Goal: Communication & Community: Answer question/provide support

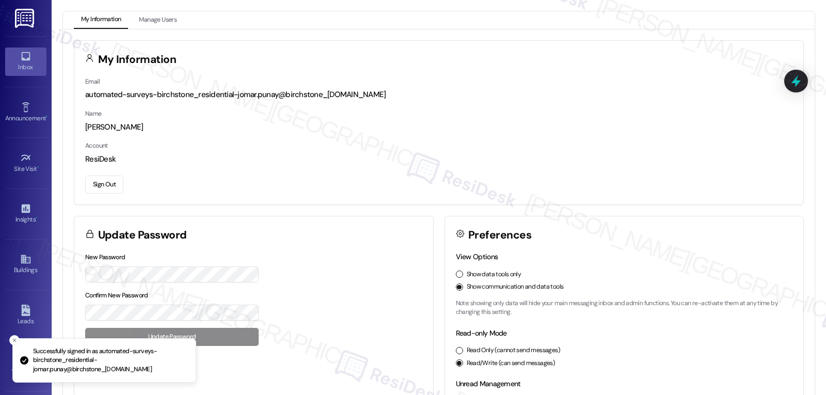
click at [20, 59] on icon at bounding box center [25, 56] width 11 height 11
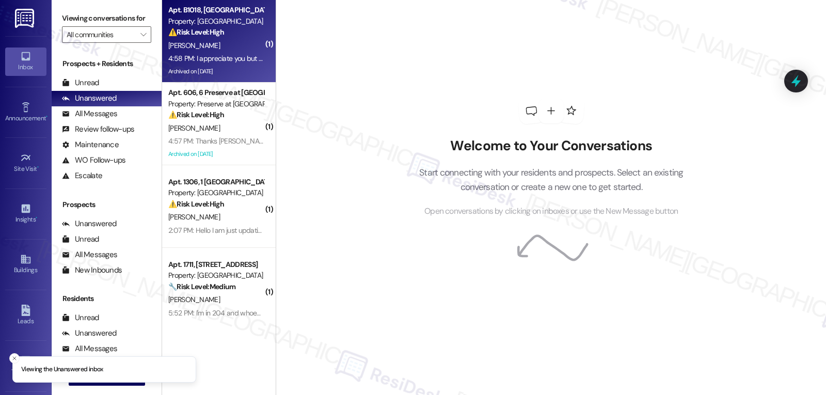
click at [218, 54] on div "4:58 PM: I appreciate you but this come from me putting in work orders and it i…" at bounding box center [463, 58] width 591 height 9
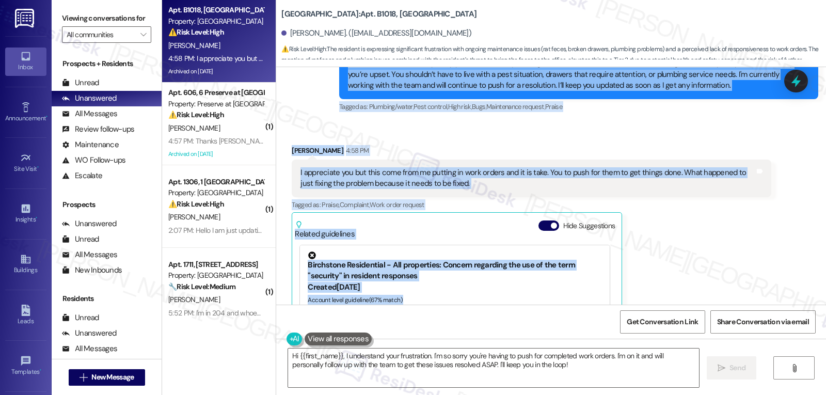
scroll to position [21183, 0]
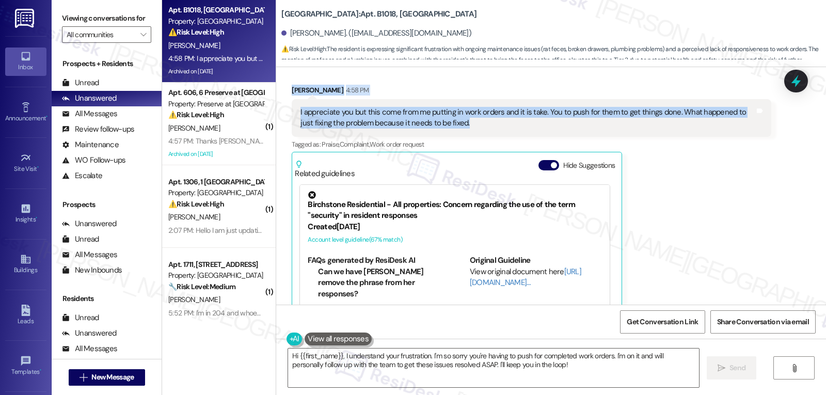
drag, startPoint x: 330, startPoint y: 150, endPoint x: 460, endPoint y: 90, distance: 143.2
click at [460, 90] on div "WO Opened request: Mole and it... Jun 29, 2024 at 4:54 PM Status : Completed Sh…" at bounding box center [551, 185] width 550 height 237
copy div "Sarah (ResiDesk) 3:13 PM Charlene, I have submitted the work order for the show…"
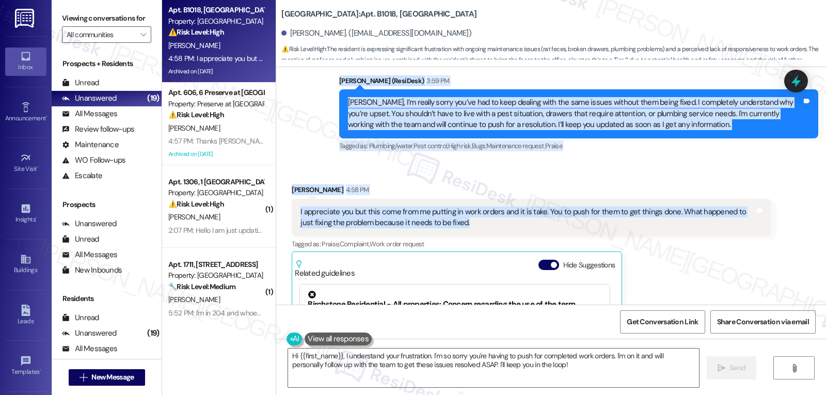
scroll to position [20977, 0]
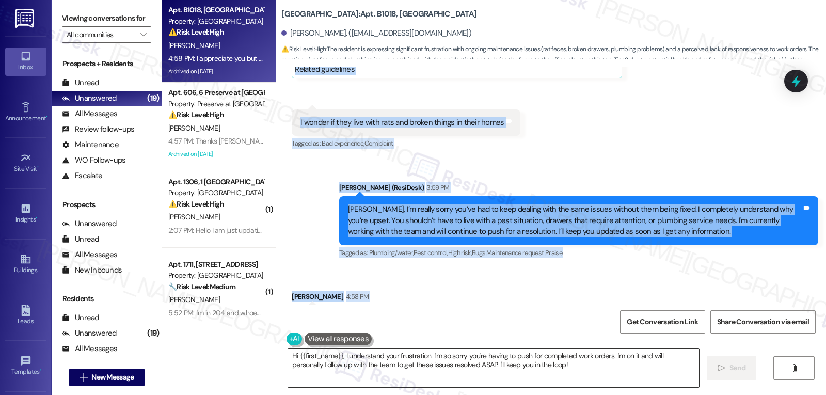
click at [373, 363] on textarea "Hi {{first_name}}, I understand your frustration. I'm so sorry you're having to…" at bounding box center [493, 367] width 411 height 39
paste textarea "Charlene, I get it — these things should be fixed right away, not only after mo…"
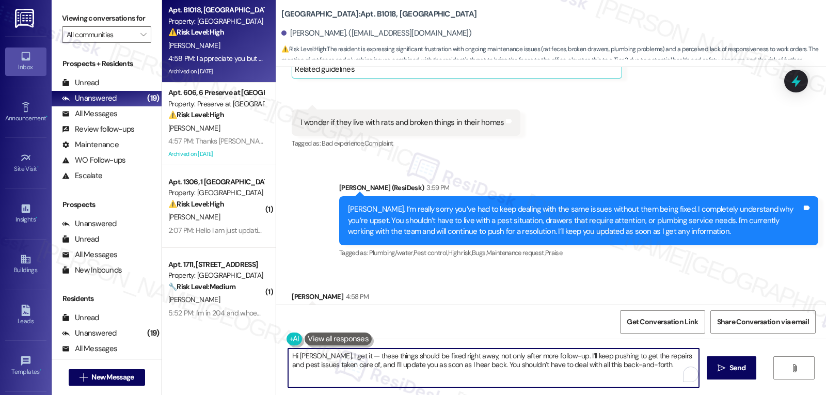
click at [342, 356] on textarea "Hi Charlene, I get it — these things should be fixed right away, not only after…" at bounding box center [493, 367] width 411 height 39
click at [647, 369] on textarea "Hi Charlene, I get it, these things should be fixed right away, not only after …" at bounding box center [493, 367] width 411 height 39
drag, startPoint x: 471, startPoint y: 366, endPoint x: 699, endPoint y: 376, distance: 228.9
click at [699, 376] on div "Hi Charlene, I get it, these things should be fixed right away, not only after …" at bounding box center [551, 377] width 550 height 77
type textarea "Hi Charlene, I get it, these things should be fixed right away, not only after …"
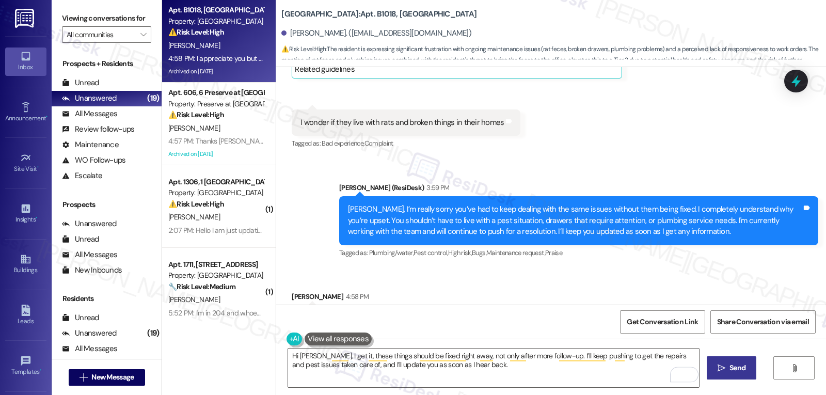
click at [725, 372] on span " Send" at bounding box center [731, 367] width 33 height 11
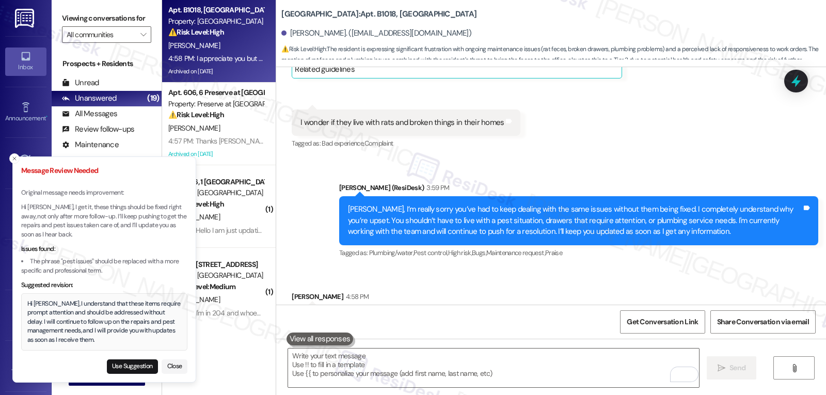
click at [151, 374] on li "Message Review Needed Original message needs improvement: Hi Charlene, I get it…" at bounding box center [104, 269] width 184 height 227
click at [149, 370] on button "Use Suggestion" at bounding box center [132, 366] width 51 height 14
type textarea "Hi Charlene, I understand that these items require prompt attention and should …"
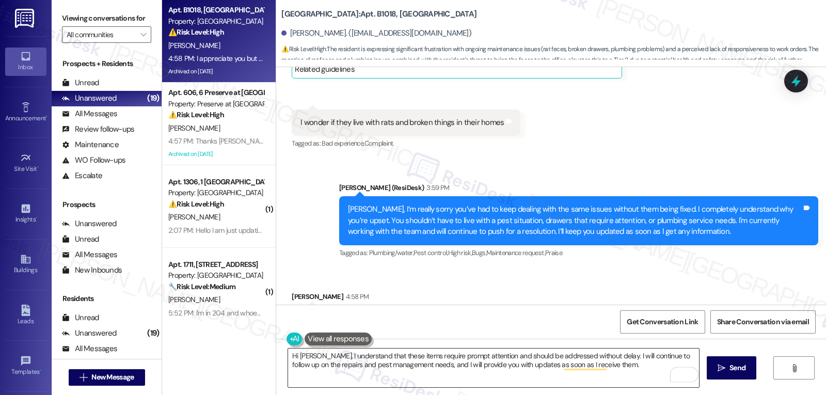
click at [370, 355] on textarea "Hi Charlene, I understand that these items require prompt attention and should …" at bounding box center [493, 367] width 411 height 39
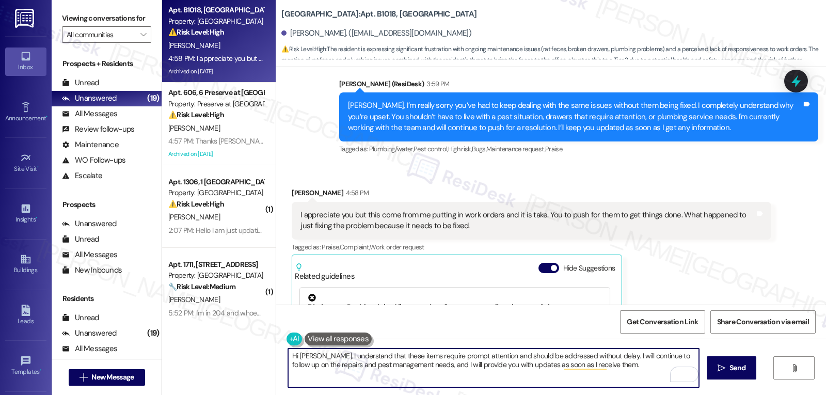
scroll to position [21183, 0]
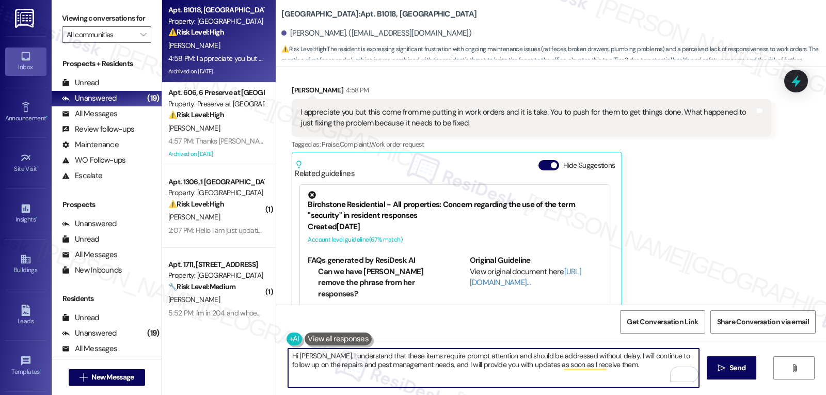
click at [637, 369] on textarea "Hi Charlene, I understand that these items require prompt attention and should …" at bounding box center [493, 367] width 411 height 39
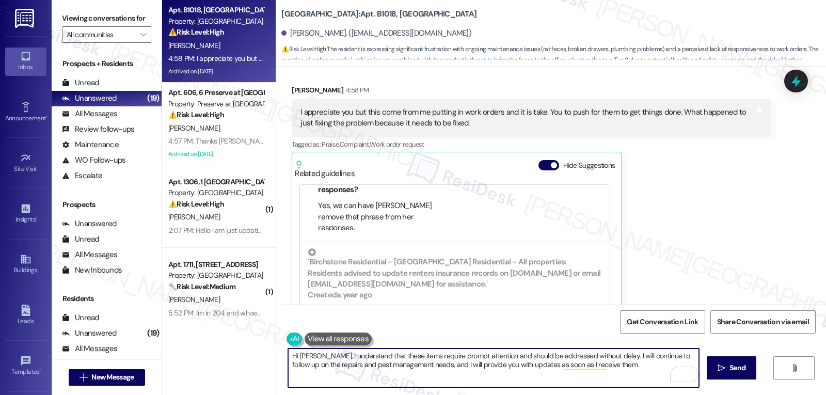
scroll to position [148, 0]
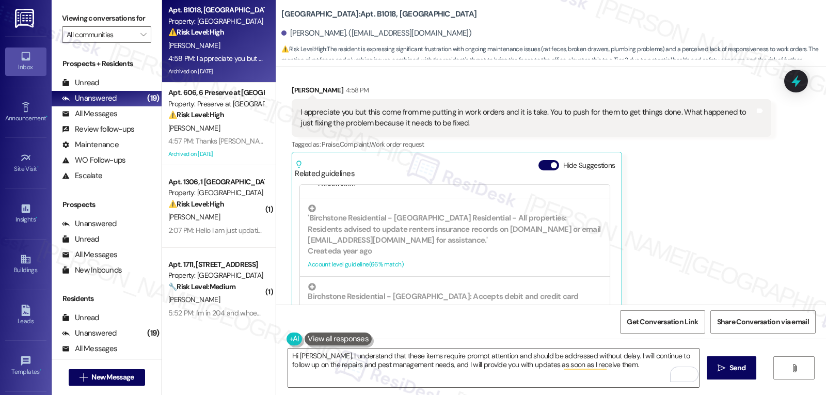
click at [538, 160] on div "Hide Suggestions" at bounding box center [578, 165] width 81 height 11
click at [538, 160] on button "Hide Suggestions" at bounding box center [548, 165] width 21 height 10
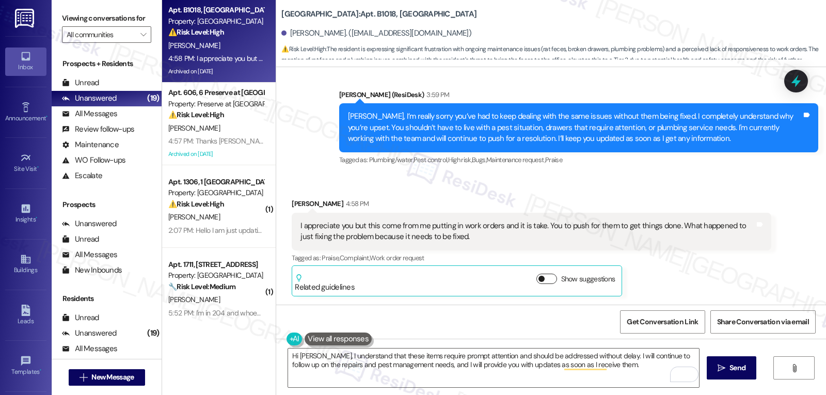
scroll to position [21025, 0]
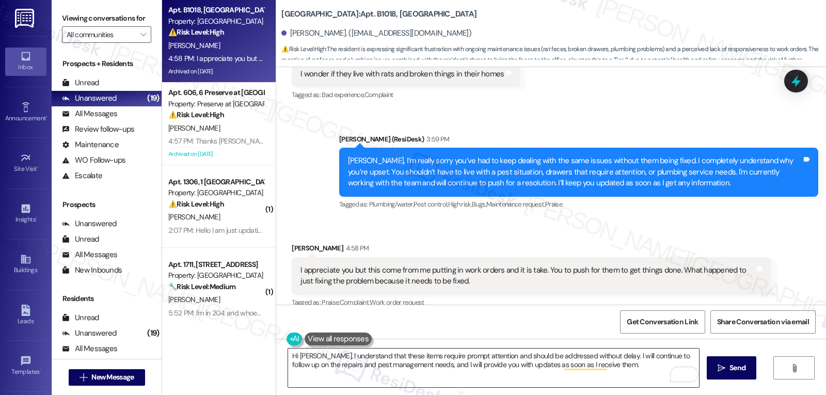
click at [628, 379] on textarea "Hi Charlene, I understand that these items require prompt attention and should …" at bounding box center [493, 367] width 411 height 39
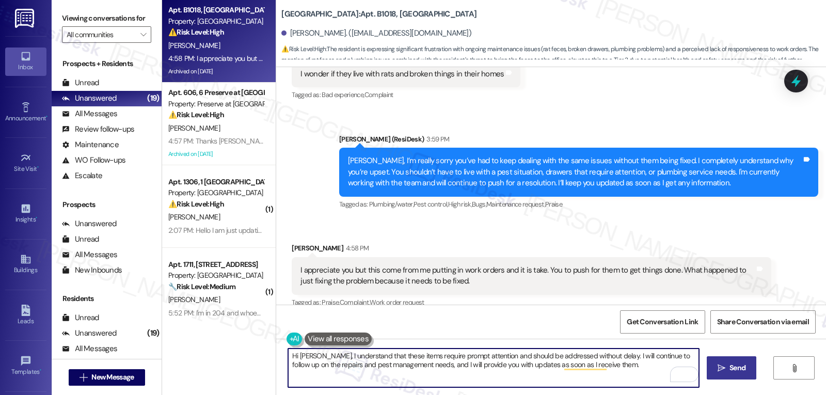
drag, startPoint x: 729, startPoint y: 364, endPoint x: 734, endPoint y: 361, distance: 5.8
click at [729, 363] on span "Send" at bounding box center [737, 367] width 16 height 11
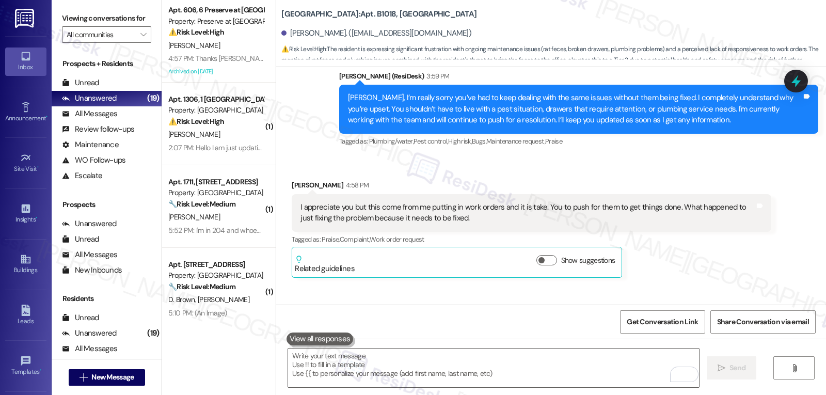
scroll to position [21109, 0]
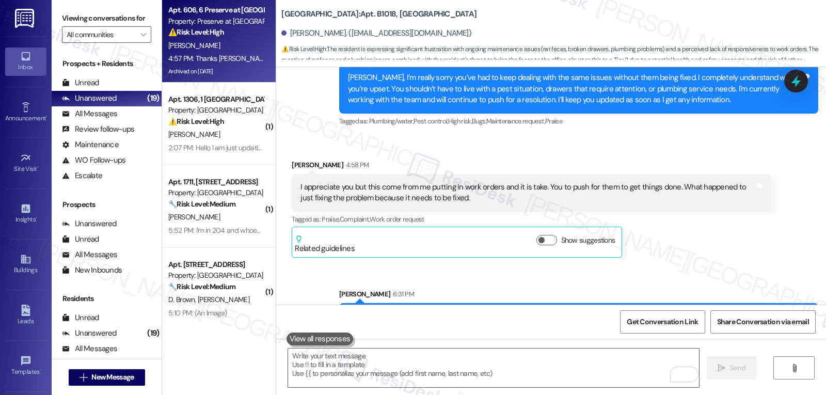
click at [181, 53] on div "4:57 PM: Thanks Sarah.. 4:57 PM: Thanks Sarah.." at bounding box center [216, 58] width 98 height 13
type textarea "Fetching suggested responses. Please feel free to read through the conversation…"
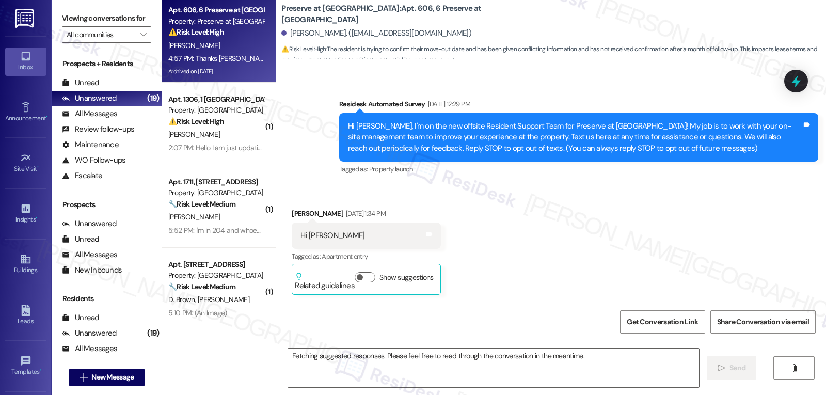
scroll to position [27706, 0]
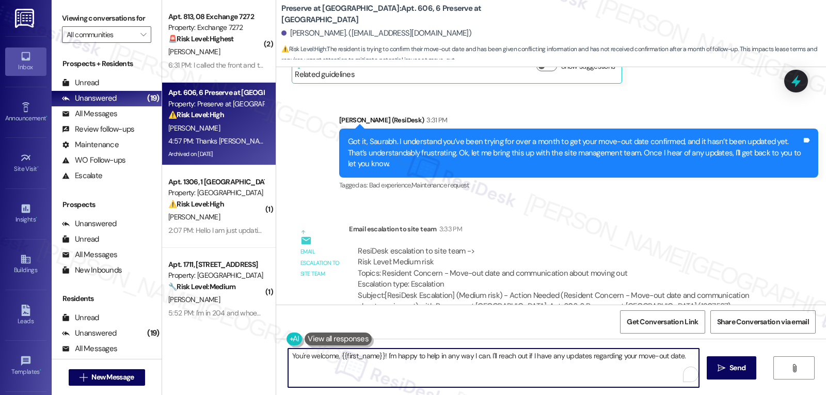
drag, startPoint x: 381, startPoint y: 359, endPoint x: 825, endPoint y: 419, distance: 448.0
click at [825, 394] on html "Inbox Go to Inbox Announcement • Send A Text Announcement Site Visit • Go to Si…" at bounding box center [413, 197] width 826 height 395
type textarea "You're welcome, {{first_name}}!"
click at [742, 364] on span "Send" at bounding box center [737, 367] width 16 height 11
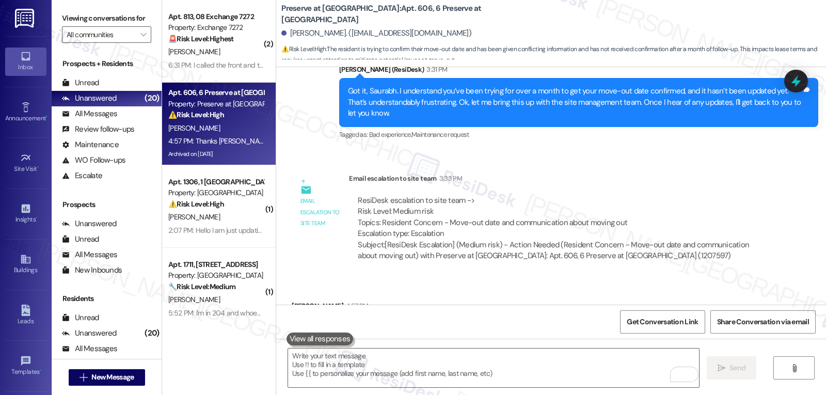
scroll to position [27778, 0]
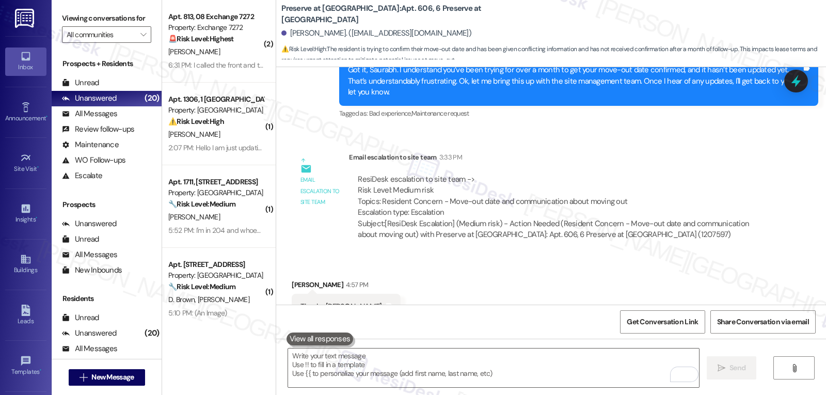
drag, startPoint x: 227, startPoint y: 221, endPoint x: 555, endPoint y: 273, distance: 331.8
click at [227, 221] on div "R. Lowe" at bounding box center [216, 217] width 98 height 13
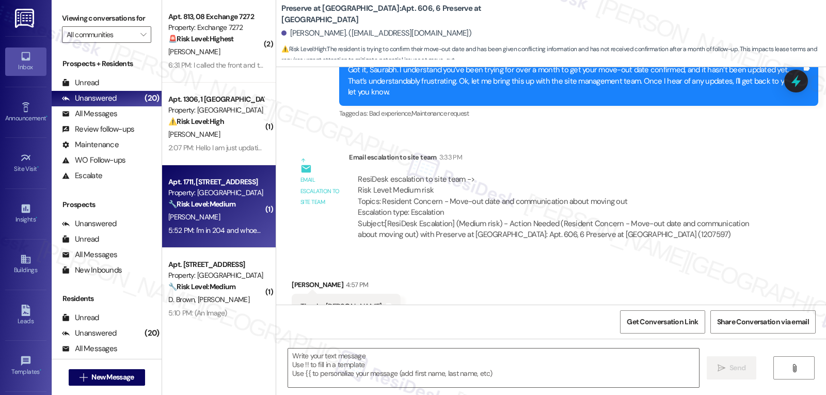
type textarea "Fetching suggested responses. Please feel free to read through the conversation…"
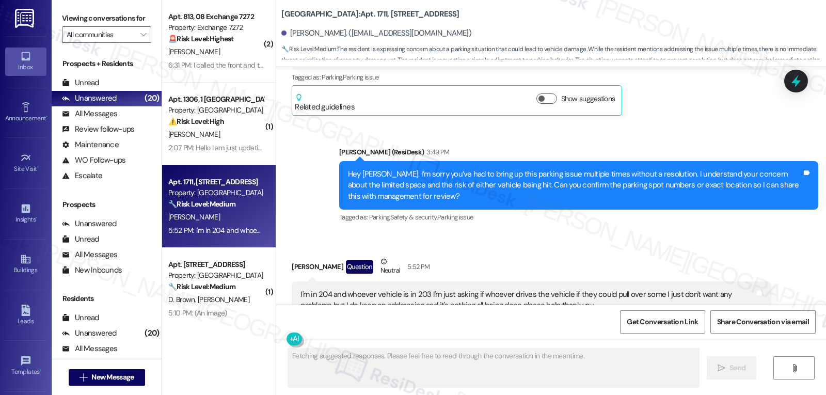
scroll to position [6968, 0]
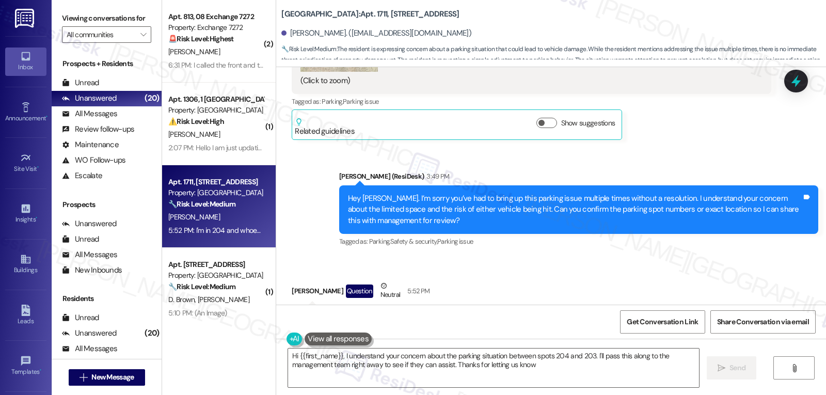
type textarea "Hi {{first_name}}, I understand your concern about the parking situation betwee…"
click at [139, 43] on span "" at bounding box center [143, 34] width 10 height 17
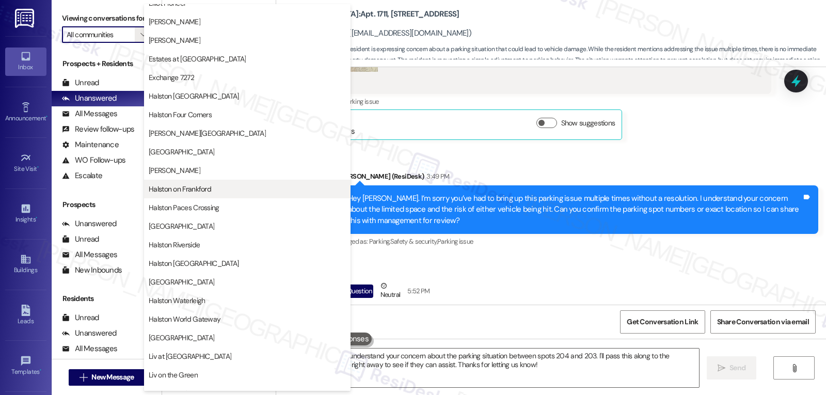
scroll to position [310, 0]
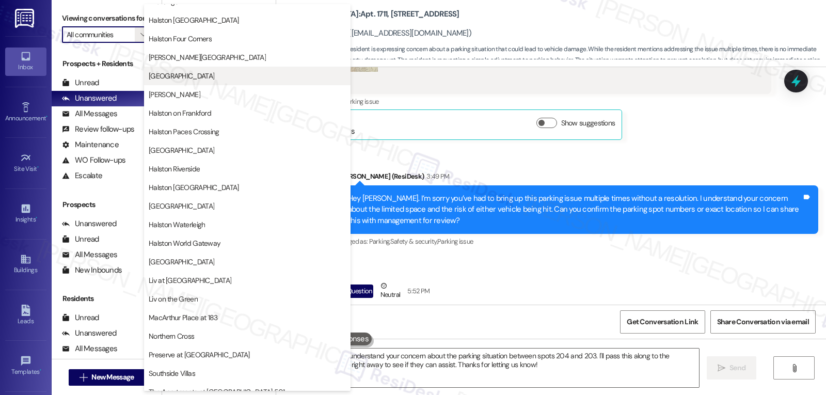
click at [208, 73] on span "Halston Lakeside" at bounding box center [247, 76] width 197 height 10
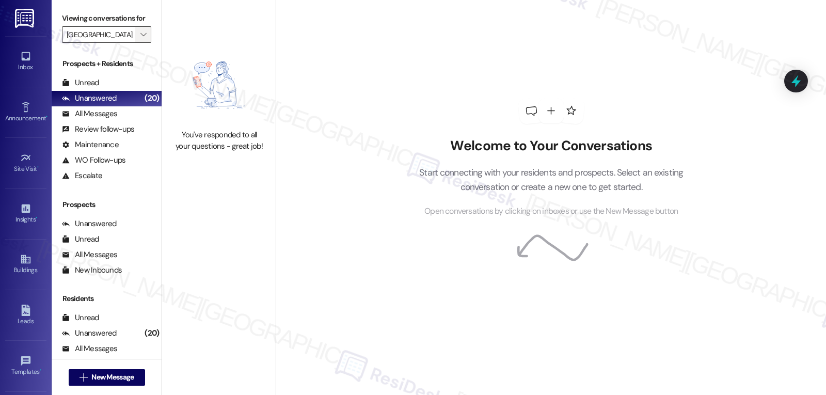
click at [138, 43] on span "" at bounding box center [143, 34] width 10 height 17
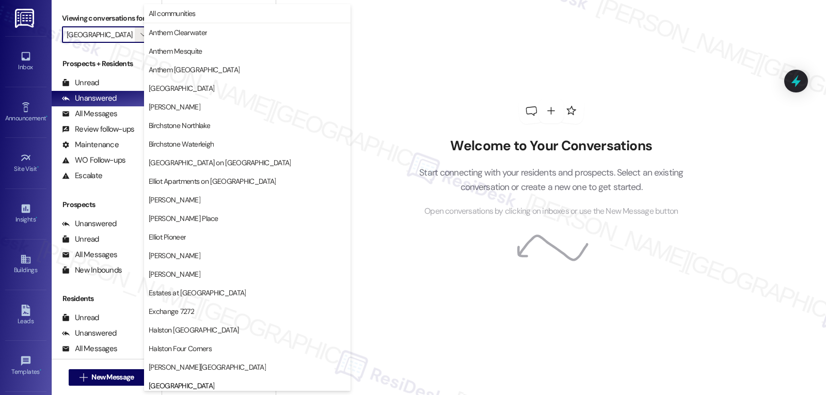
scroll to position [354, 0]
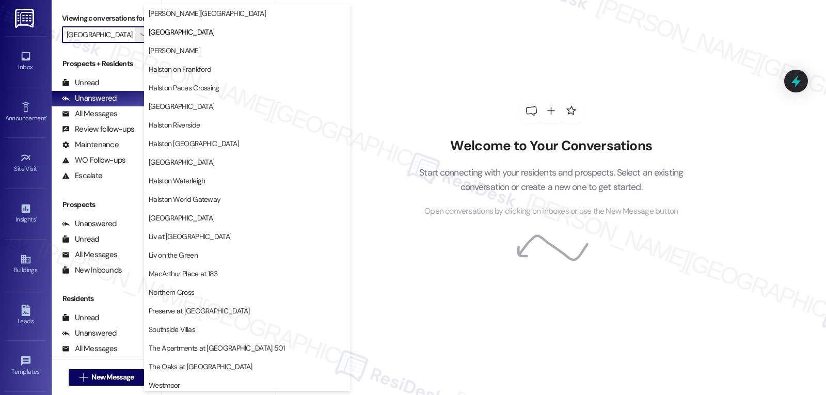
click at [190, 50] on span "Halston McDonough" at bounding box center [175, 50] width 52 height 10
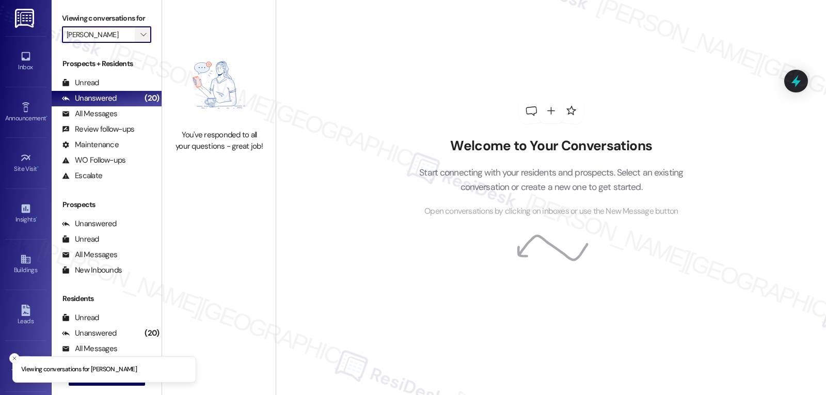
click at [135, 43] on button "" at bounding box center [143, 34] width 17 height 17
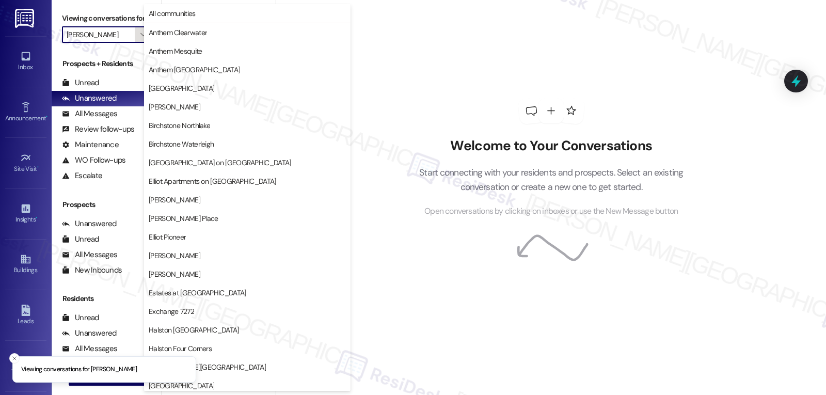
scroll to position [354, 0]
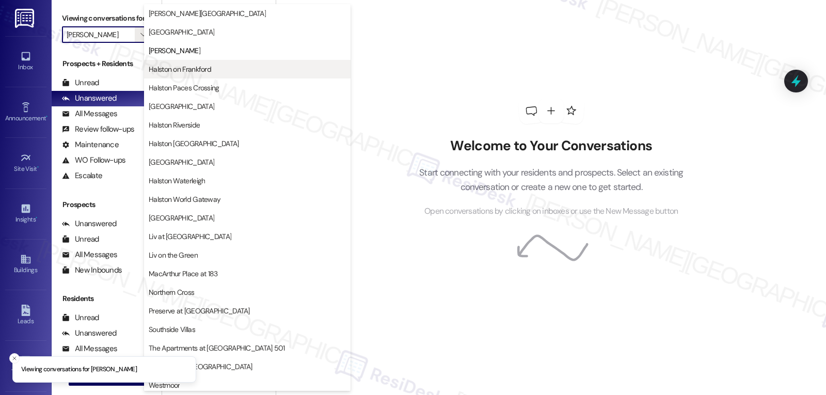
click at [186, 68] on span "Halston on Frankford" at bounding box center [180, 69] width 62 height 10
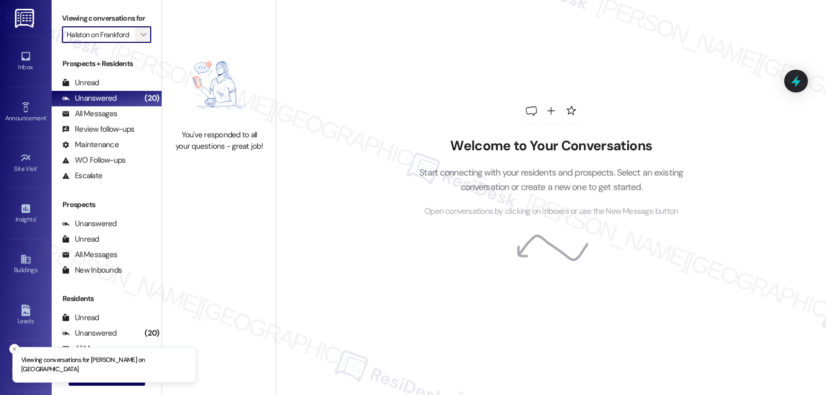
click at [140, 39] on icon "" at bounding box center [143, 34] width 6 height 8
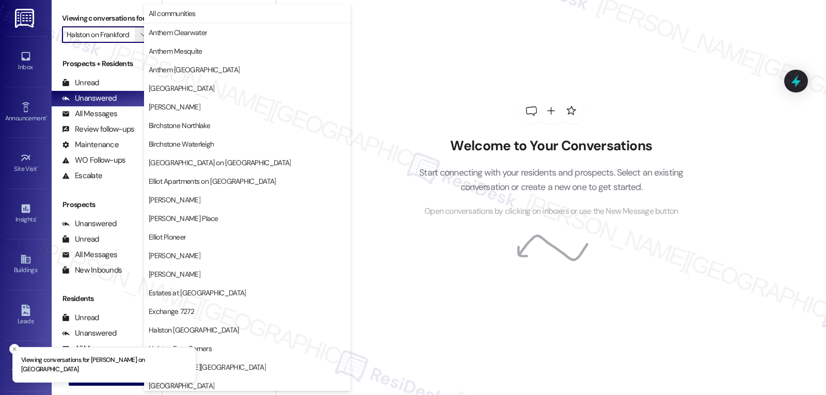
scroll to position [354, 0]
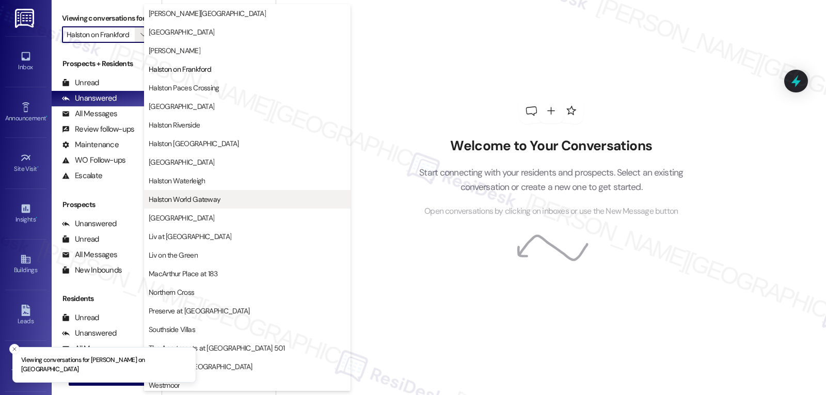
click at [199, 199] on span "Halston World Gateway" at bounding box center [185, 199] width 72 height 10
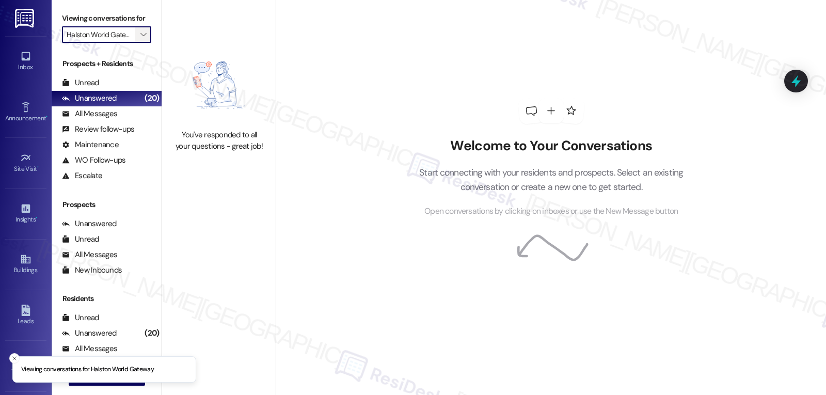
click at [140, 39] on icon "" at bounding box center [143, 34] width 6 height 8
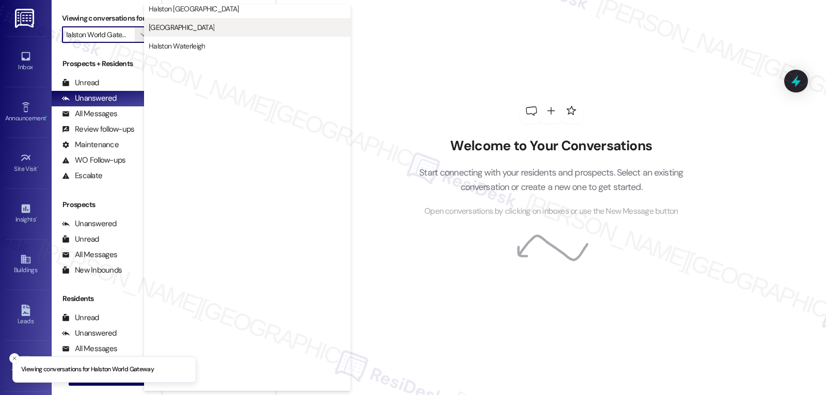
scroll to position [357, 0]
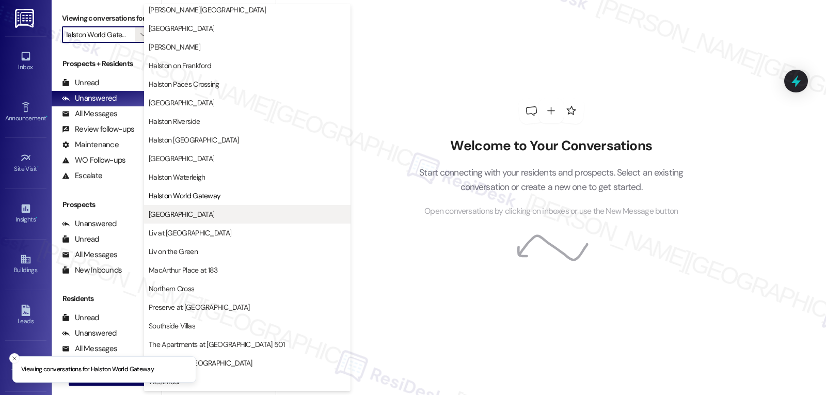
click at [190, 215] on span "Lexington" at bounding box center [247, 214] width 197 height 10
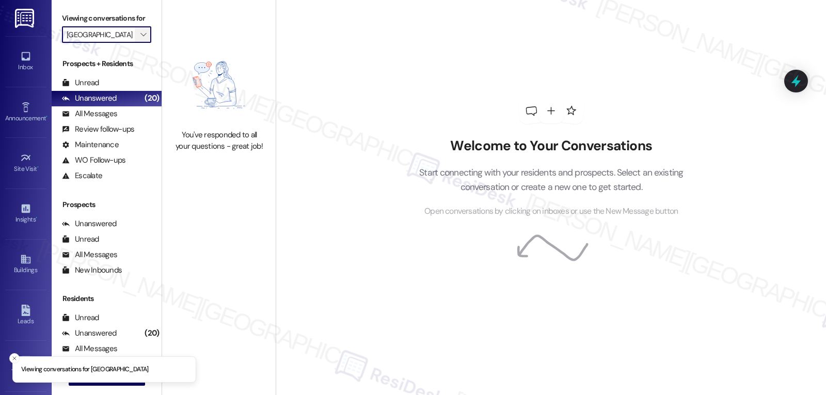
click at [140, 39] on icon "" at bounding box center [143, 34] width 6 height 8
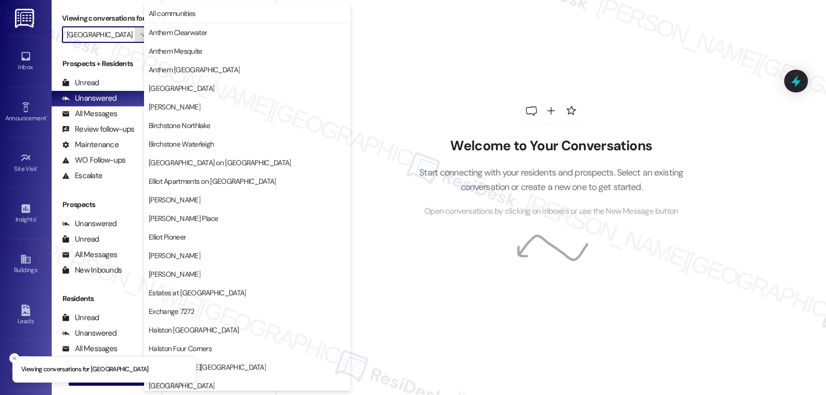
scroll to position [357, 0]
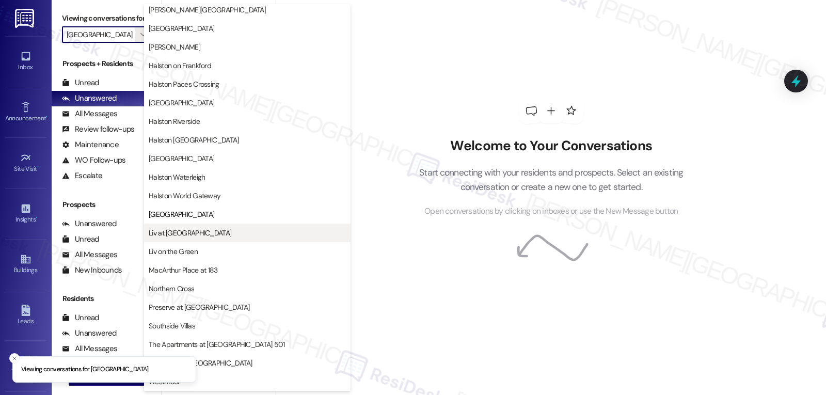
click at [190, 238] on button "Liv at Winter Park" at bounding box center [247, 233] width 206 height 19
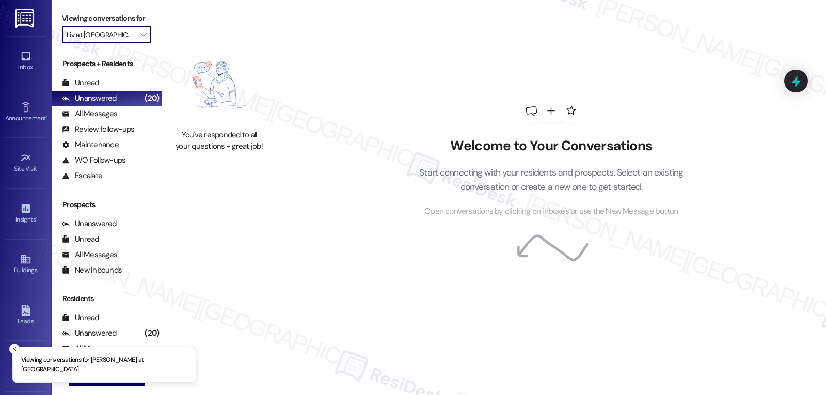
click at [126, 43] on input "Liv at Winter Park" at bounding box center [101, 34] width 68 height 17
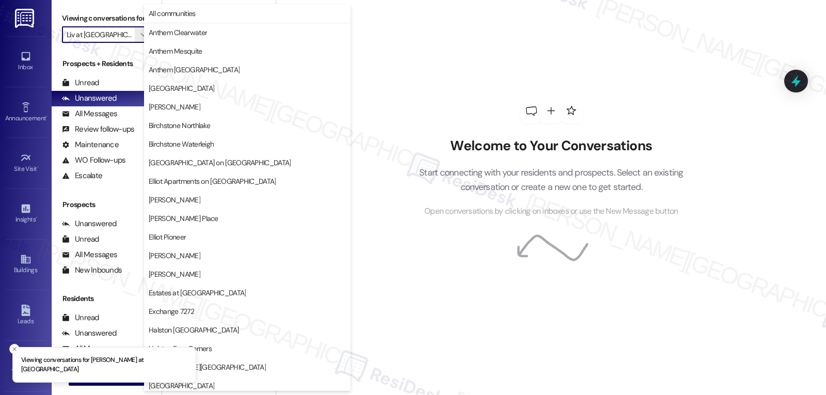
scroll to position [357, 0]
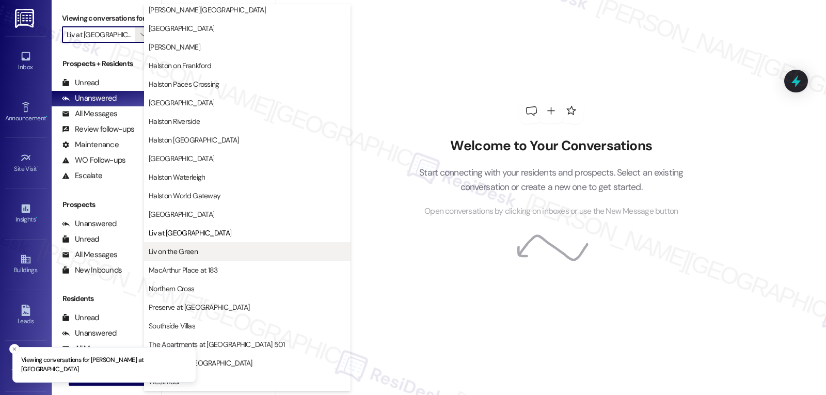
click at [205, 253] on span "Liv on the Green" at bounding box center [247, 251] width 197 height 10
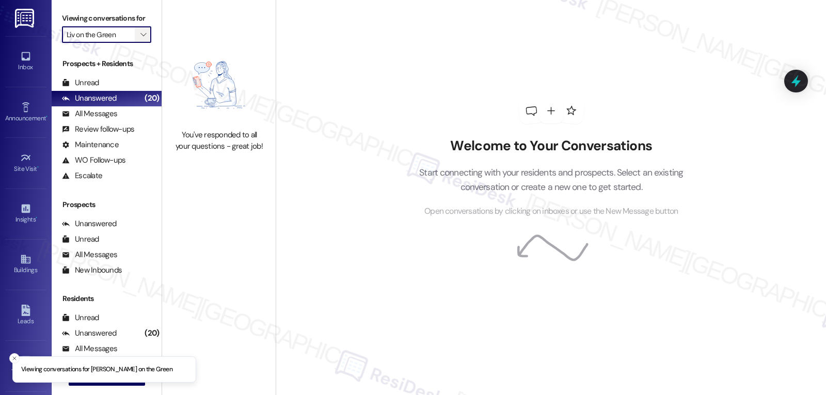
click at [139, 43] on span "" at bounding box center [143, 34] width 10 height 17
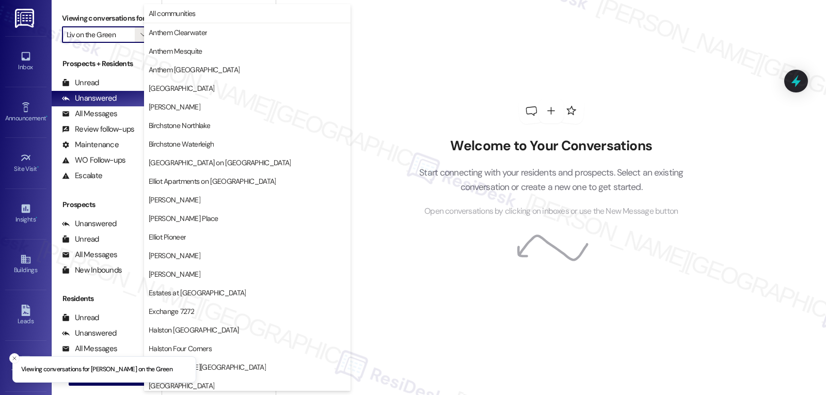
scroll to position [357, 0]
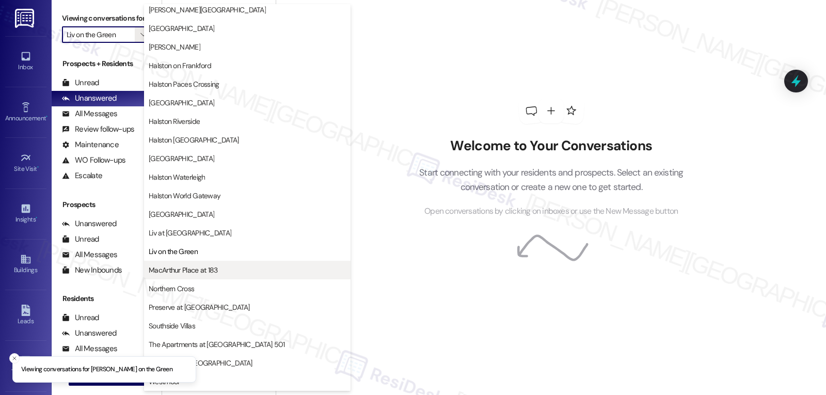
click at [205, 273] on span "MacArthur Place at 183" at bounding box center [183, 270] width 69 height 10
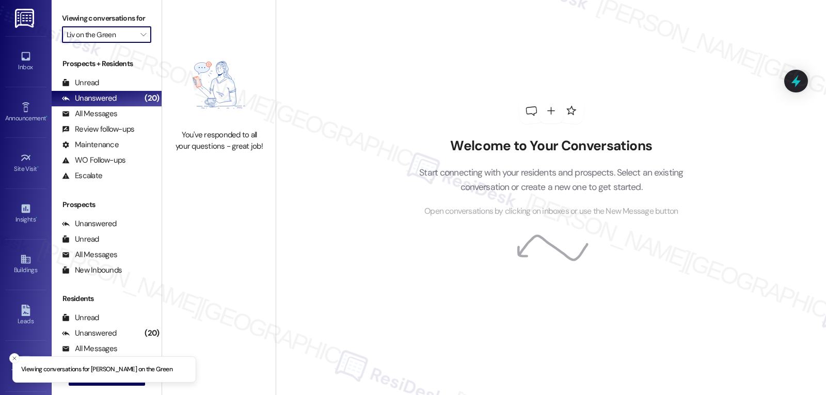
type input "MacArthur Place at 183"
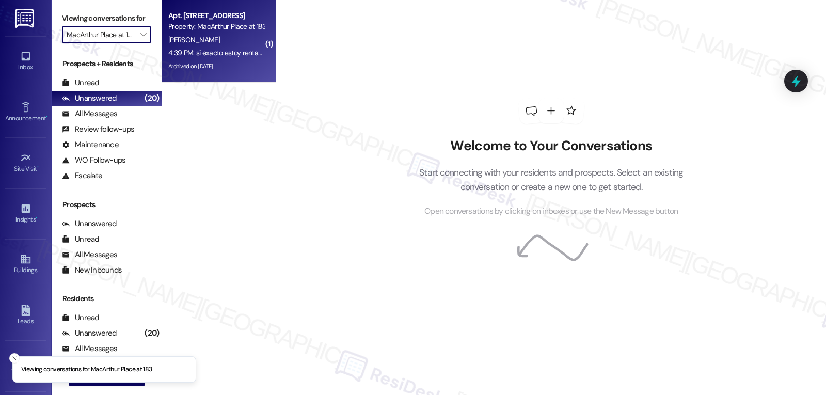
click at [201, 61] on div "Archived on 08/05/2025" at bounding box center [216, 66] width 98 height 13
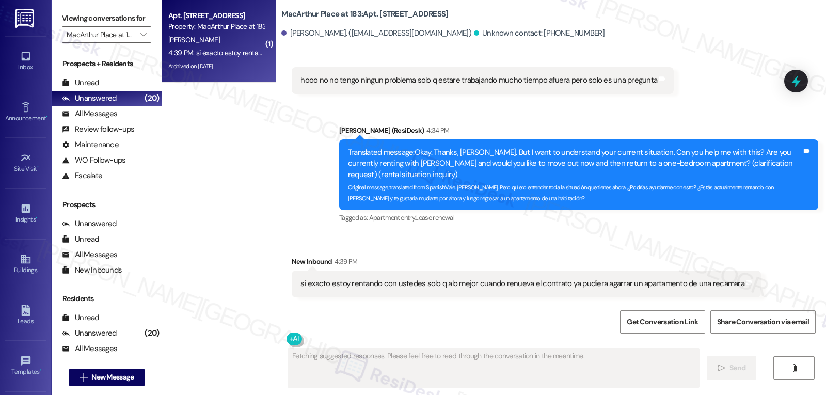
scroll to position [809, 0]
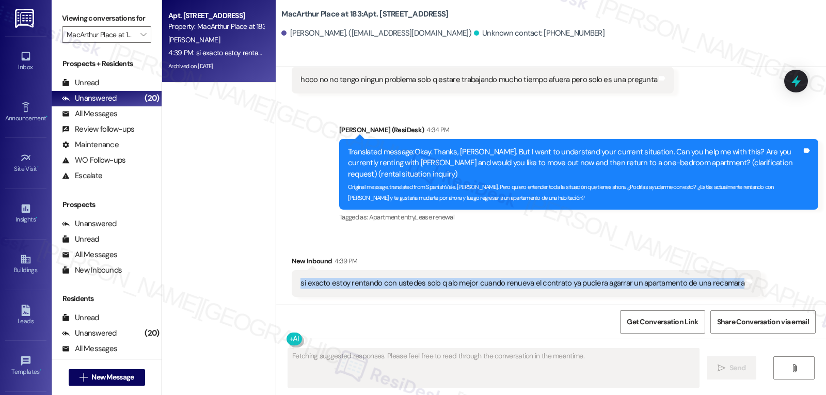
drag, startPoint x: 292, startPoint y: 283, endPoint x: 740, endPoint y: 293, distance: 447.6
click at [740, 293] on div "si exacto estoy rentando con ustedes solo q alo mejor cuando renueva el contrat…" at bounding box center [526, 283] width 469 height 26
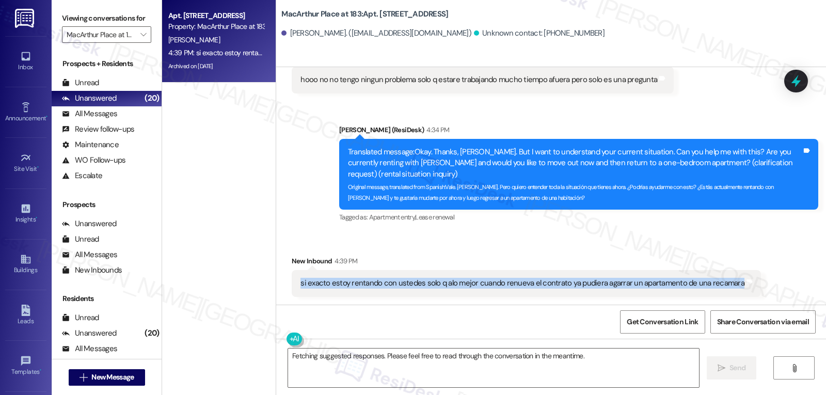
copy div "si exacto estoy rentando con ustedes solo q alo mejor cuando renueva el contrat…"
click at [523, 381] on textarea "Fetching suggested responses. Please feel free to read through the conversation…" at bounding box center [493, 367] width 411 height 39
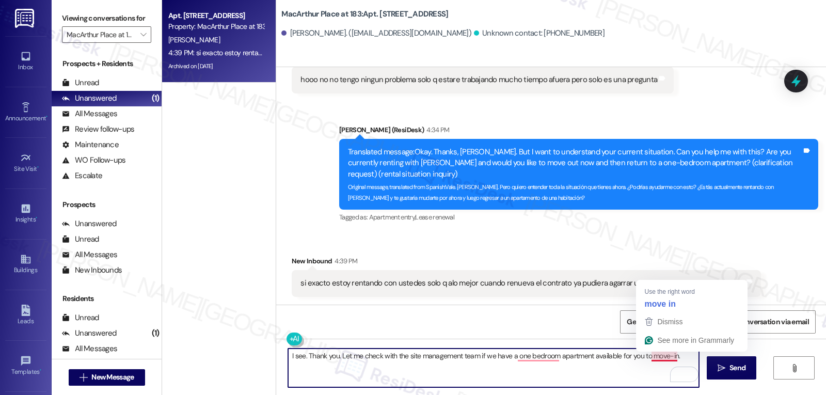
click at [651, 355] on textarea "I see. Thank you. Let me check with the site management team if we have a one b…" at bounding box center [493, 367] width 411 height 39
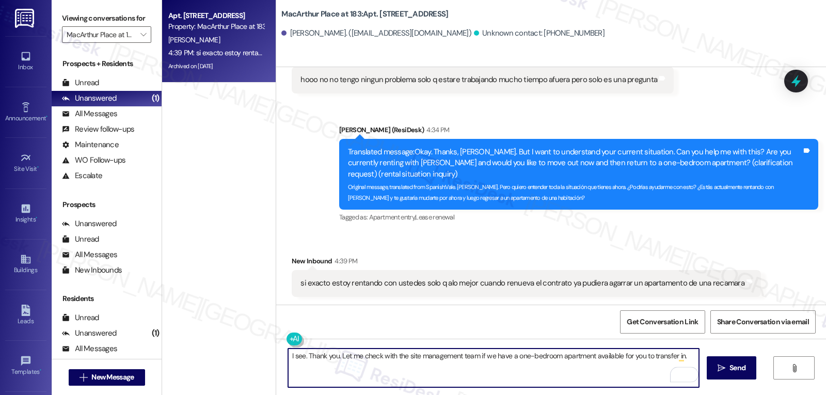
click at [681, 359] on textarea "I see. Thank you. Let me check with the site management team if we have a one-b…" at bounding box center [493, 367] width 411 height 39
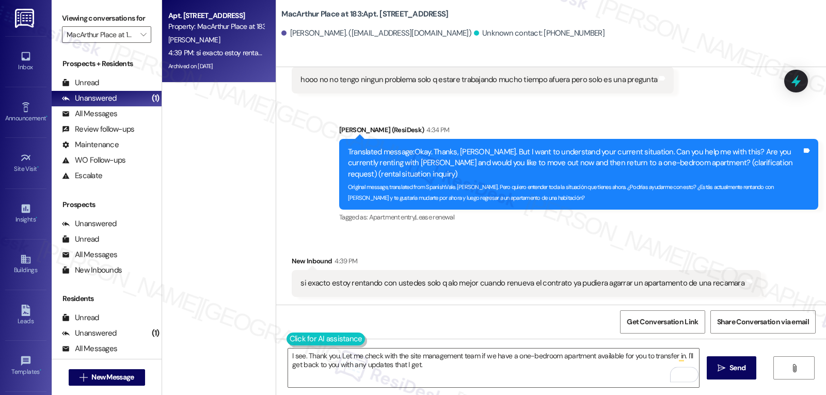
click at [286, 336] on button at bounding box center [325, 338] width 79 height 13
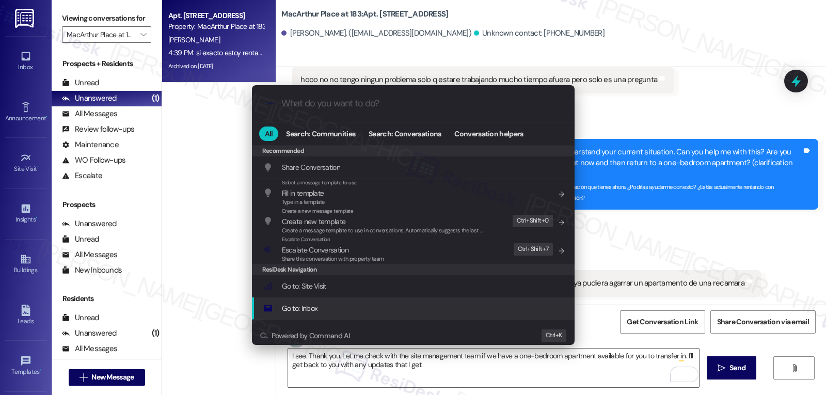
click at [476, 371] on div ".cls-1{fill:#0a055f;}.cls-2{fill:#0cc4c4;} resideskLogoBlueOrange All Search: C…" at bounding box center [413, 197] width 826 height 395
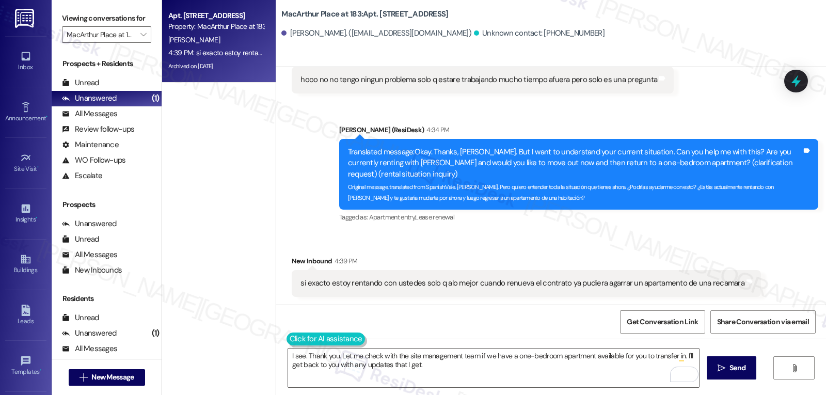
click at [293, 342] on button at bounding box center [325, 338] width 79 height 13
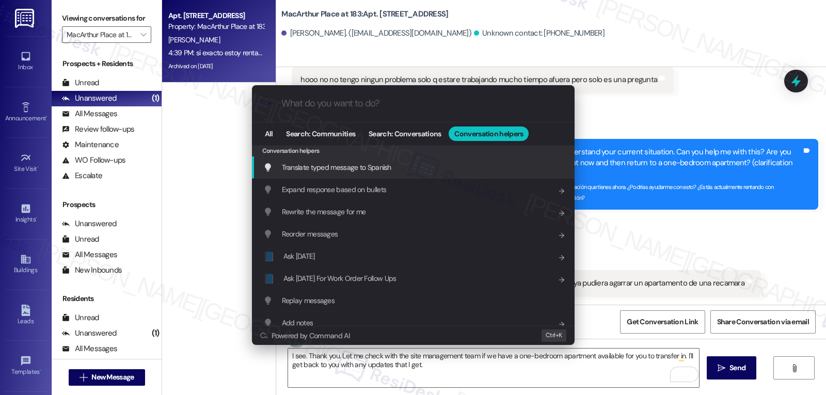
click at [397, 168] on div "Translate typed message to Spanish Add shortcut" at bounding box center [414, 167] width 302 height 11
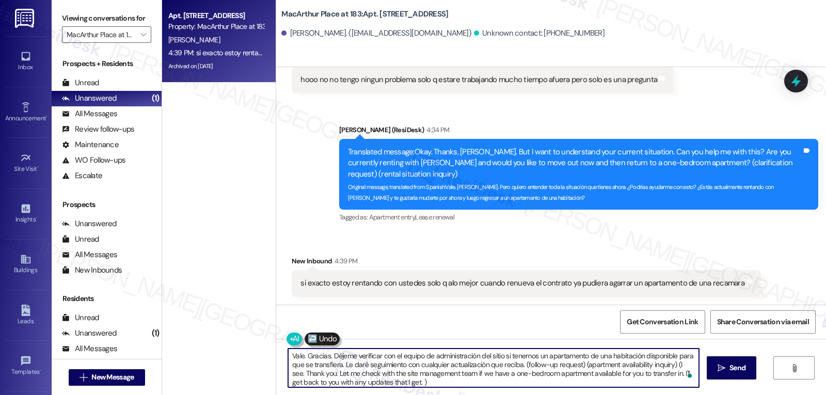
drag, startPoint x: 520, startPoint y: 369, endPoint x: 534, endPoint y: 401, distance: 34.9
click at [534, 394] on html "Inbox Go to Inbox Announcement • Send A Text Announcement Site Visit • Go to Si…" at bounding box center [413, 197] width 826 height 395
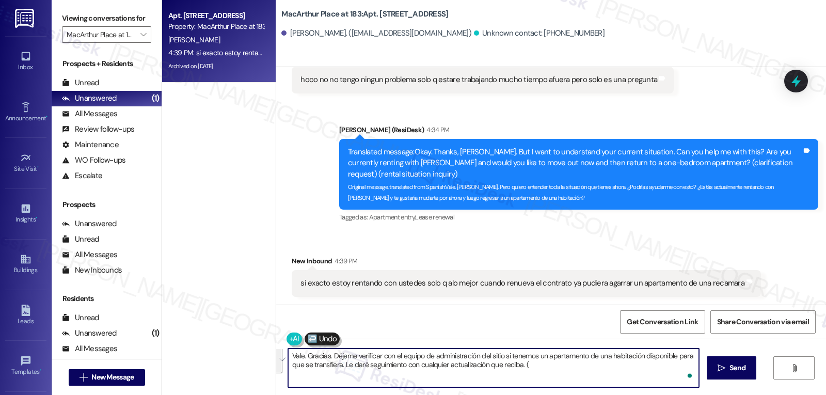
scroll to position [0, 0]
type textarea "Vale. Gracias. Déjeme verificar con el equipo de administración del sitio si te…"
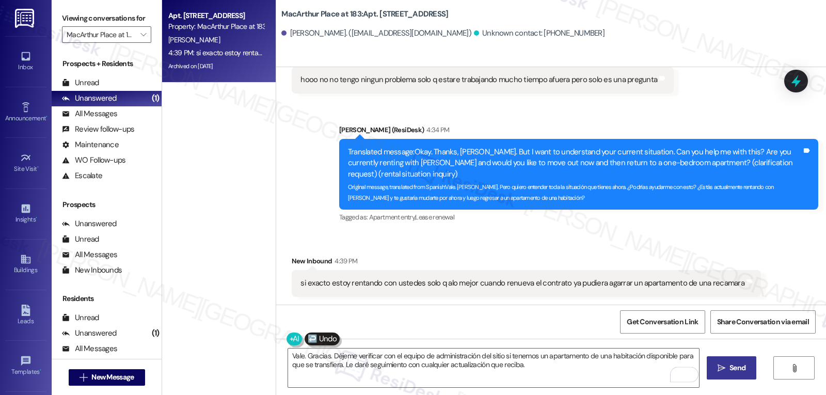
click at [740, 370] on span "Send" at bounding box center [737, 367] width 16 height 11
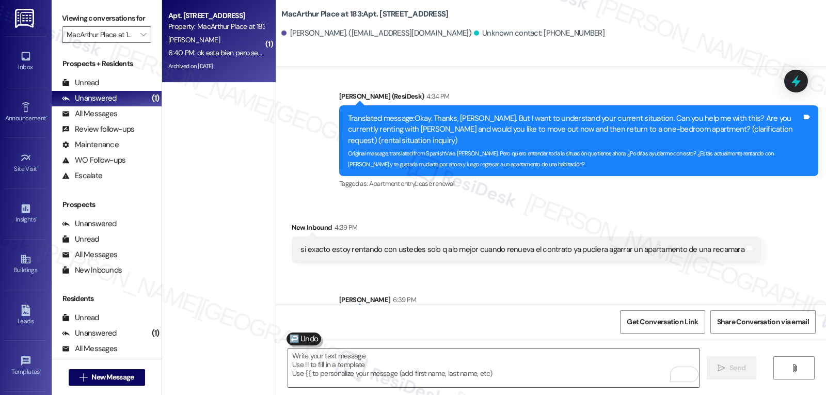
scroll to position [892, 0]
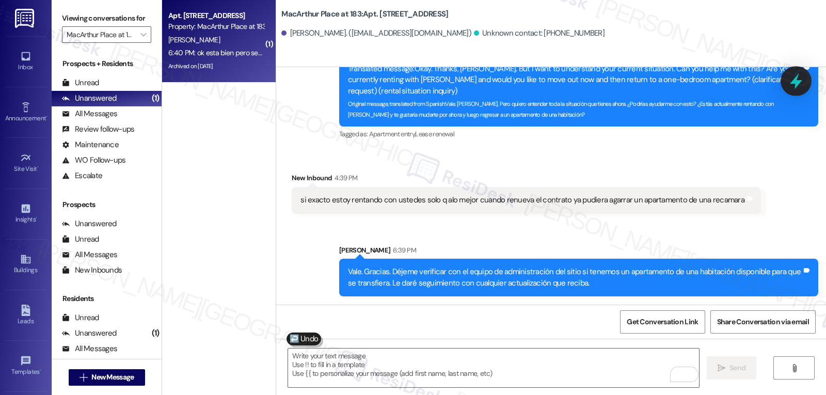
click at [803, 78] on icon at bounding box center [796, 81] width 18 height 18
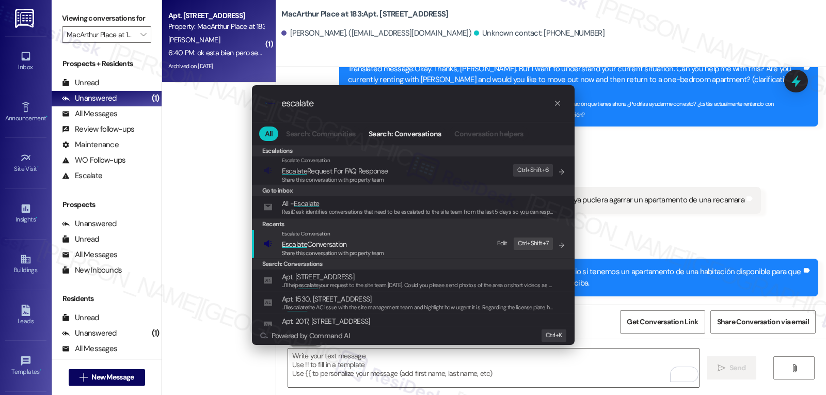
type input "escalate"
click at [369, 249] on span "Share this conversation with property team" at bounding box center [333, 252] width 102 height 7
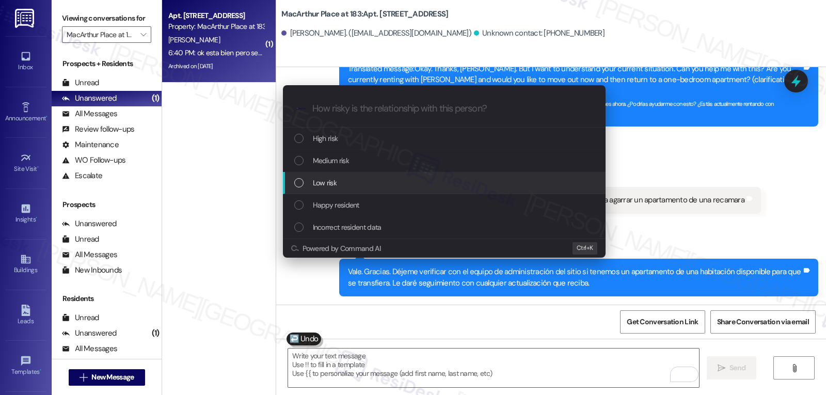
click at [367, 165] on div "Medium risk" at bounding box center [445, 160] width 302 height 11
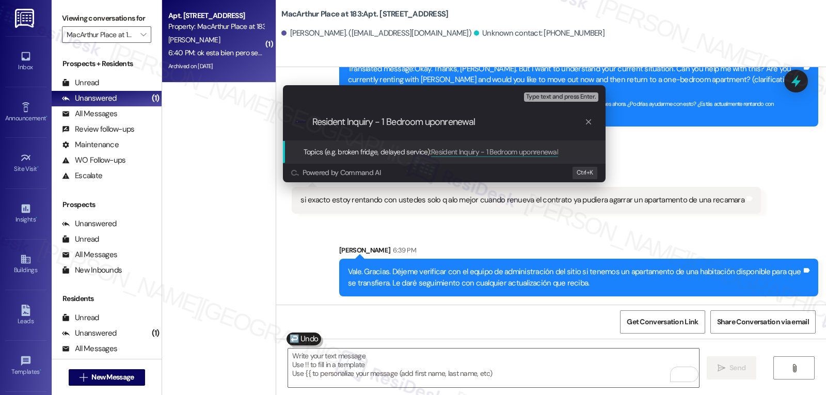
type input "Resident Inquiry - 1 Bedroom upon renewal"
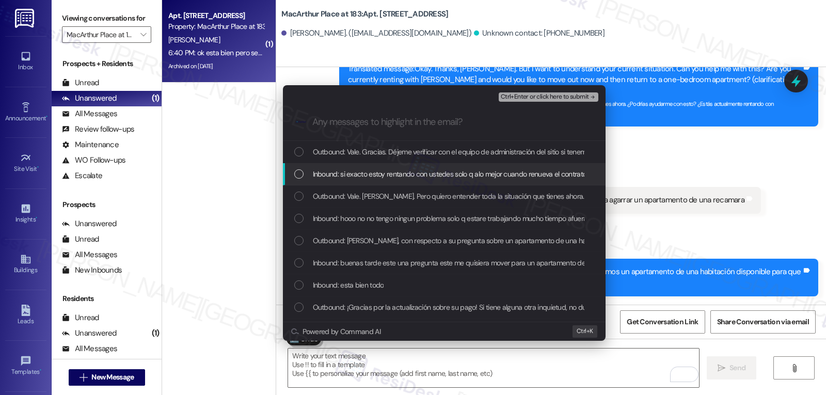
click at [298, 174] on div "List of options" at bounding box center [298, 173] width 9 height 9
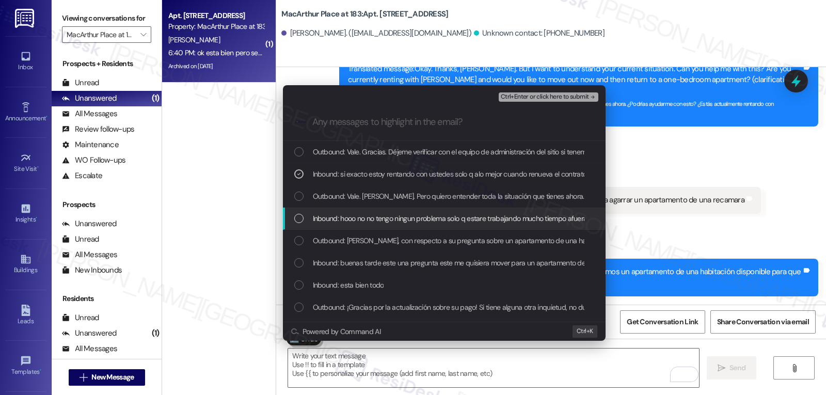
click at [302, 213] on div "Inbound: hooo no no tengo ningun problema solo q estare trabajando mucho tiempo…" at bounding box center [444, 219] width 323 height 22
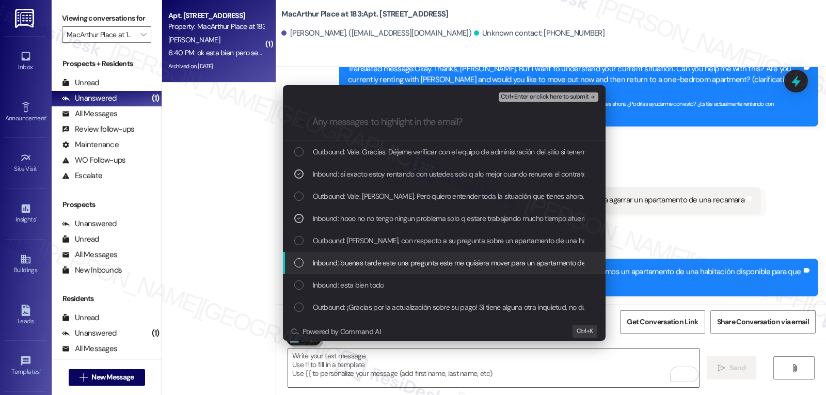
click at [298, 265] on div "List of options" at bounding box center [298, 262] width 9 height 9
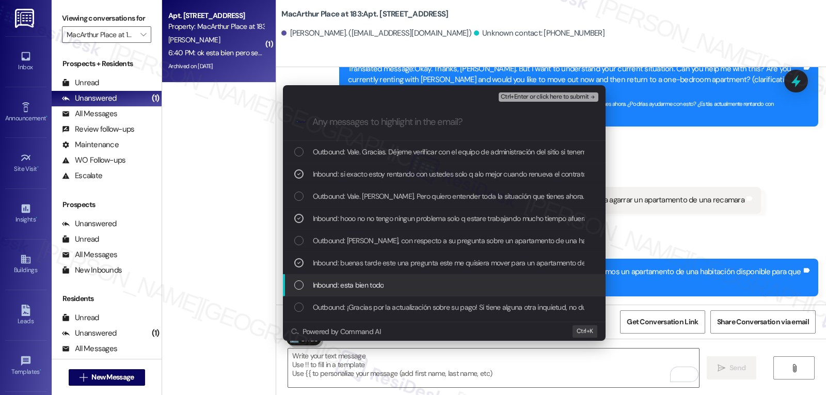
click at [300, 288] on div "List of options" at bounding box center [298, 284] width 9 height 9
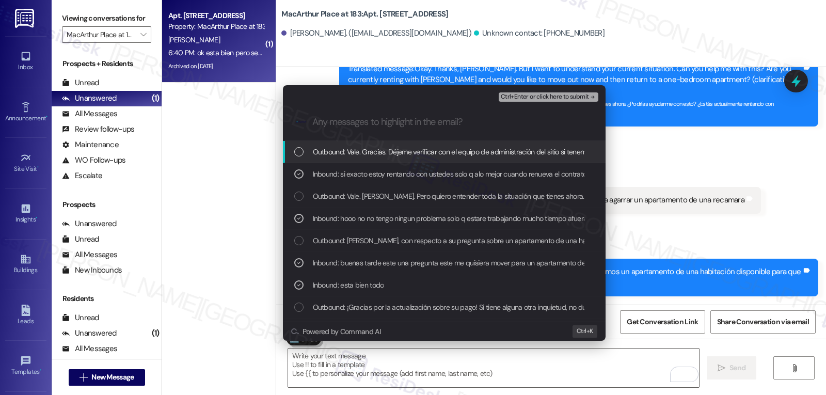
click at [592, 95] on icon "remove-block-ctrl+enter-or click here to submit" at bounding box center [592, 96] width 7 height 7
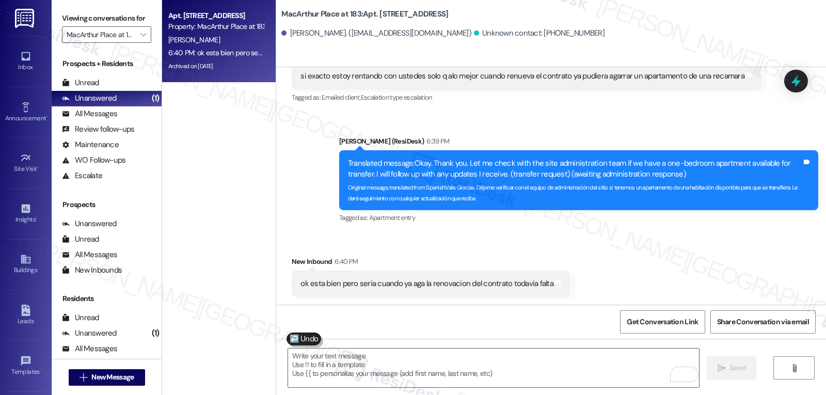
scroll to position [1017, 0]
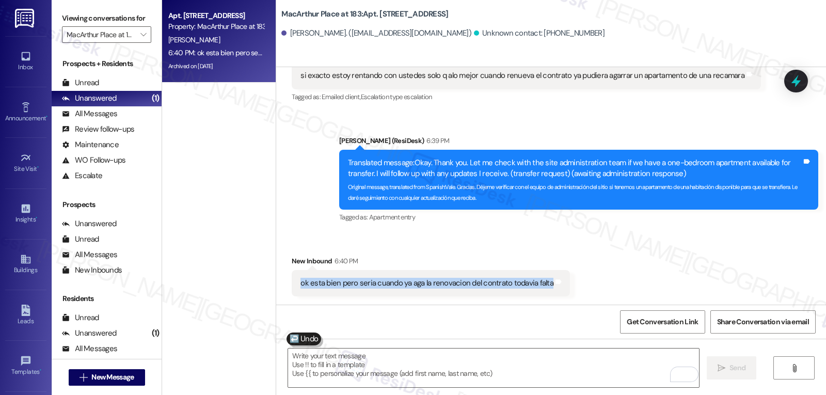
drag, startPoint x: 290, startPoint y: 283, endPoint x: 571, endPoint y: 289, distance: 280.9
click at [571, 289] on div "Received via SMS New Inbound 6:40 PM ok esta bien pero seria cuando ya aga la r…" at bounding box center [551, 268] width 550 height 72
copy div "ok esta bien pero seria cuando ya aga la renovacion del contrato todavia falta …"
click at [394, 367] on textarea "To enrich screen reader interactions, please activate Accessibility in Grammarl…" at bounding box center [493, 367] width 411 height 39
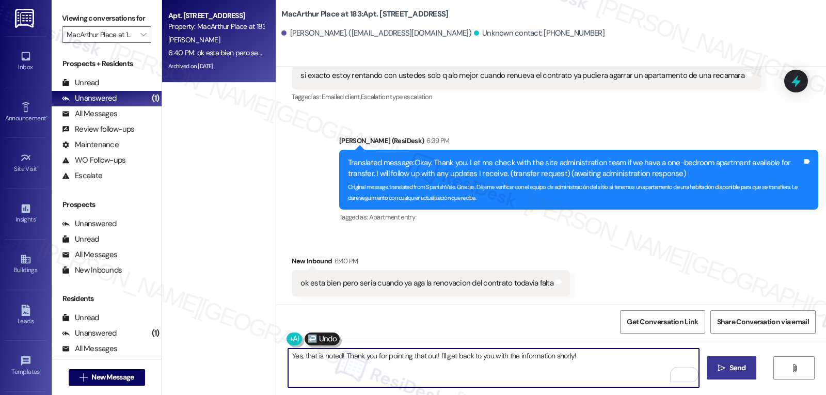
click at [565, 355] on textarea "Yes, that is noted! Thank you for pointing that out! I'll get back to you with …" at bounding box center [493, 367] width 411 height 39
click at [286, 341] on button at bounding box center [325, 338] width 79 height 13
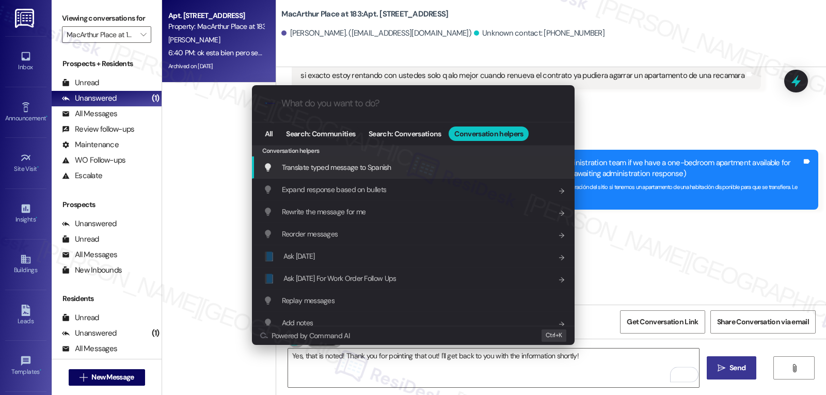
click at [388, 166] on span "Translate typed message to Spanish" at bounding box center [336, 167] width 109 height 9
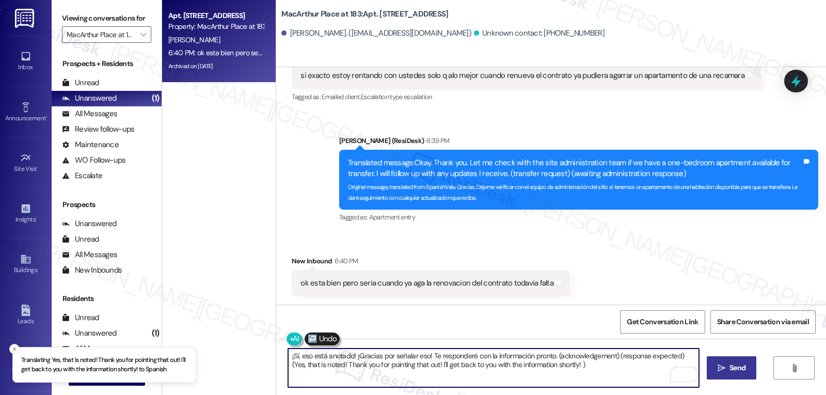
drag, startPoint x: 549, startPoint y: 357, endPoint x: 706, endPoint y: 419, distance: 168.4
click at [706, 394] on html "Translating Yes, that is noted! Thank you for pointing that out! I'll get back …" at bounding box center [413, 197] width 826 height 395
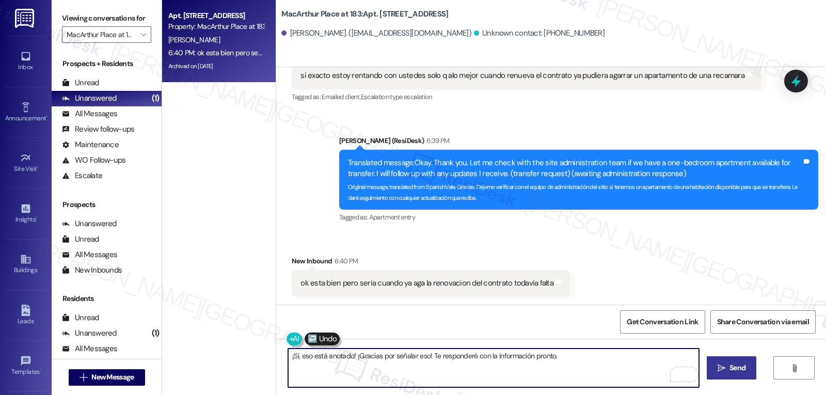
type textarea "¡Sí, eso está anotado! ¡Gracias por señalar eso! Te responderé con la informaci…"
click at [719, 367] on icon "" at bounding box center [721, 368] width 8 height 8
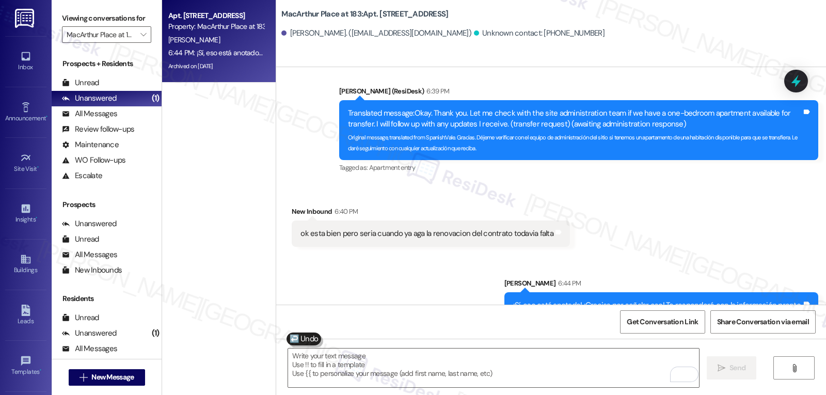
scroll to position [1089, 0]
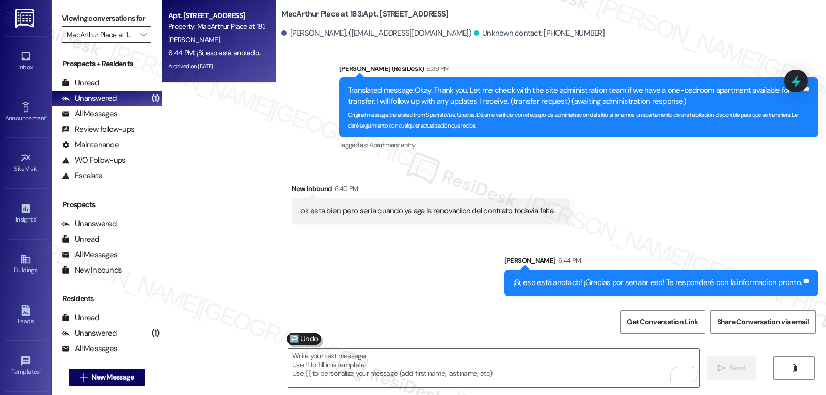
drag, startPoint x: 132, startPoint y: 49, endPoint x: 116, endPoint y: 40, distance: 17.8
click at [135, 43] on button "" at bounding box center [143, 34] width 17 height 17
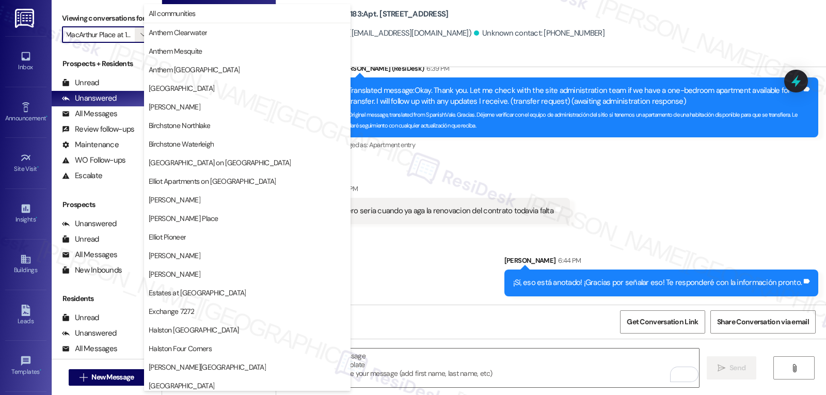
scroll to position [357, 0]
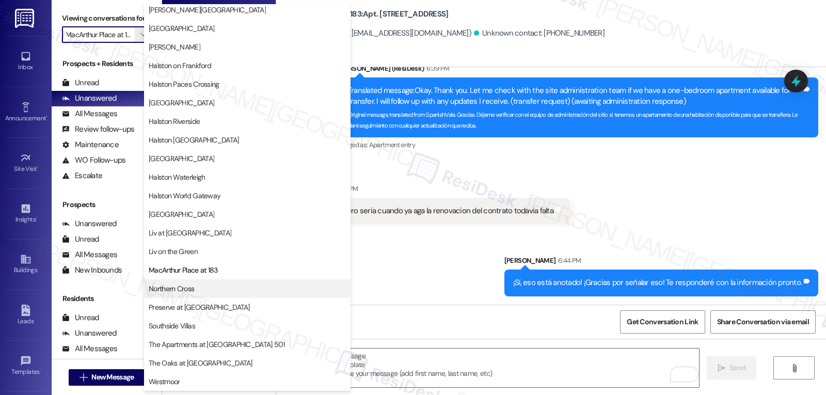
click at [180, 295] on button "Northern Cross" at bounding box center [247, 288] width 206 height 19
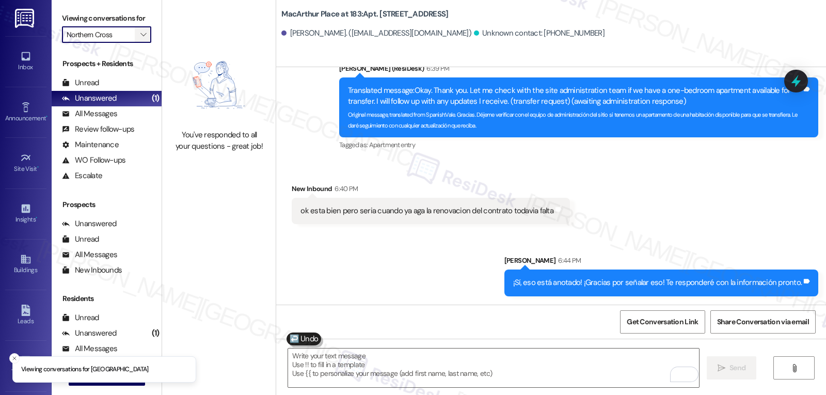
click at [138, 43] on span "" at bounding box center [143, 34] width 10 height 17
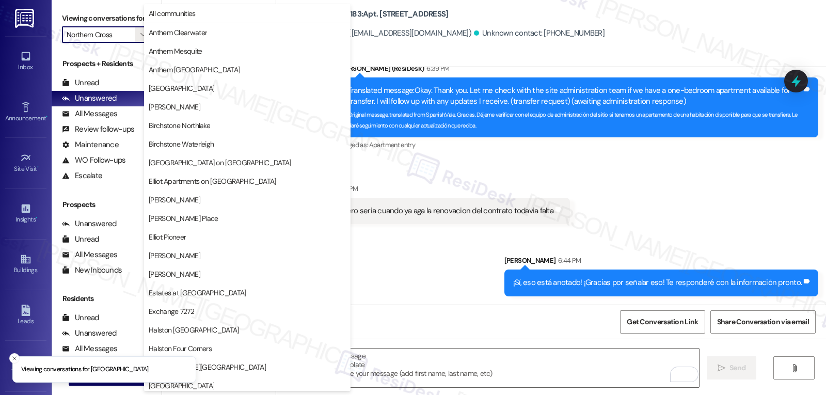
scroll to position [357, 0]
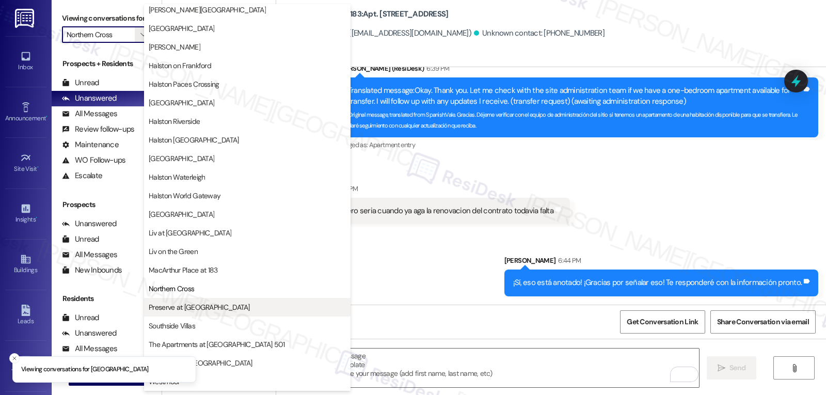
click at [206, 312] on span "Preserve at Preston" at bounding box center [199, 307] width 101 height 10
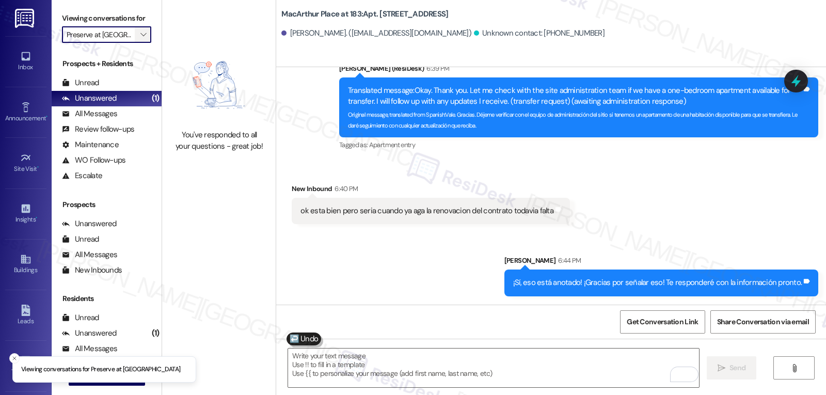
click at [138, 43] on span "" at bounding box center [143, 34] width 10 height 17
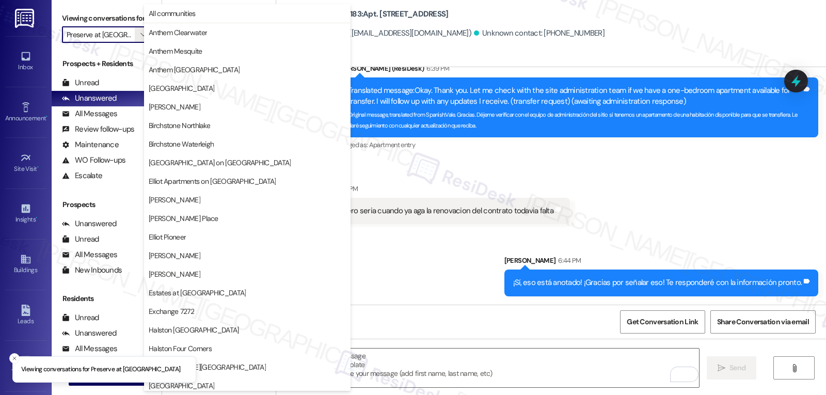
scroll to position [357, 0]
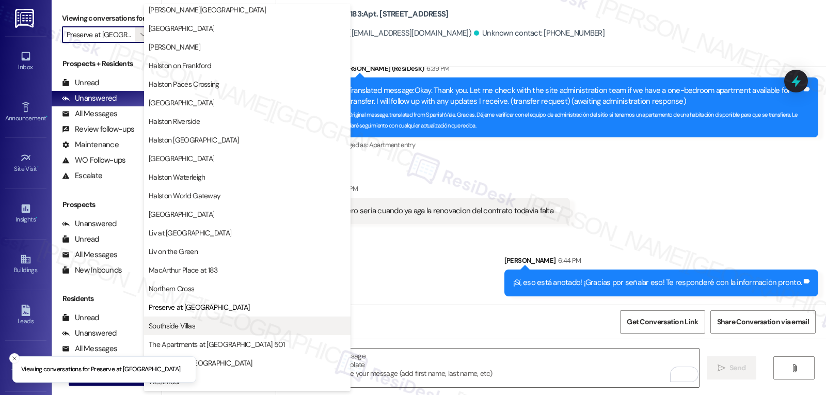
click at [210, 332] on button "Southside Villas" at bounding box center [247, 325] width 206 height 19
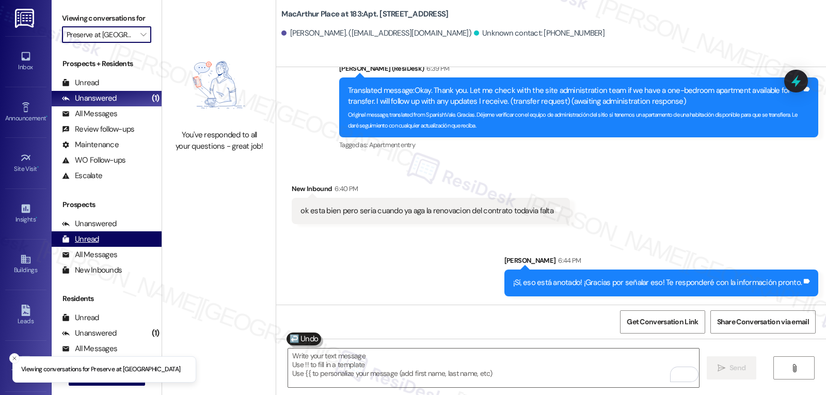
type input "Southside Villas"
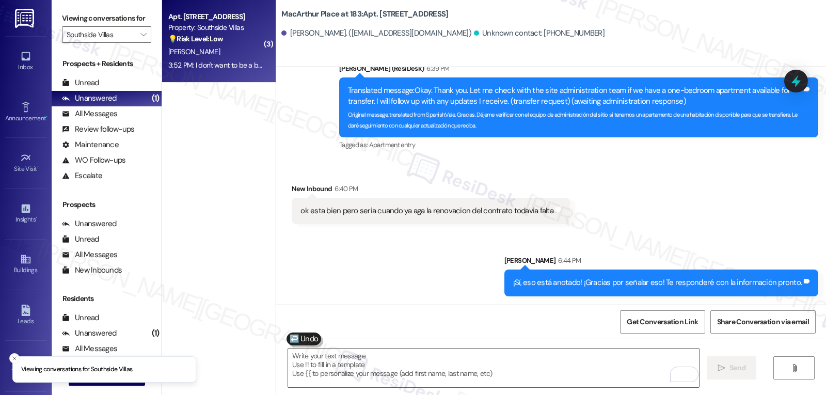
click at [210, 44] on div "💡 Risk Level: Low The resident is discussing AC filter size and options for obt…" at bounding box center [215, 39] width 95 height 11
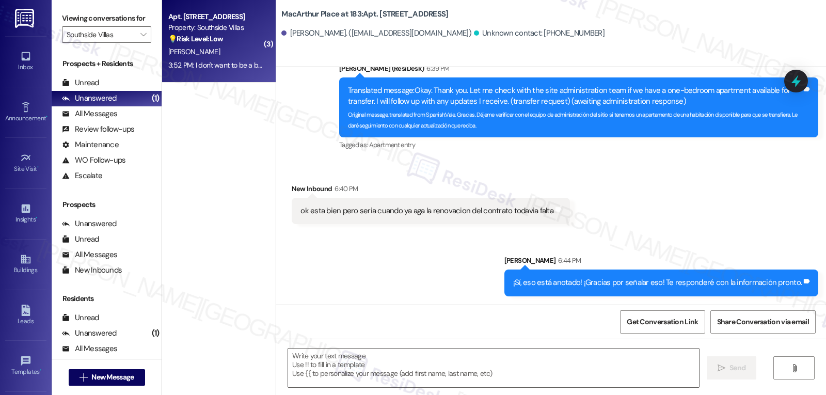
type textarea "Fetching suggested responses. Please feel free to read through the conversation…"
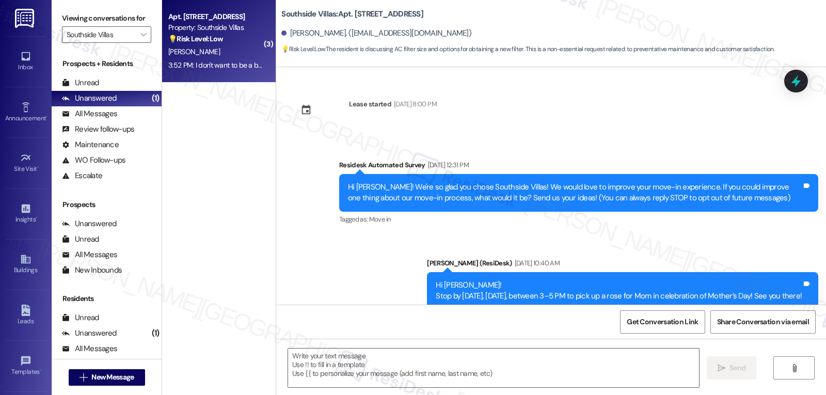
scroll to position [9848, 0]
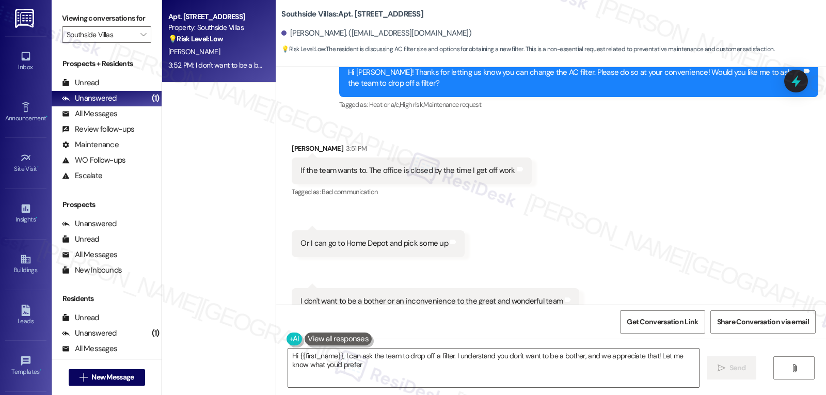
type textarea "Hi {{first_name}}, I can ask the team to drop off a filter. I understand you do…"
click at [391, 371] on textarea "Hi {{first_name}}, I can ask the team to drop off a filter. I understand you do…" at bounding box center [493, 367] width 411 height 39
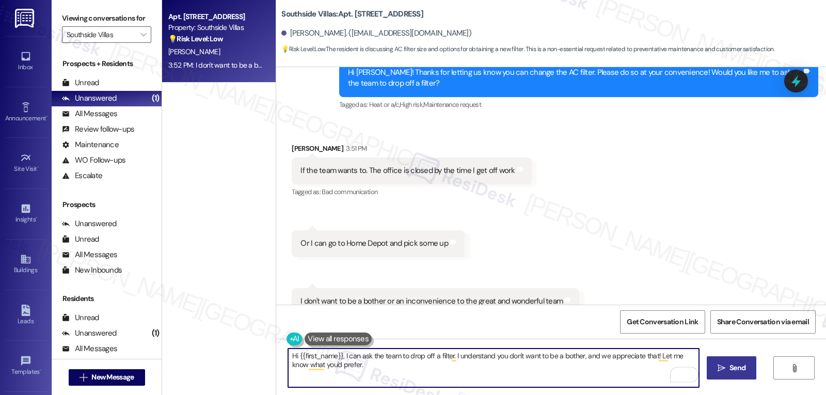
click at [730, 365] on span "Send" at bounding box center [737, 367] width 16 height 11
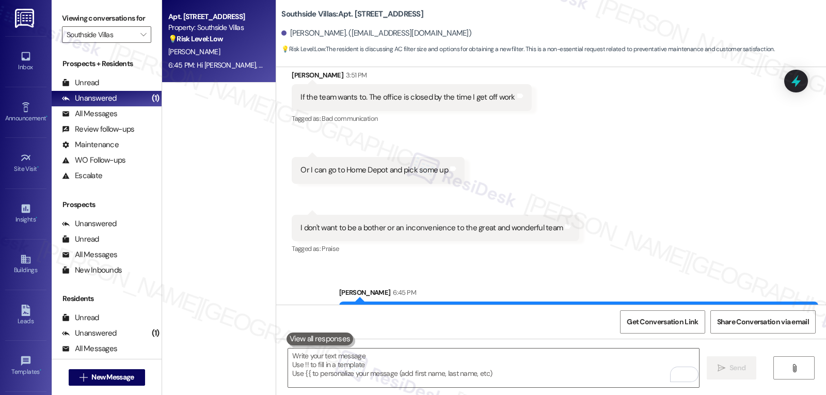
scroll to position [9931, 0]
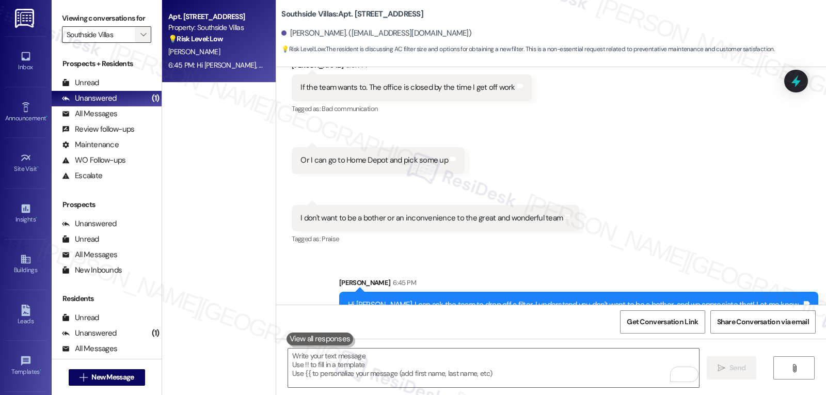
click at [140, 39] on icon "" at bounding box center [143, 34] width 6 height 8
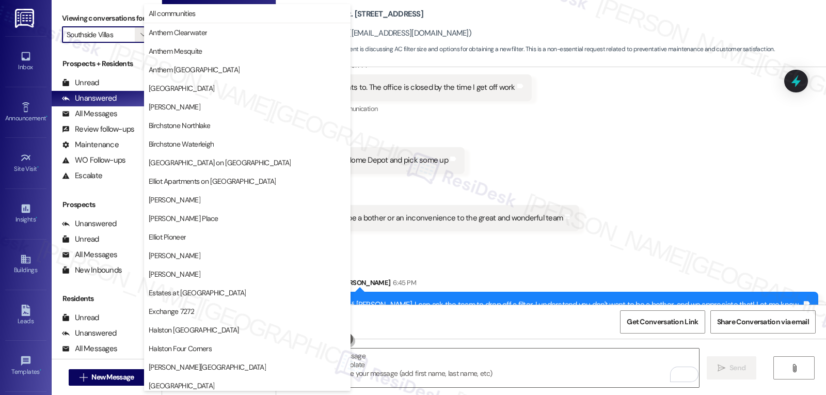
scroll to position [357, 0]
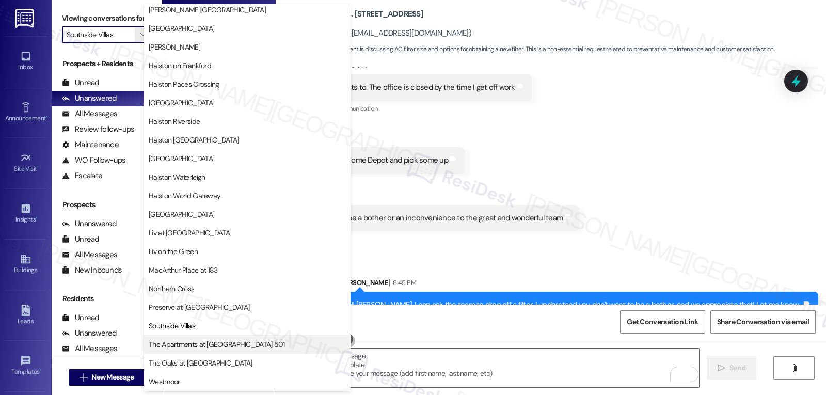
click at [167, 348] on span "The Apartments at Midtown 501" at bounding box center [217, 344] width 136 height 10
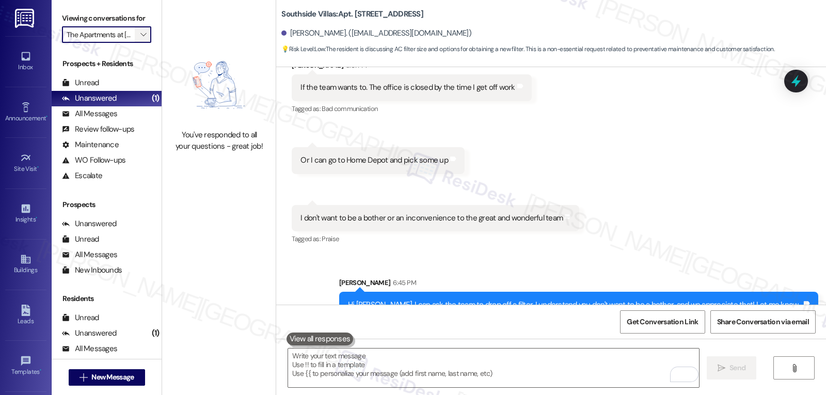
click at [140, 39] on icon "" at bounding box center [143, 34] width 6 height 8
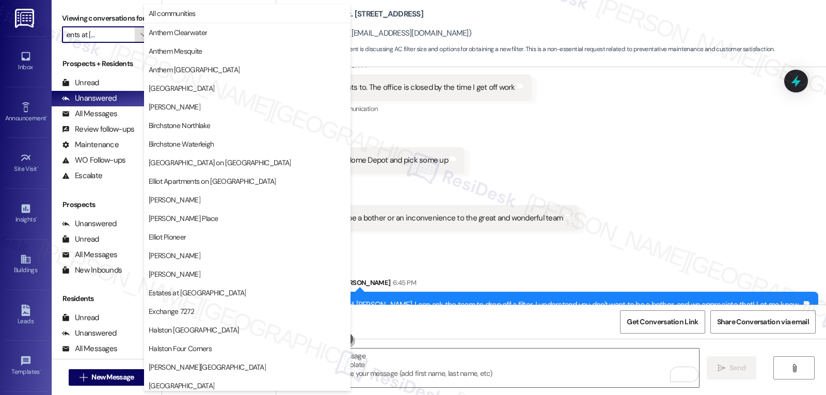
scroll to position [357, 0]
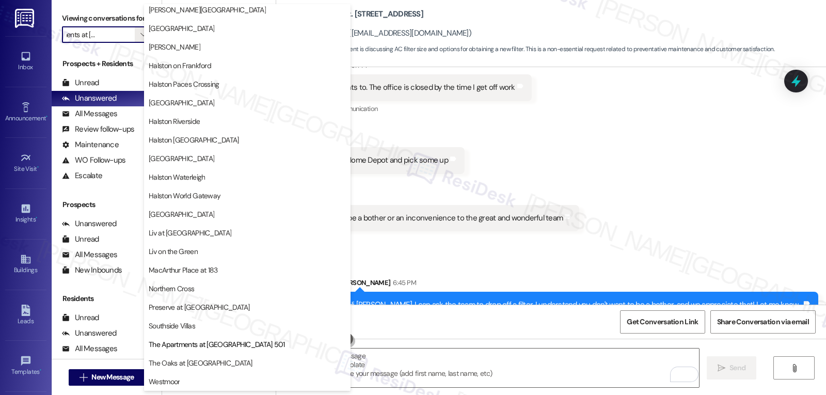
drag, startPoint x: 218, startPoint y: 357, endPoint x: 226, endPoint y: 358, distance: 7.8
click at [222, 358] on button "The Oaks at Valley Ranch" at bounding box center [247, 363] width 206 height 19
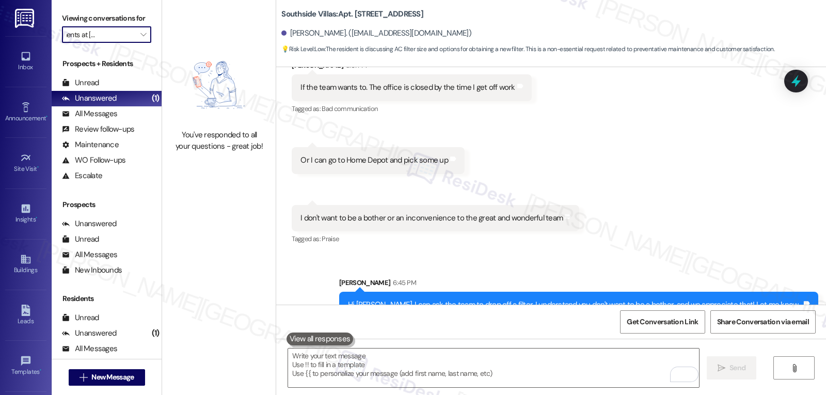
type input "The Oaks at Valley Ranch"
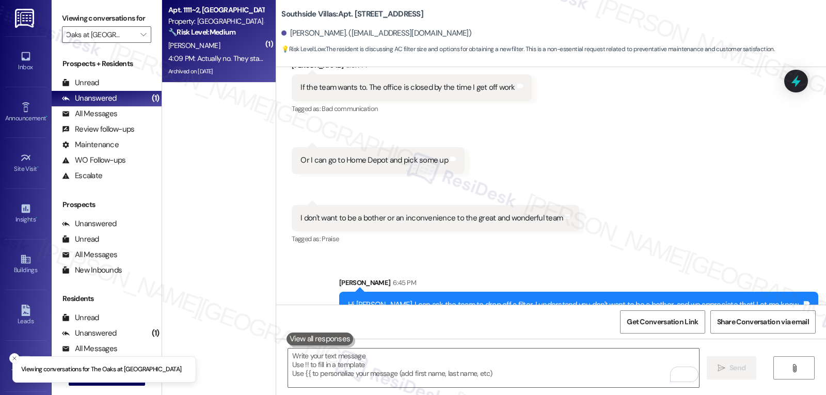
click at [209, 32] on strong "🔧 Risk Level: Medium" at bounding box center [201, 31] width 67 height 9
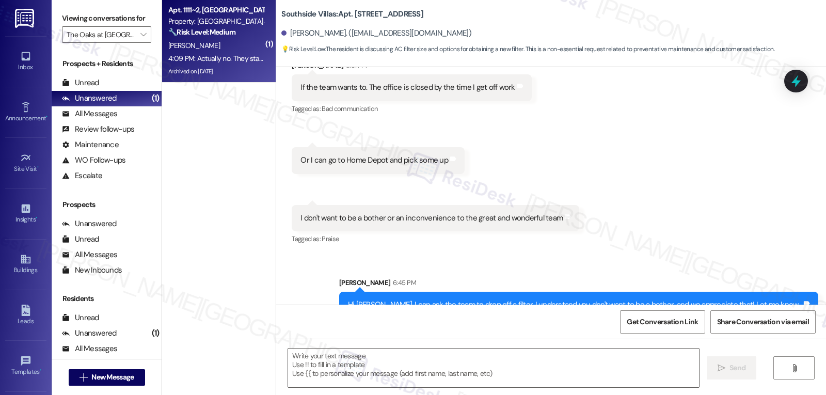
type textarea "Fetching suggested responses. Please feel free to read through the conversation…"
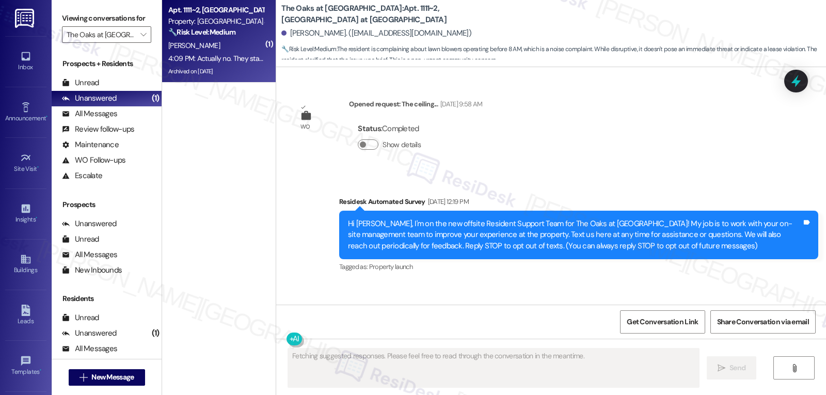
scroll to position [20338, 0]
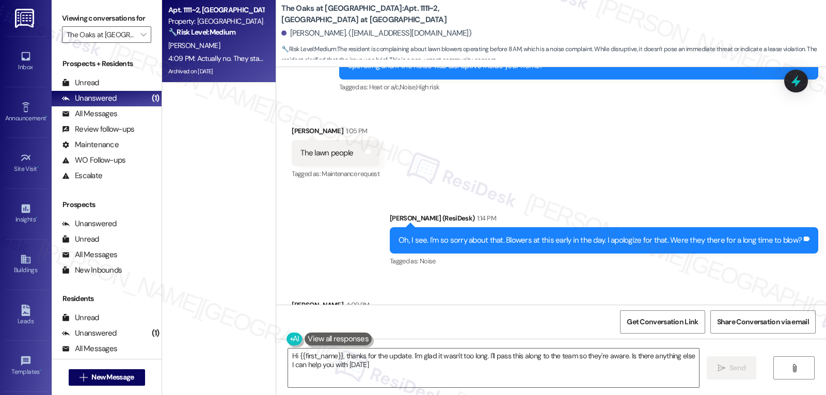
type textarea "Hi {{first_name}}, thanks for the update. I'm glad it wasn't too long. I'll pas…"
click at [391, 371] on textarea "Hi {{first_name}}, thanks for the update. I'm glad it wasn't too long. I'll pas…" at bounding box center [493, 367] width 411 height 39
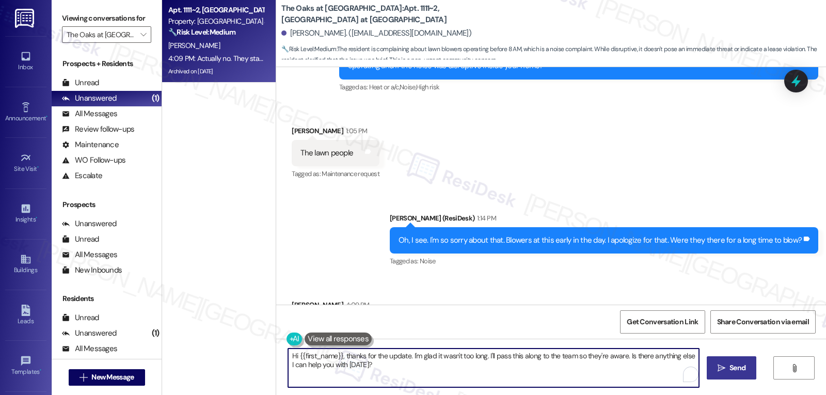
click at [732, 366] on span "Send" at bounding box center [737, 367] width 16 height 11
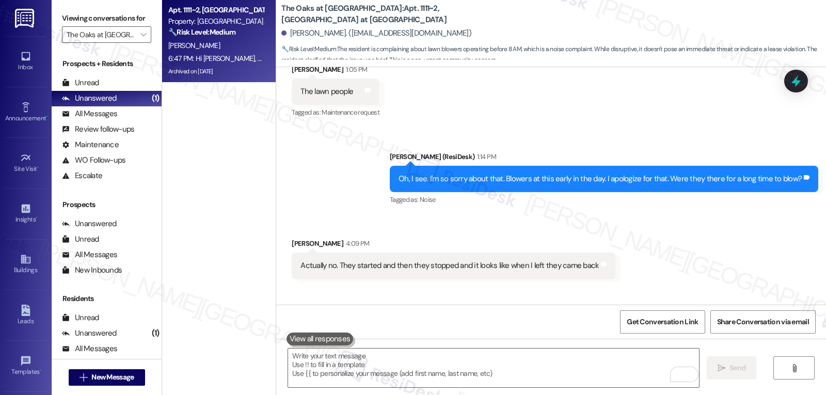
scroll to position [20421, 0]
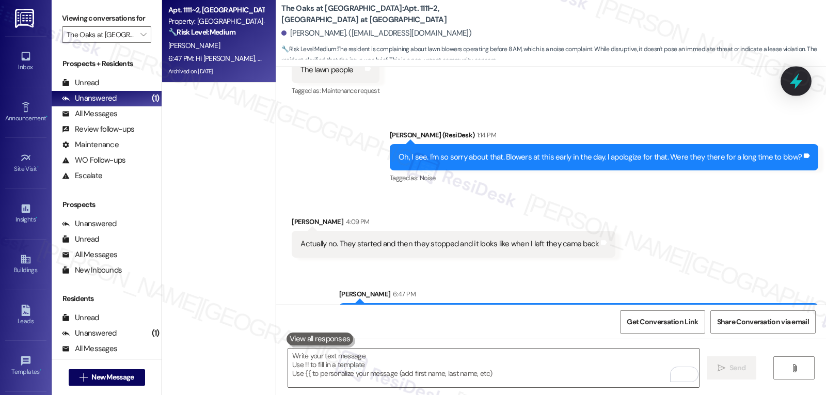
click at [801, 77] on icon at bounding box center [796, 81] width 18 height 18
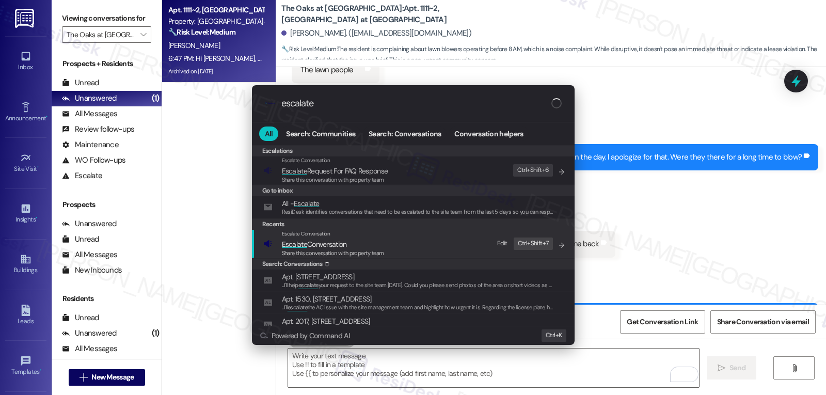
type input "escalate"
click at [333, 245] on span "Escalate Conversation" at bounding box center [314, 244] width 65 height 9
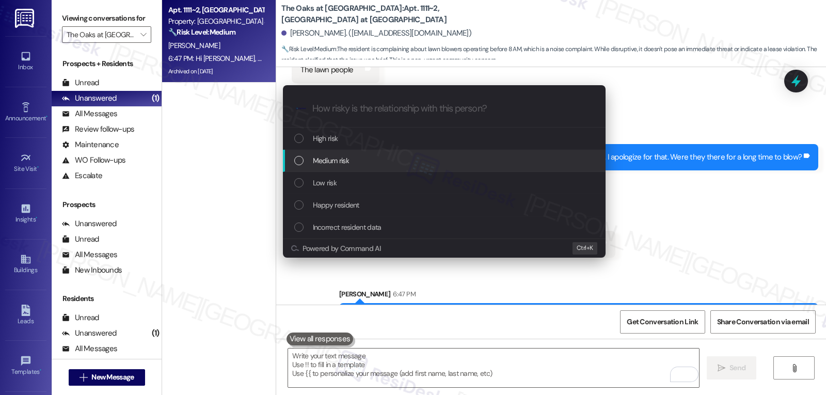
click at [378, 158] on div "Medium risk" at bounding box center [445, 160] width 302 height 11
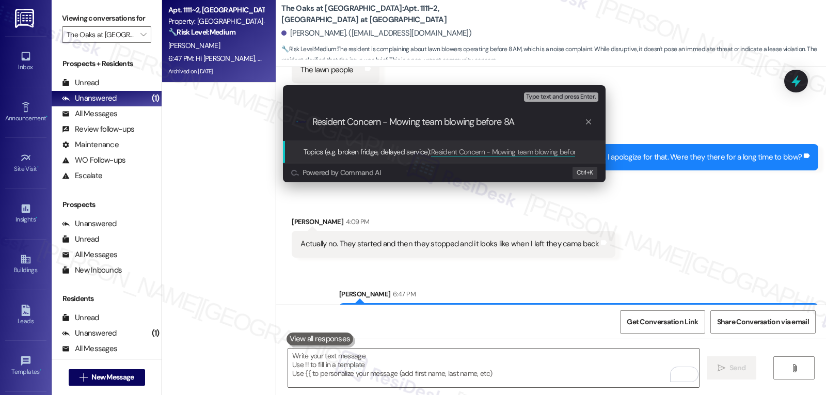
type input "Resident Concern - Mowing team blowing before 8AM"
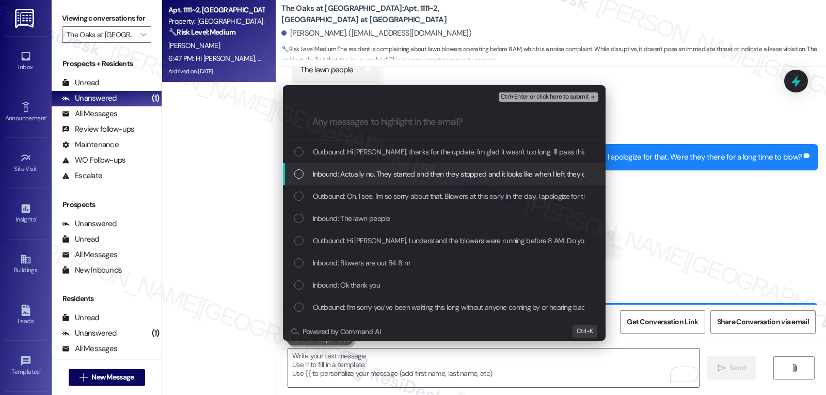
click at [349, 175] on span "Inbound: Actually no. They started and then they stopped and it looks like when…" at bounding box center [464, 173] width 303 height 11
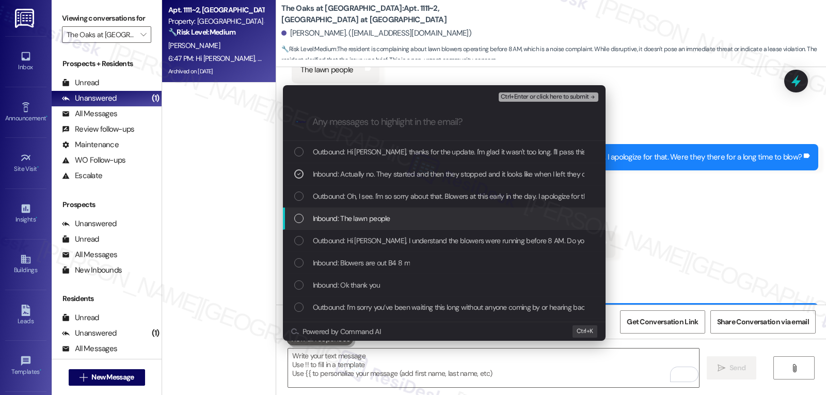
click at [300, 221] on div "List of options" at bounding box center [298, 218] width 9 height 9
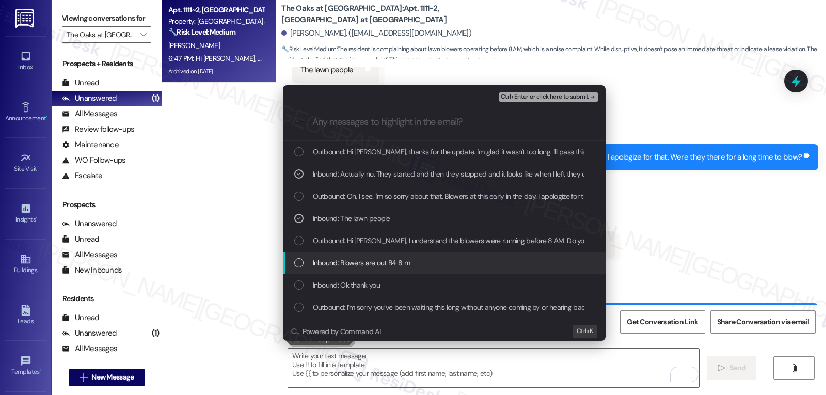
click at [297, 266] on div "List of options" at bounding box center [298, 262] width 9 height 9
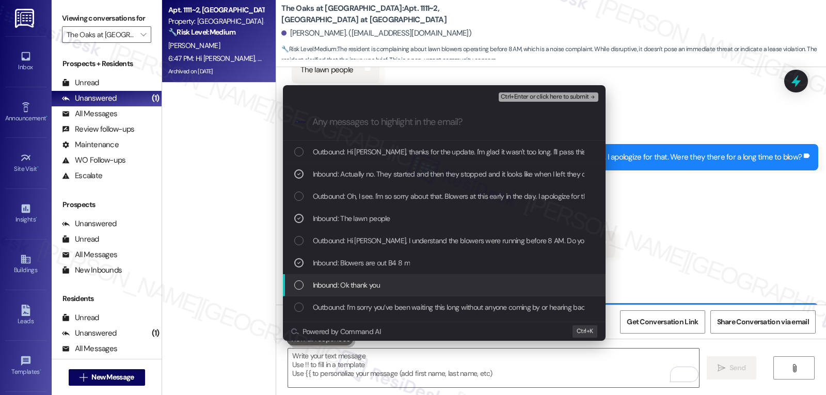
click at [301, 286] on div "List of options" at bounding box center [298, 284] width 9 height 9
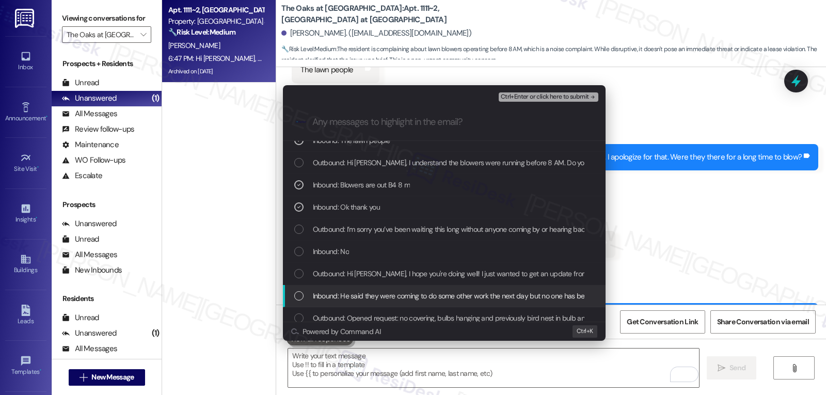
scroll to position [103, 0]
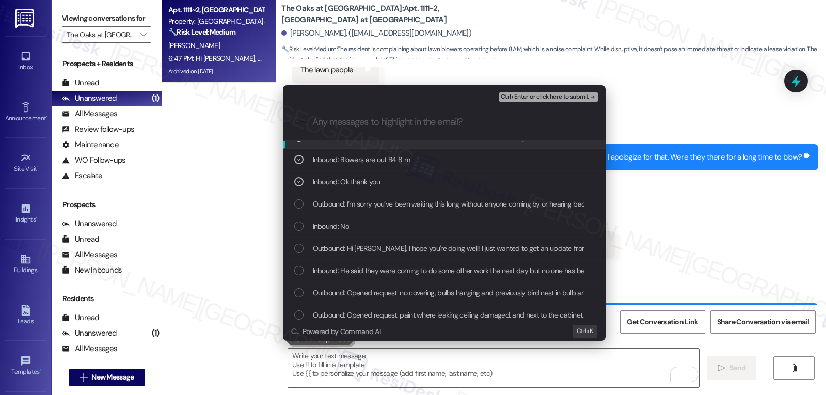
click at [531, 97] on span "Ctrl+Enter or click here to submit" at bounding box center [545, 96] width 88 height 7
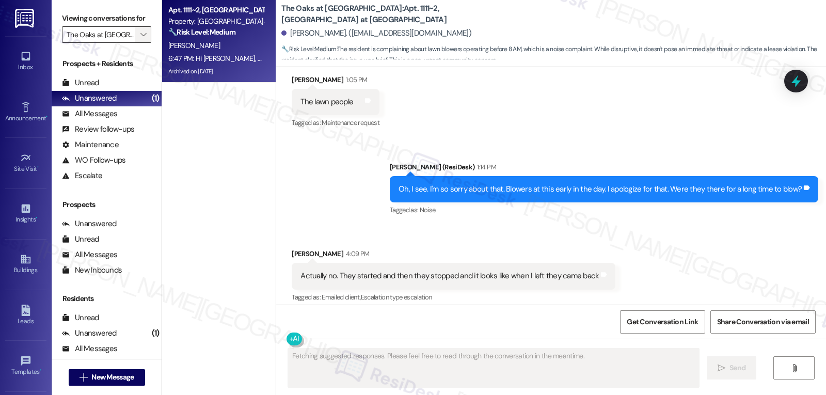
scroll to position [20353, 0]
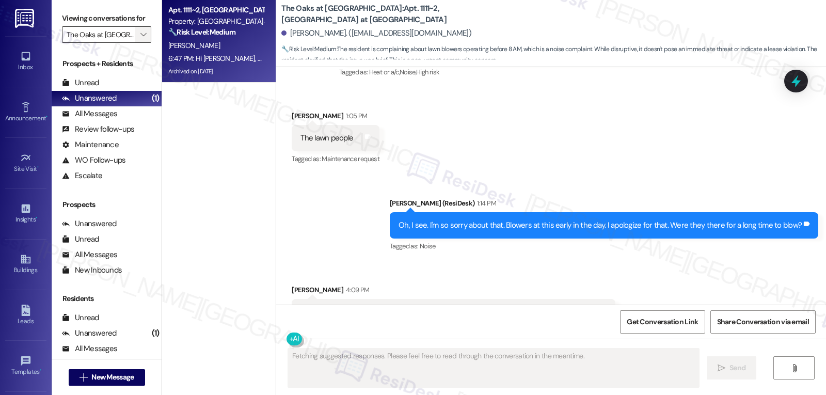
click at [140, 39] on icon "" at bounding box center [143, 34] width 6 height 8
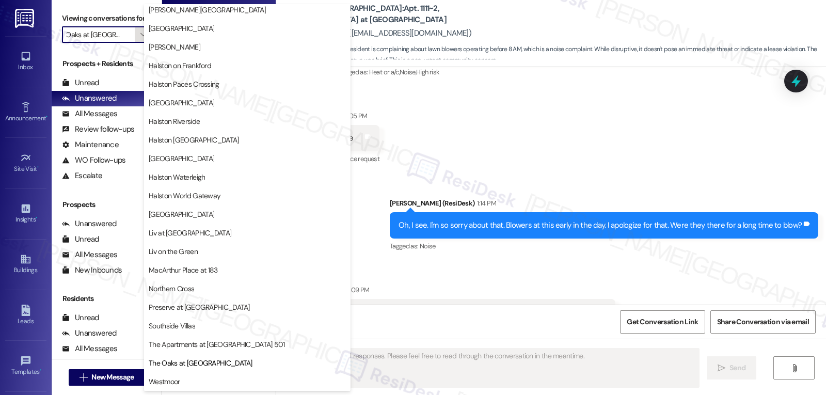
scroll to position [357, 0]
click at [207, 376] on button "Westmoor" at bounding box center [247, 381] width 206 height 19
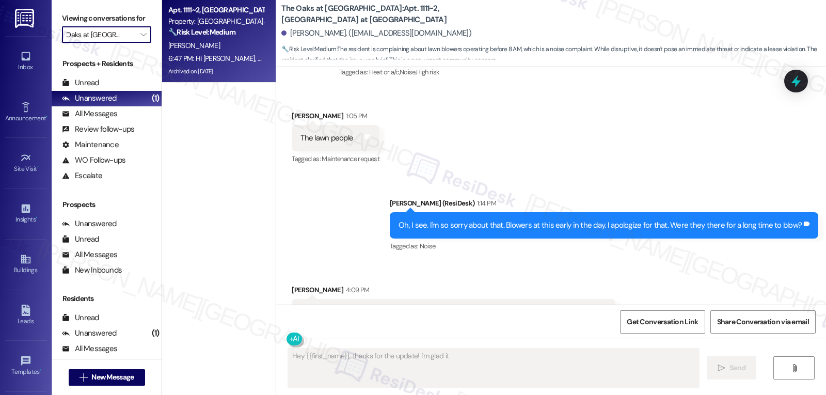
type textarea "Hey {{first_name}}, thanks for the update! I'm glad it"
type input "Westmoor"
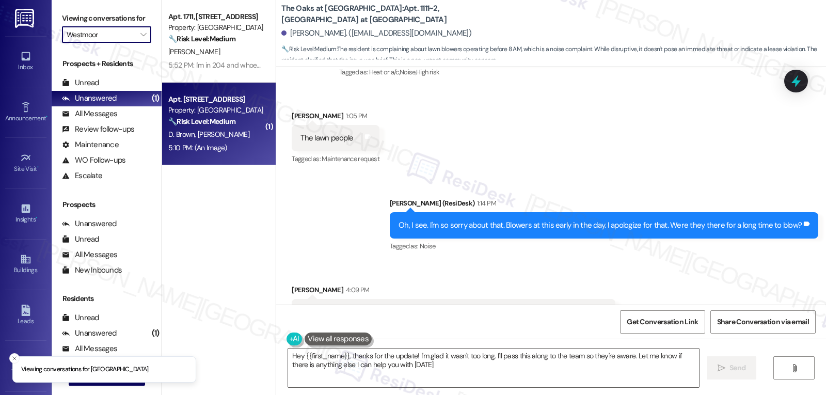
type textarea "Hey {{first_name}}, thanks for the update! I'm glad it wasn't too long. I'll pa…"
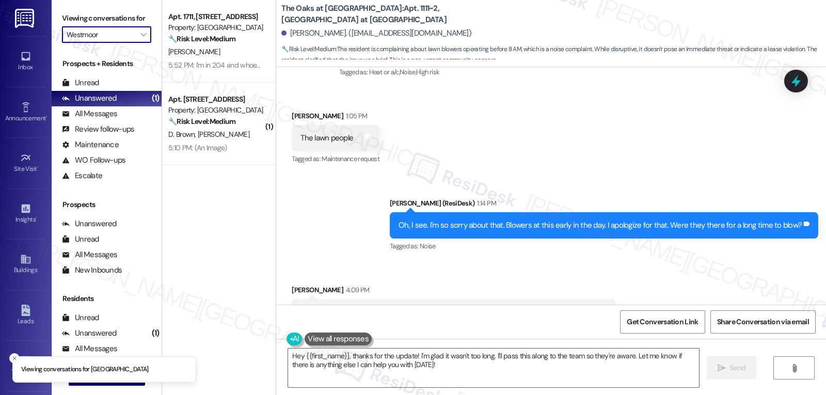
click at [203, 63] on div "5:52 PM: I'm in 204 and whoever vehicle is in 203 I'm just asking if whoever dr…" at bounding box center [514, 64] width 693 height 9
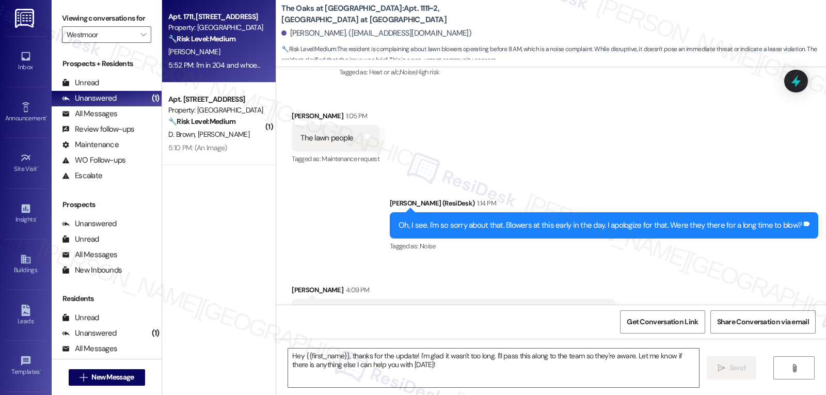
type textarea "Fetching suggested responses. Please feel free to read through the conversation…"
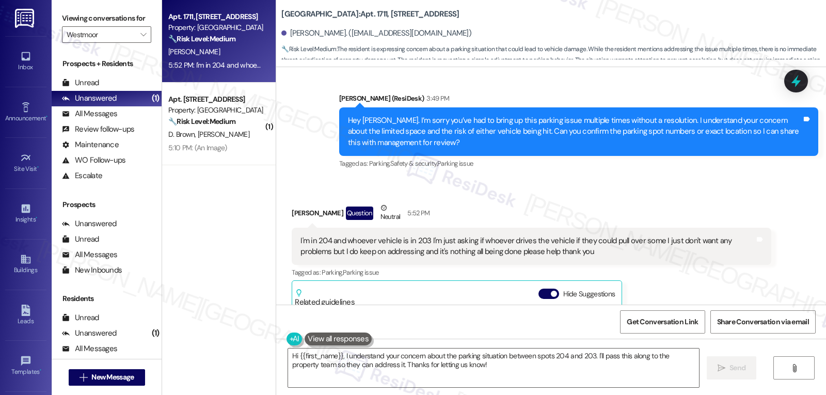
scroll to position [7071, 0]
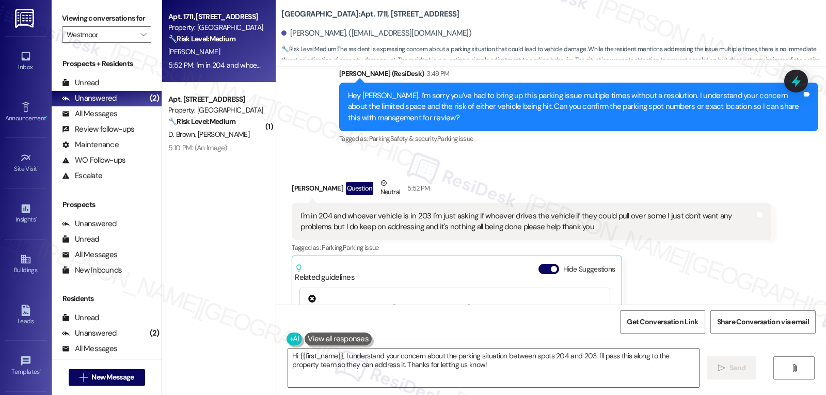
click at [298, 178] on div "Rosalyn Lowe Question Neutral 5:52 PM" at bounding box center [531, 190] width 479 height 25
click at [296, 178] on div "Rosalyn Lowe Question Neutral 5:52 PM" at bounding box center [531, 190] width 479 height 25
click at [297, 178] on div "Rosalyn Lowe Question Neutral 5:52 PM" at bounding box center [531, 190] width 479 height 25
copy div "Rosalyn"
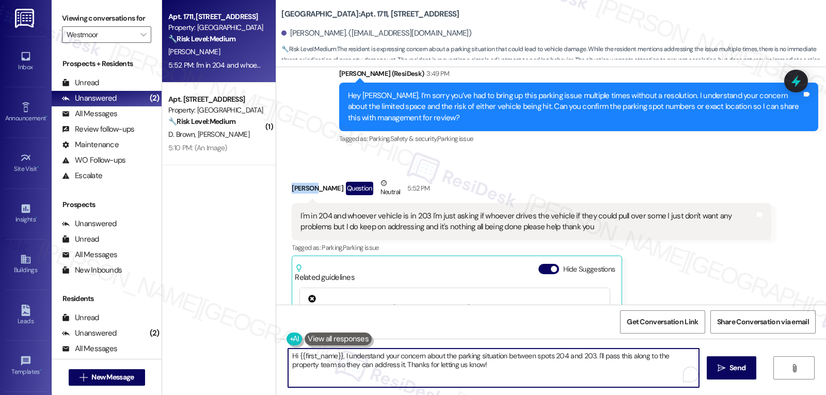
drag, startPoint x: 338, startPoint y: 369, endPoint x: 343, endPoint y: 368, distance: 5.3
click at [338, 369] on textarea "Hi {{first_name}}, I understand your concern about the parking situation betwee…" at bounding box center [493, 367] width 411 height 39
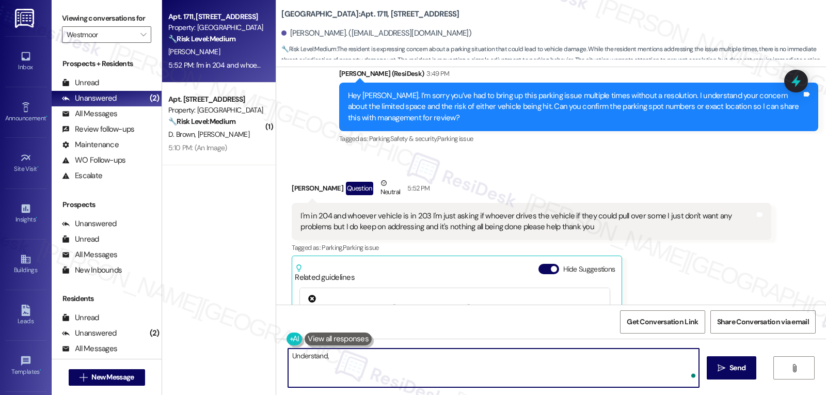
paste textarea "Rosalyn"
type textarea "Understand, Rosalyn. Thank you for clarifying. I'll relay this with the site ma…"
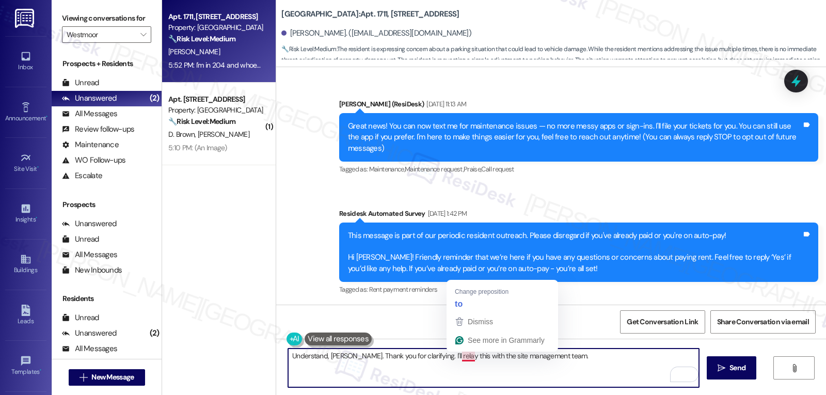
scroll to position [7071, 0]
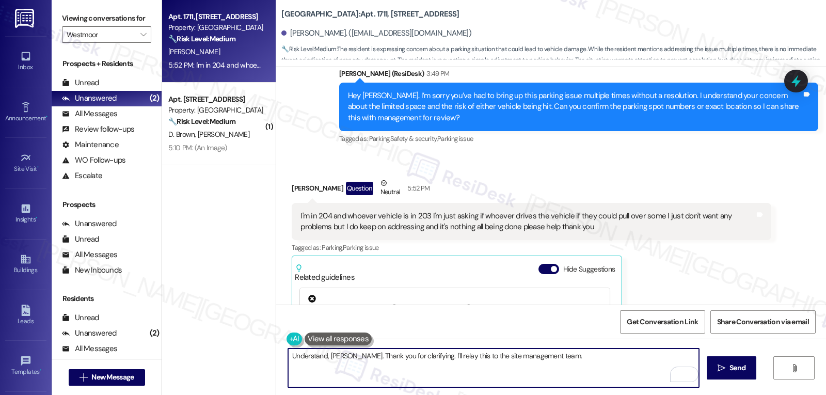
click at [562, 362] on textarea "Understand, Rosalyn. Thank you for clarifying. I'll relay this to the site mana…" at bounding box center [493, 367] width 411 height 39
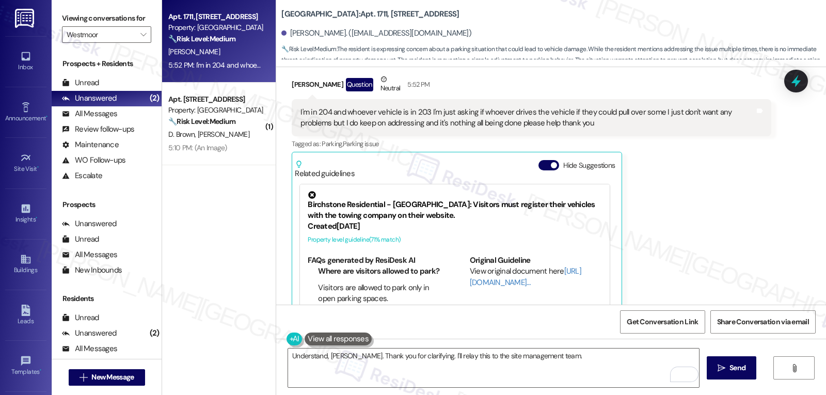
scroll to position [7071, 0]
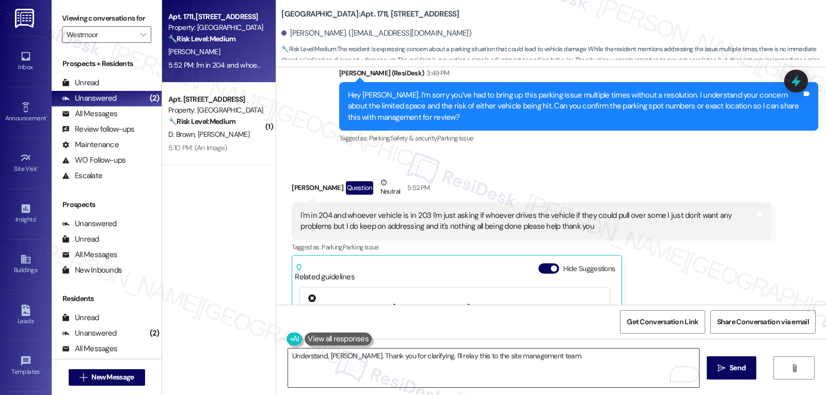
click at [555, 359] on textarea "Understand, Rosalyn. Thank you for clarifying. I'll relay this to the site mana…" at bounding box center [493, 367] width 411 height 39
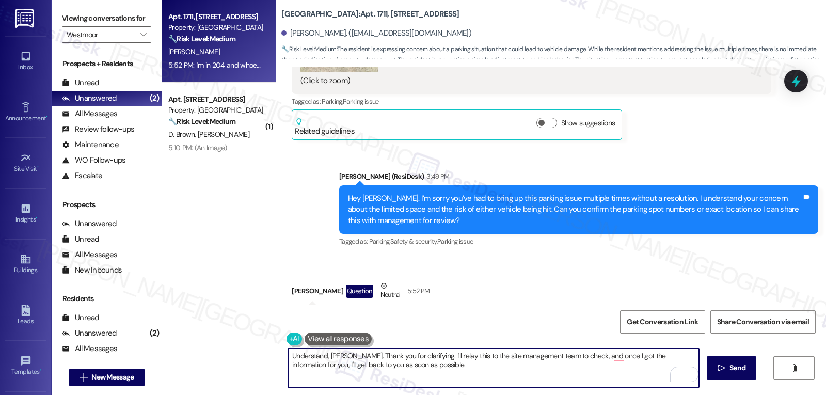
scroll to position [7174, 0]
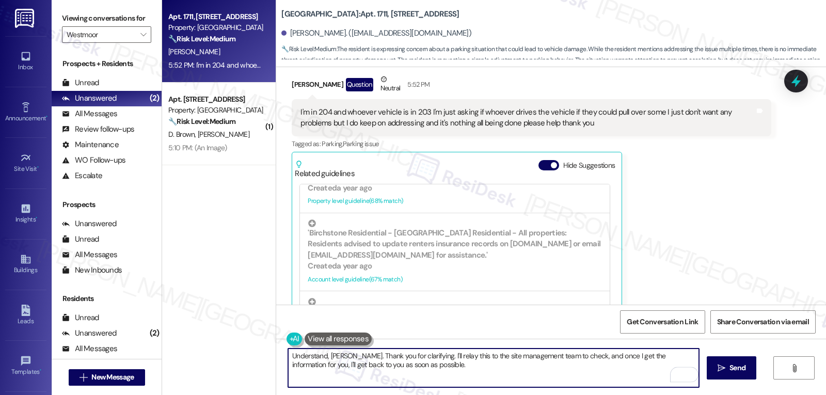
click at [549, 378] on textarea "Understand, Rosalyn. Thank you for clarifying. I'll relay this to the site mana…" at bounding box center [493, 367] width 411 height 39
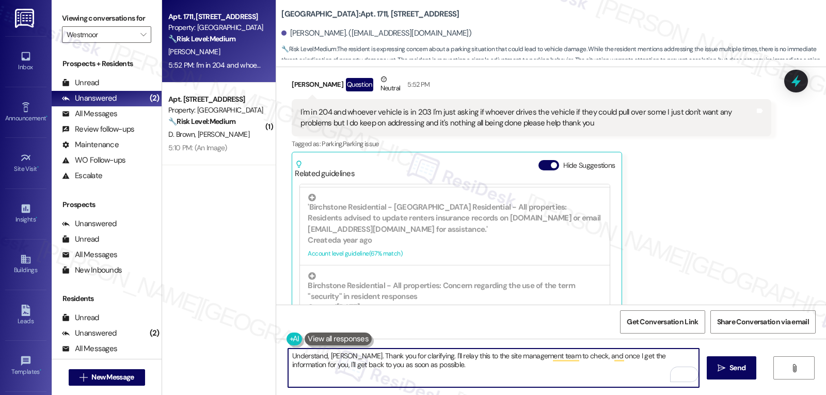
drag, startPoint x: 283, startPoint y: 355, endPoint x: 289, endPoint y: 352, distance: 6.2
click at [288, 354] on textarea "Understand, Rosalyn. Thank you for clarifying. I'll relay this to the site mana…" at bounding box center [493, 367] width 411 height 39
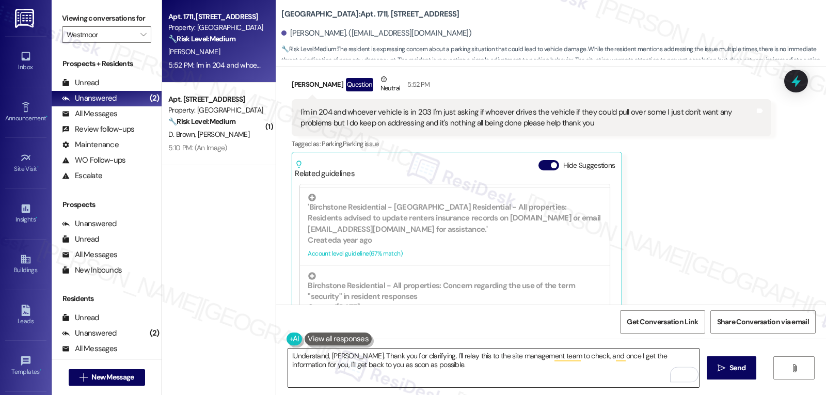
drag, startPoint x: 432, startPoint y: 362, endPoint x: 306, endPoint y: 358, distance: 126.0
click at [306, 357] on textarea "IUnderstand, Rosalyn. Thank you for clarifying. I'll relay this to the site man…" at bounding box center [493, 367] width 411 height 39
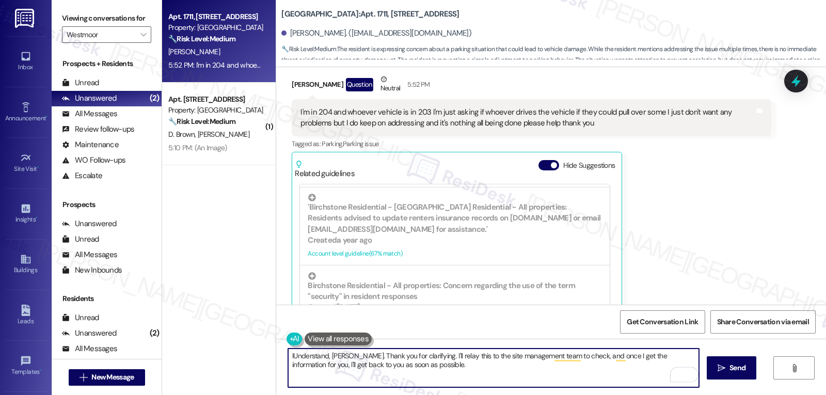
click at [288, 358] on textarea "IUnderstand, Rosalyn. Thank you for clarifying. I'll relay this to the site man…" at bounding box center [493, 367] width 411 height 39
click at [461, 374] on textarea "I understand, Rosalyn. Thank you for clarifying. I'll relay this to the site ma…" at bounding box center [493, 367] width 411 height 39
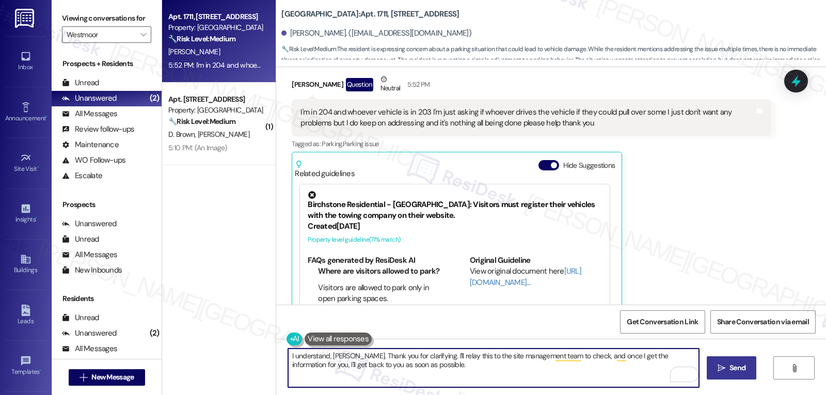
type textarea "I understand, Rosalyn. Thank you for clarifying. I'll relay this to the site ma…"
click at [742, 370] on span "Send" at bounding box center [737, 367] width 16 height 11
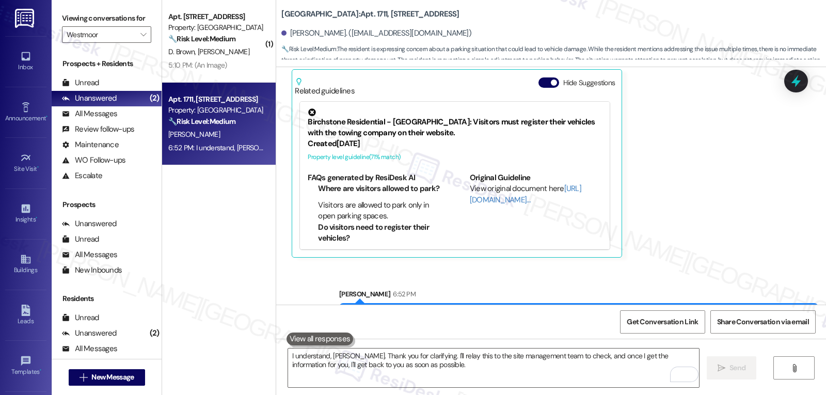
scroll to position [7050, 0]
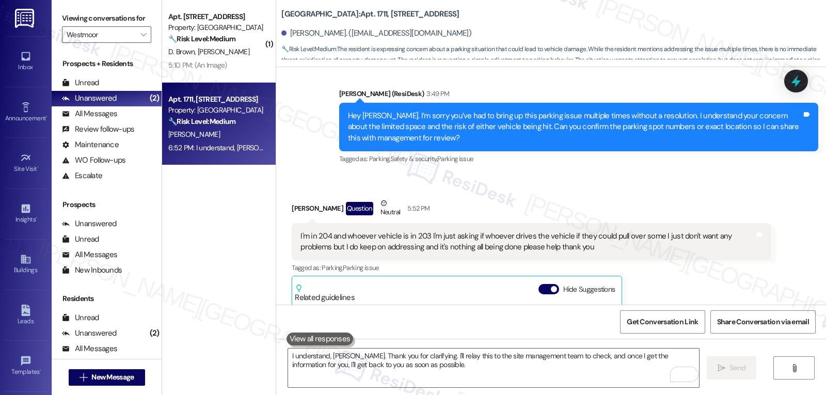
click at [412, 231] on div "I'm in 204 and whoever vehicle is in 203 I'm just asking if whoever drives the …" at bounding box center [527, 242] width 454 height 22
copy div "203"
click at [791, 85] on icon at bounding box center [796, 81] width 18 height 18
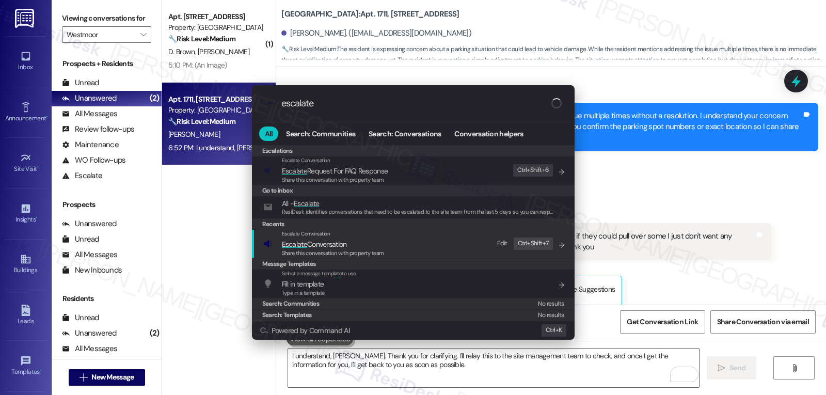
type input "escalate"
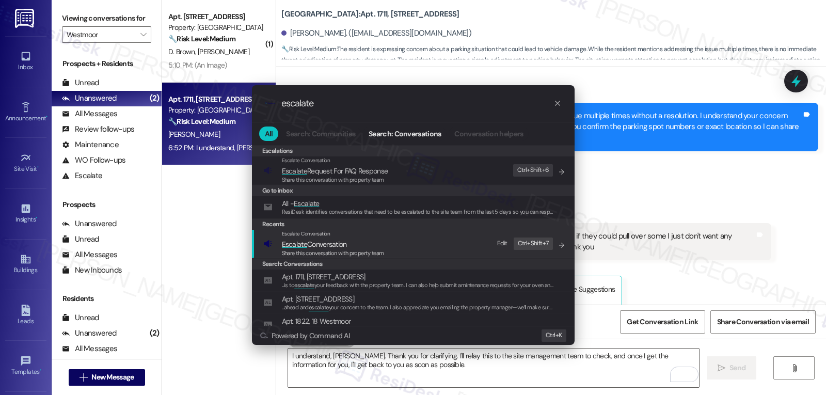
click at [316, 249] on span "Share this conversation with property team" at bounding box center [333, 252] width 102 height 7
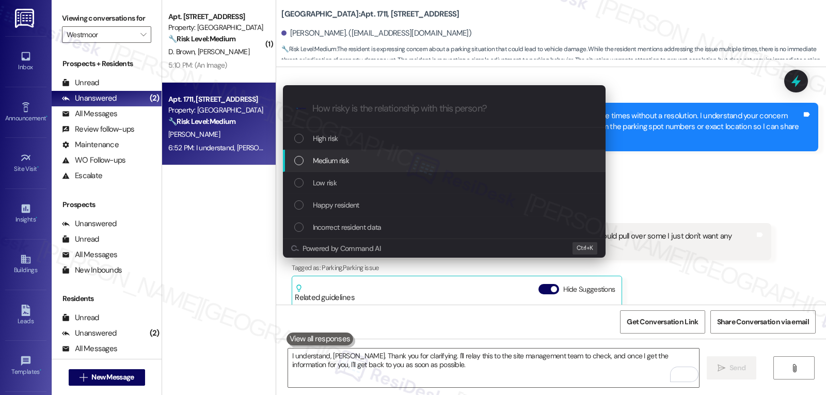
click at [352, 166] on div "Medium risk" at bounding box center [445, 160] width 302 height 11
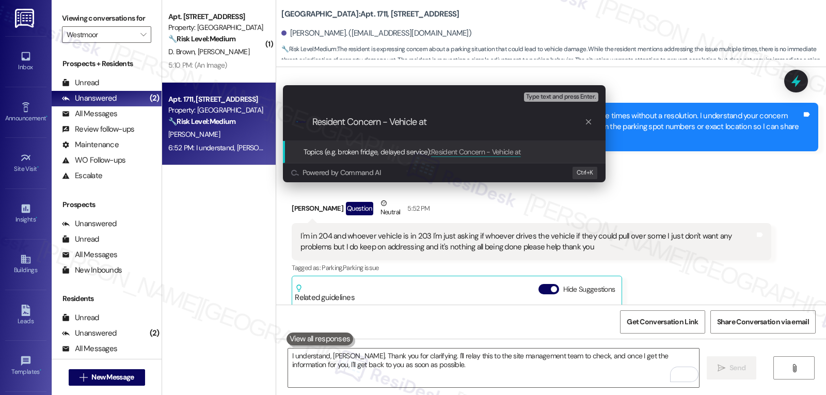
paste input "203"
type input "Resident Concern - Vehicle at 203 needs to pull over some more"
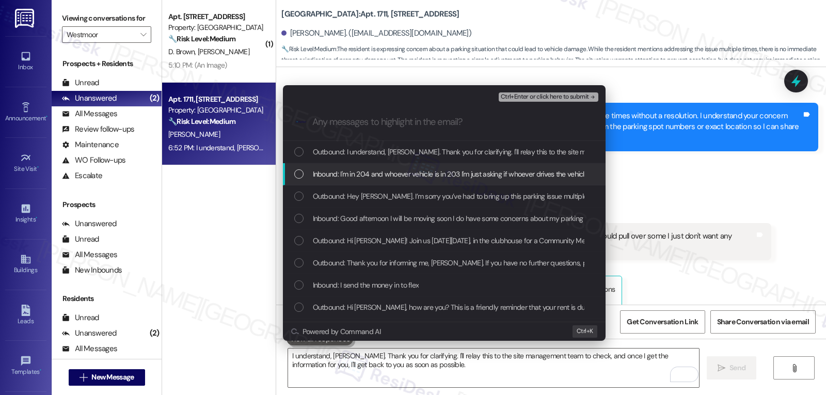
click at [313, 171] on span "Inbound: I'm in 204 and whoever vehicle is in 203 I'm just asking if whoever dr…" at bounding box center [659, 173] width 693 height 11
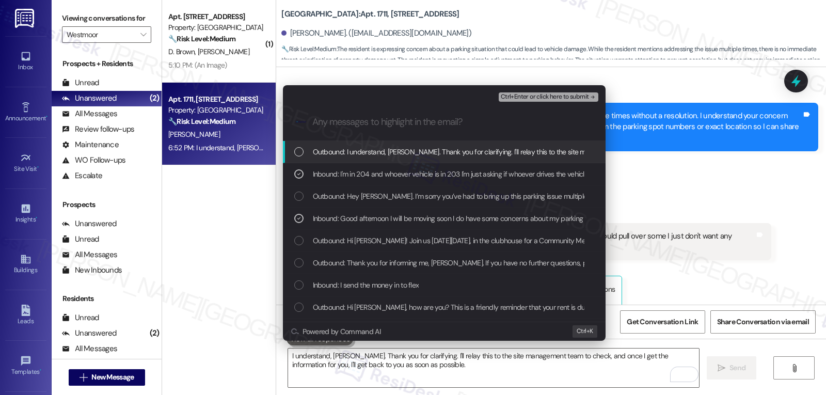
click at [561, 97] on span "Ctrl+Enter or click here to submit" at bounding box center [545, 96] width 88 height 7
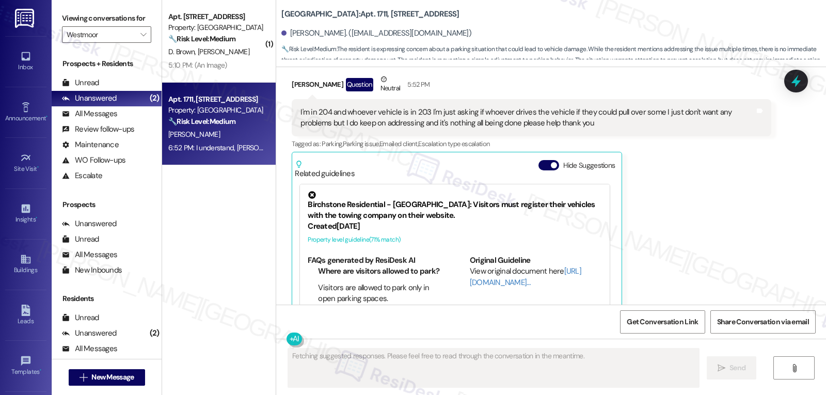
scroll to position [7174, 0]
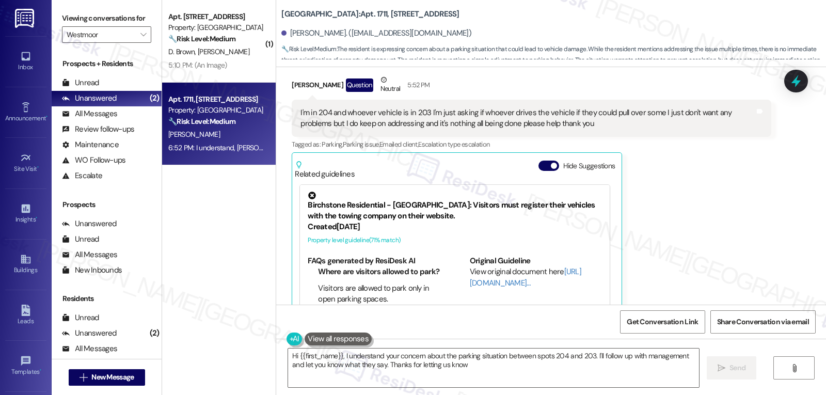
type textarea "Hi {{first_name}}, I understand your concern about the parking situation betwee…"
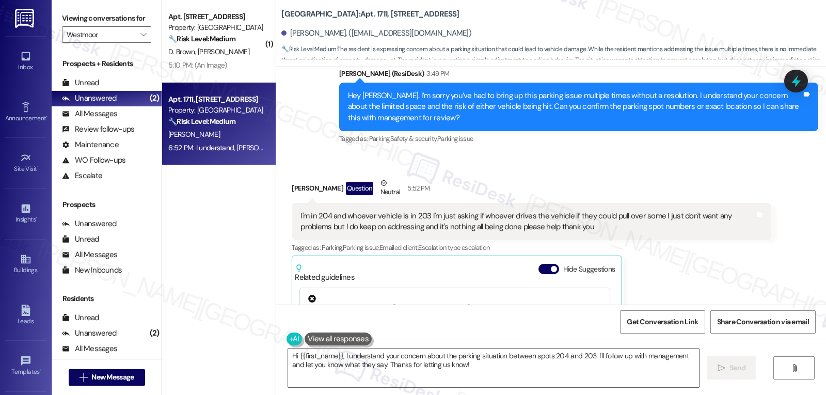
scroll to position [7272, 0]
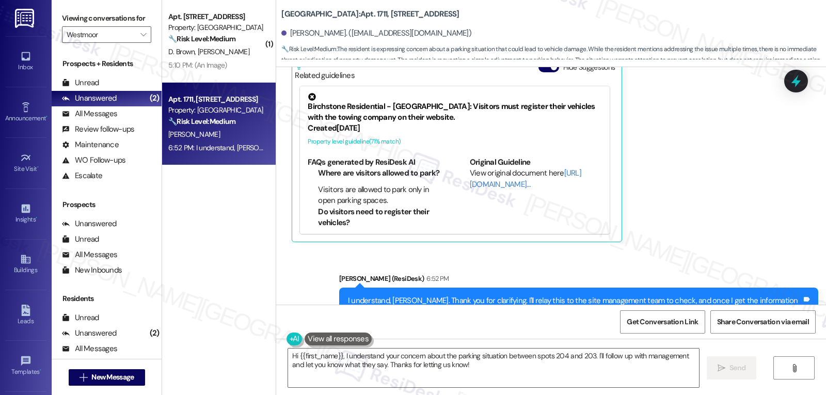
drag, startPoint x: 173, startPoint y: 62, endPoint x: 361, endPoint y: 61, distance: 187.4
click at [173, 62] on div "5:10 PM: (An Image) 5:10 PM: (An Image)" at bounding box center [197, 64] width 59 height 9
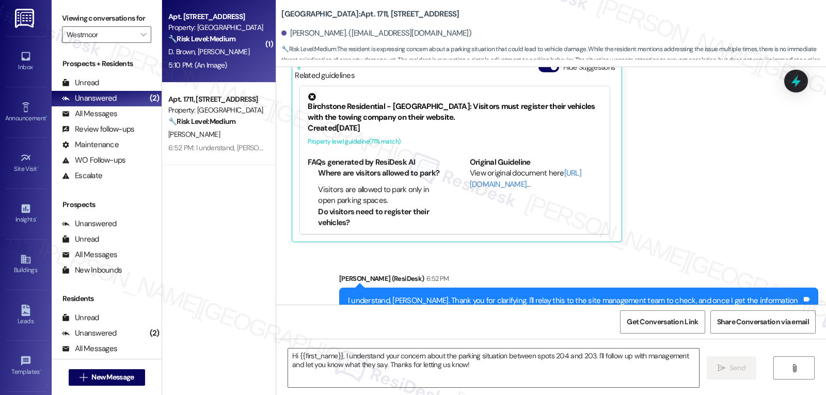
type textarea "Fetching suggested responses. Please feel free to read through the conversation…"
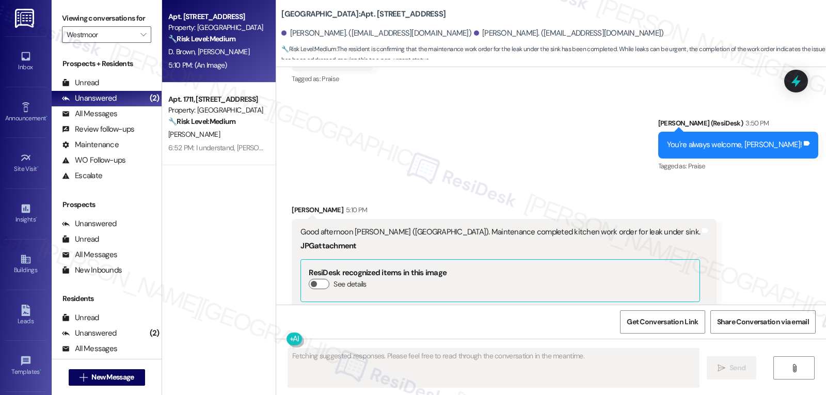
scroll to position [12222, 0]
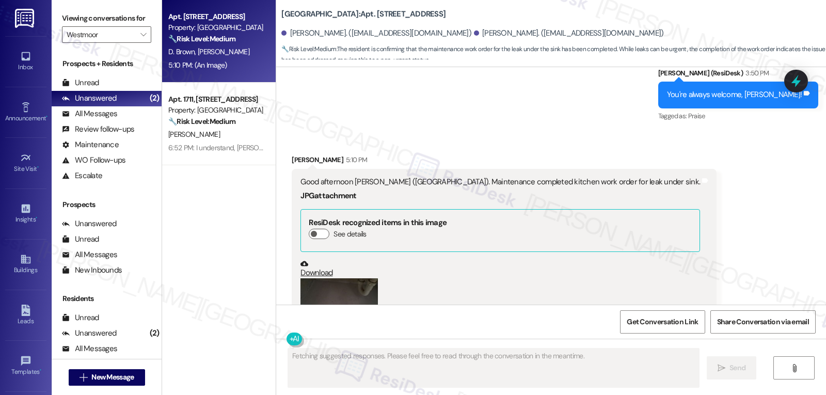
click at [311, 278] on button "Zoom image" at bounding box center [338, 307] width 77 height 58
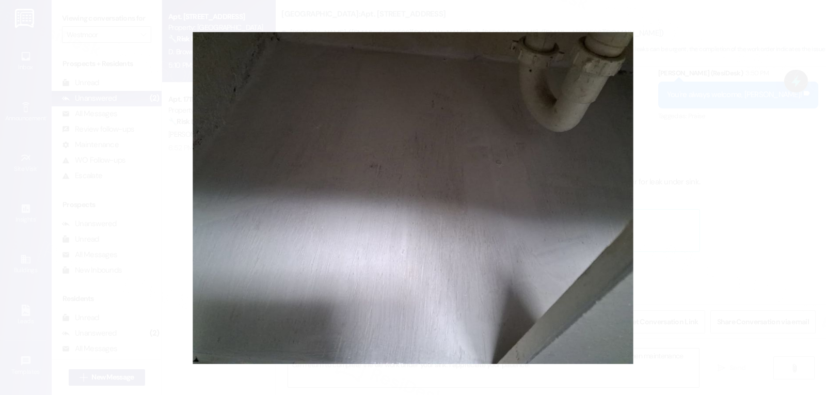
click at [700, 221] on button "Unzoom image" at bounding box center [413, 197] width 826 height 395
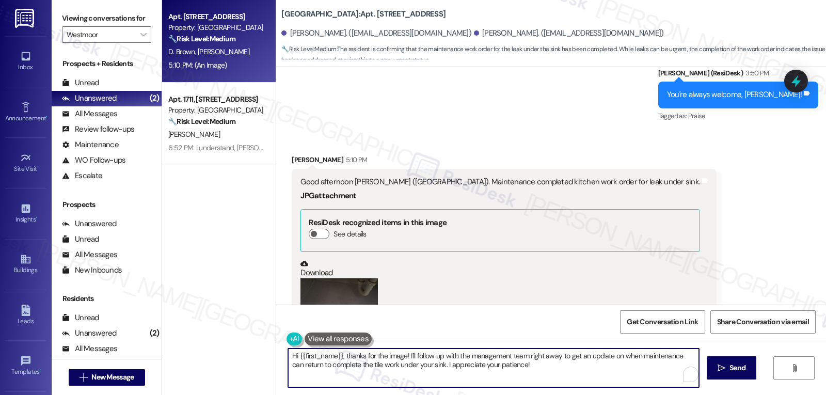
drag, startPoint x: 404, startPoint y: 354, endPoint x: 680, endPoint y: 406, distance: 280.9
click at [680, 394] on html "Inbox Go to Inbox Announcement • Send A Text Announcement Site Visit • Go to Si…" at bounding box center [413, 197] width 826 height 395
click at [385, 354] on textarea "Hi {{first_name}}, thanks for the image! I'll follow up with the management tea…" at bounding box center [493, 367] width 411 height 39
click at [384, 354] on textarea "Hi {{first_name}}, thanks for the image! I'll follow up with the management tea…" at bounding box center [493, 367] width 411 height 39
drag, startPoint x: 607, startPoint y: 367, endPoint x: 486, endPoint y: 357, distance: 121.2
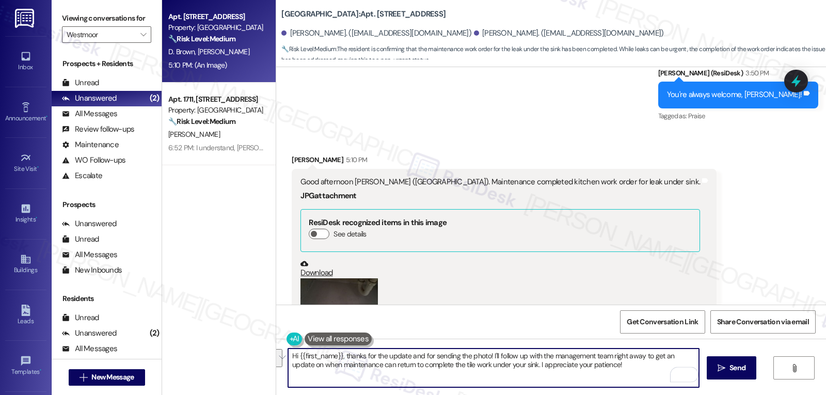
click at [486, 357] on textarea "Hi {{first_name}}, thanks for the update and for sending the photo! I'll follow…" at bounding box center [493, 367] width 411 height 39
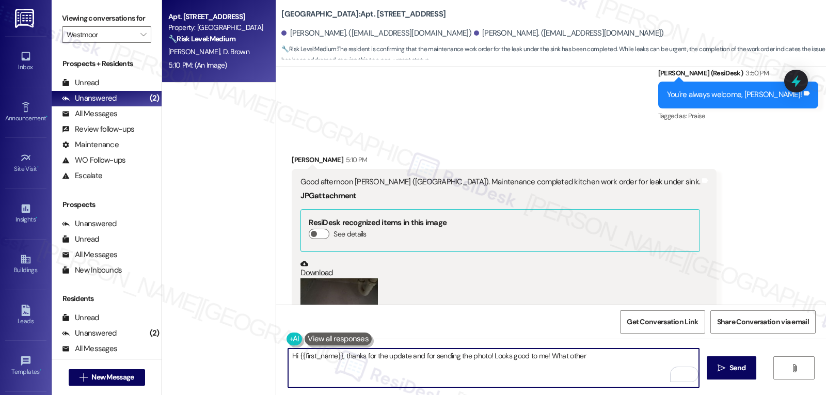
drag, startPoint x: 539, startPoint y: 356, endPoint x: 605, endPoint y: 356, distance: 66.1
click at [601, 356] on textarea "Hi {{first_name}}, thanks for the update and for sending the photo! Looks good …" at bounding box center [493, 367] width 411 height 39
type textarea "Hi {{first_name}}, thanks for the update and for sending the photo! Looks good …"
click at [719, 370] on icon "" at bounding box center [721, 368] width 8 height 8
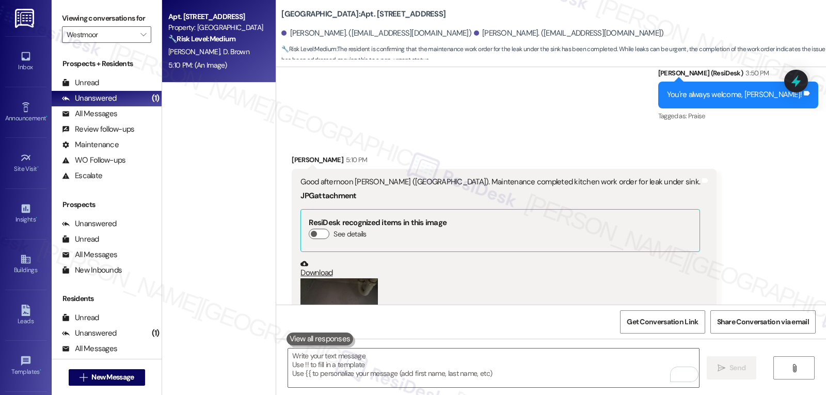
scroll to position [12221, 0]
click at [689, 207] on div "Received via SMS Dawn Brown 5:10 PM Good afternoon Sarah (Westmoor). Maintenanc…" at bounding box center [551, 257] width 550 height 250
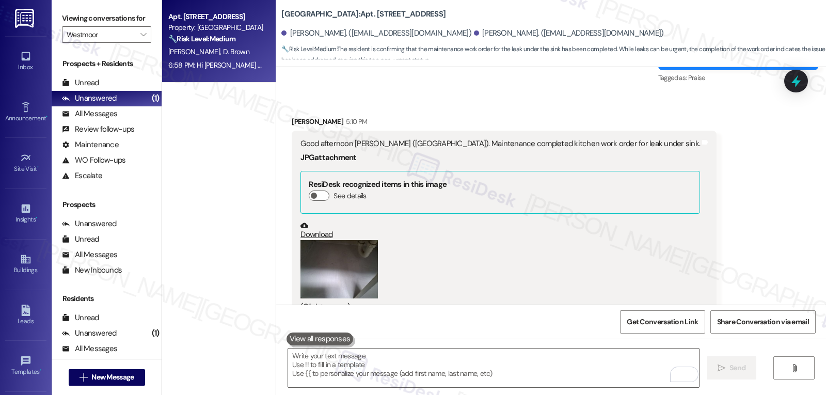
scroll to position [12294, 0]
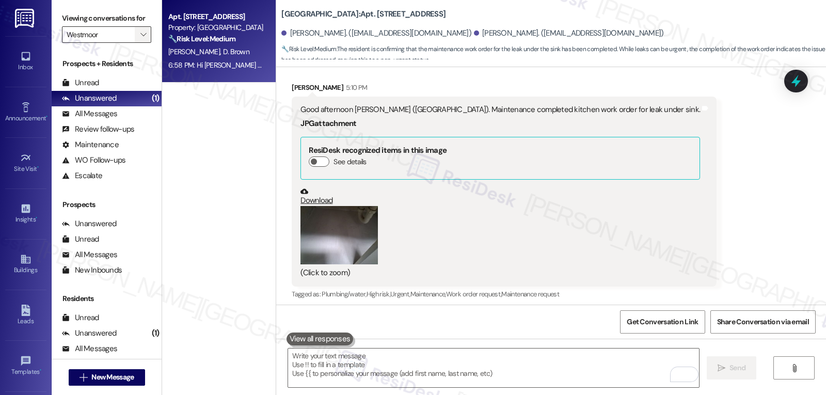
click at [140, 39] on icon "" at bounding box center [143, 34] width 6 height 8
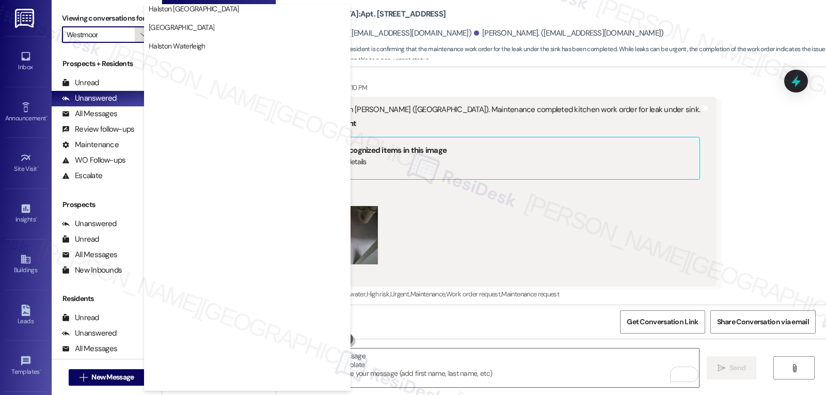
scroll to position [357, 0]
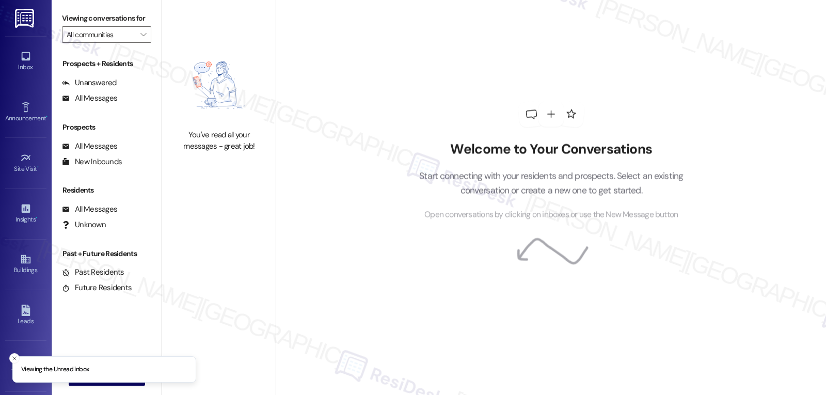
type input "Westmoor"
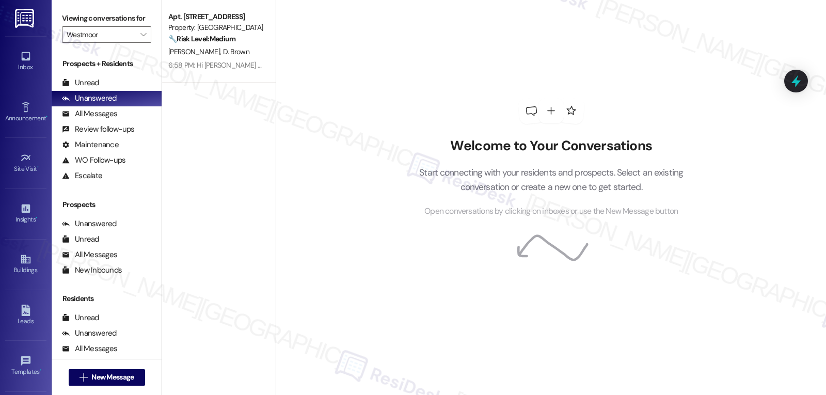
scroll to position [98, 0]
click at [25, 328] on div "Account" at bounding box center [26, 325] width 52 height 10
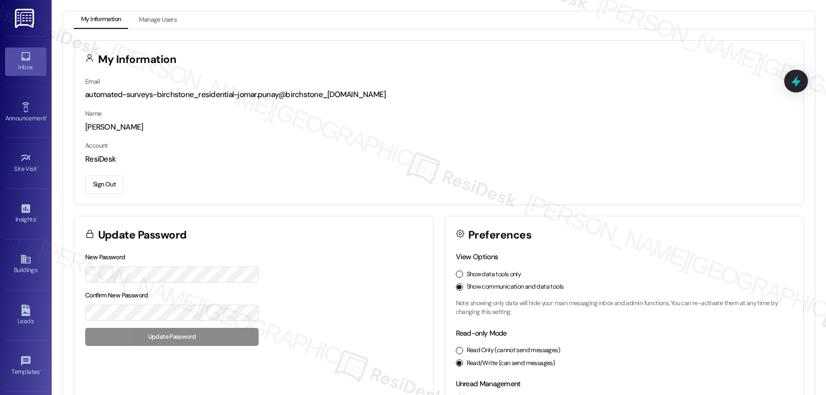
click at [15, 69] on div "Inbox" at bounding box center [26, 67] width 52 height 10
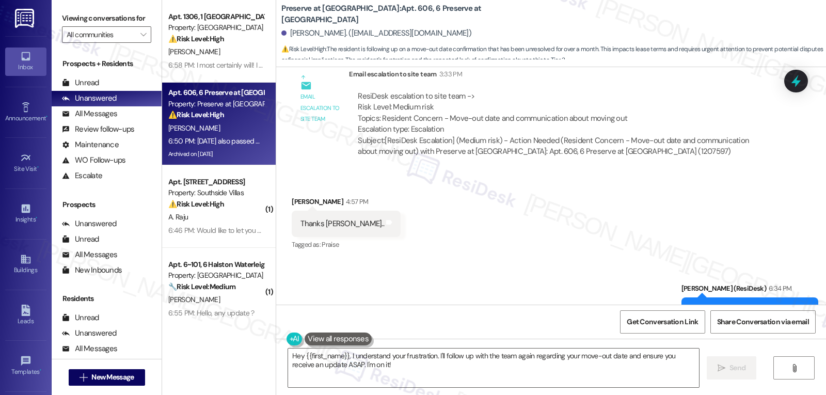
scroll to position [27880, 0]
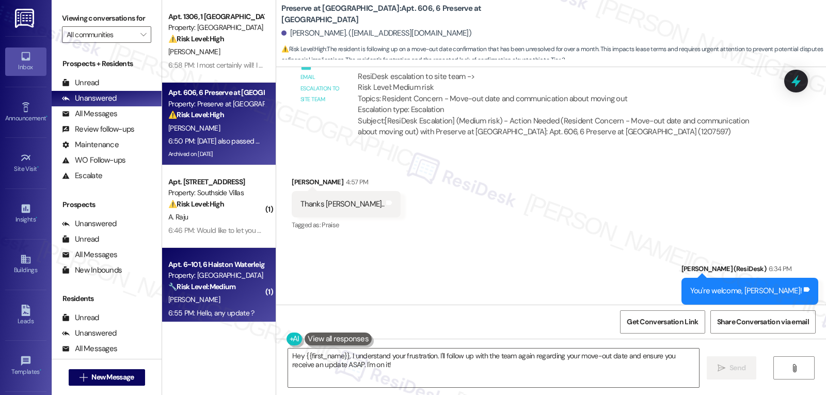
drag, startPoint x: 387, startPoint y: 366, endPoint x: 190, endPoint y: 311, distance: 204.8
click at [197, 315] on div "Apt. 1306, 1 Halston Riverside Property: Halston Riverside ⚠️ Risk Level: High …" at bounding box center [494, 197] width 664 height 395
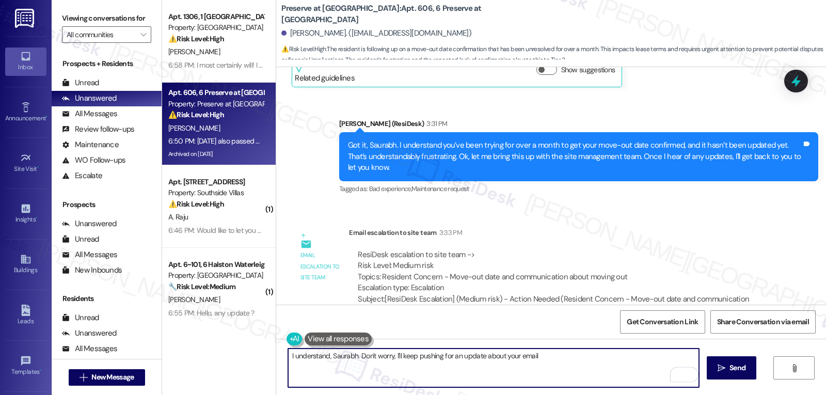
scroll to position [27674, 0]
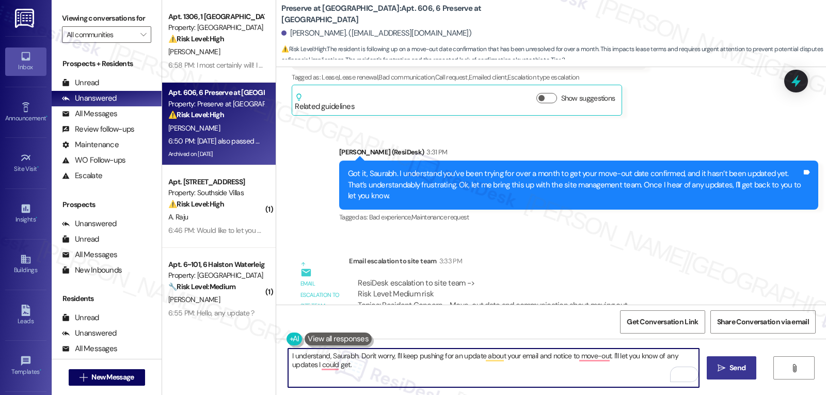
type textarea "I understand, Saurabh. Don't worry, I'll keep pushing for an update about your …"
click at [741, 377] on button " Send" at bounding box center [732, 367] width 50 height 23
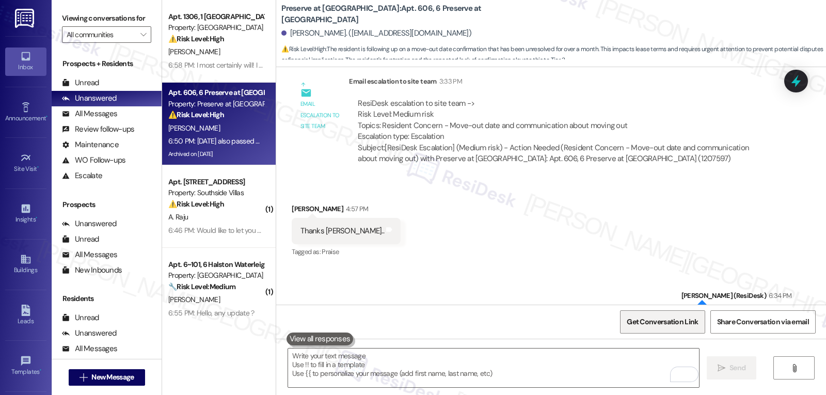
scroll to position [27880, 0]
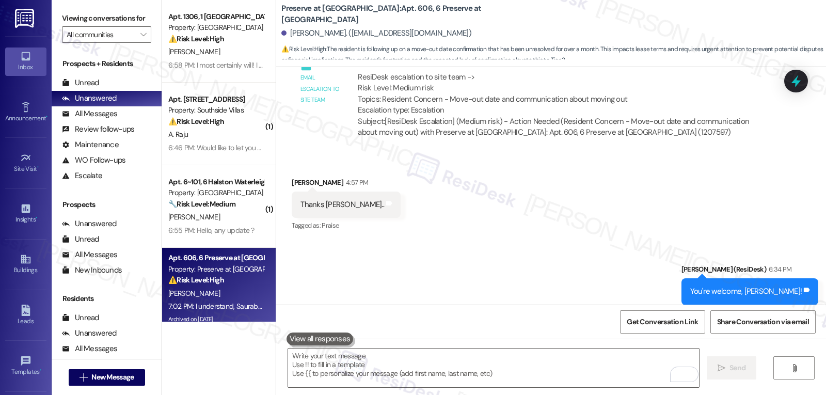
click at [241, 213] on div "[PERSON_NAME]" at bounding box center [216, 217] width 98 height 13
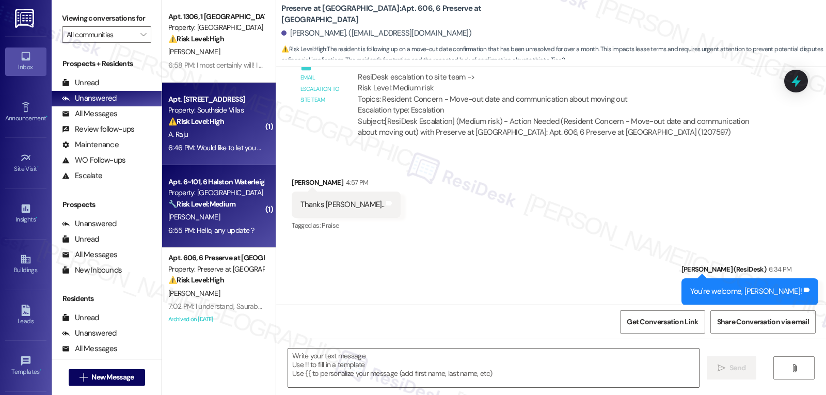
click at [196, 102] on div "Apt. [STREET_ADDRESS]" at bounding box center [215, 99] width 95 height 11
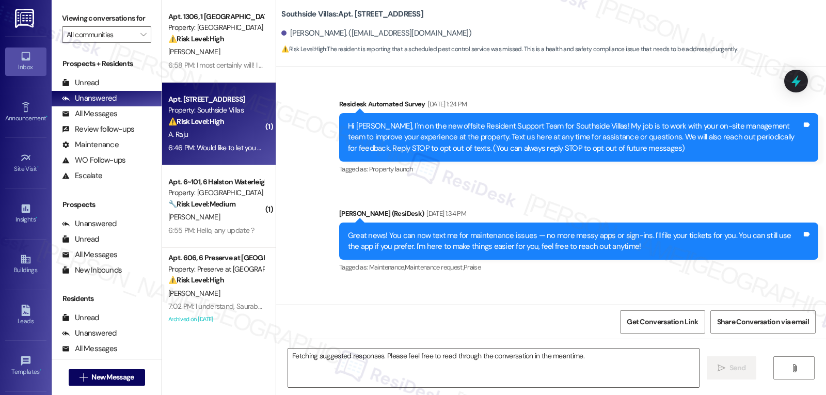
scroll to position [9315, 0]
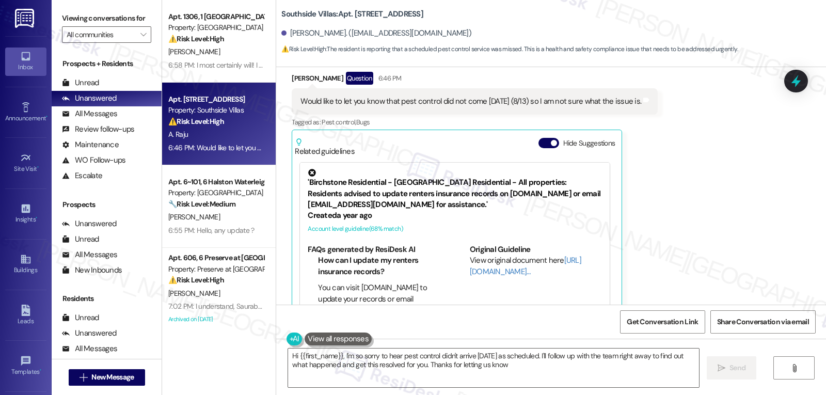
type textarea "Hi {{first_name}}, I'm so sorry to hear pest control didn't arrive today as sch…"
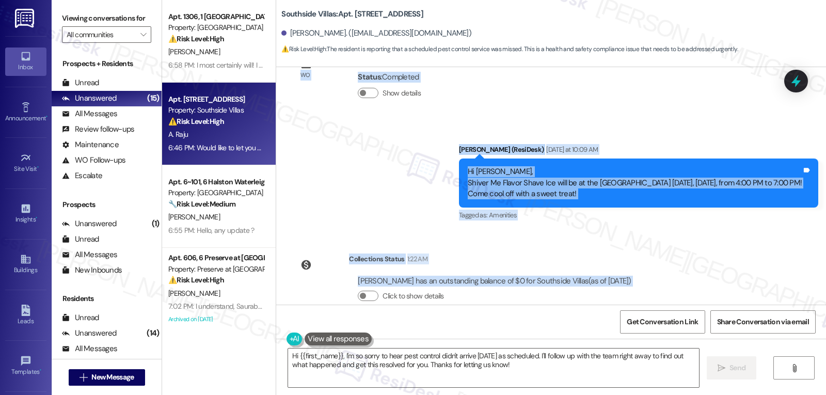
scroll to position [9212, 0]
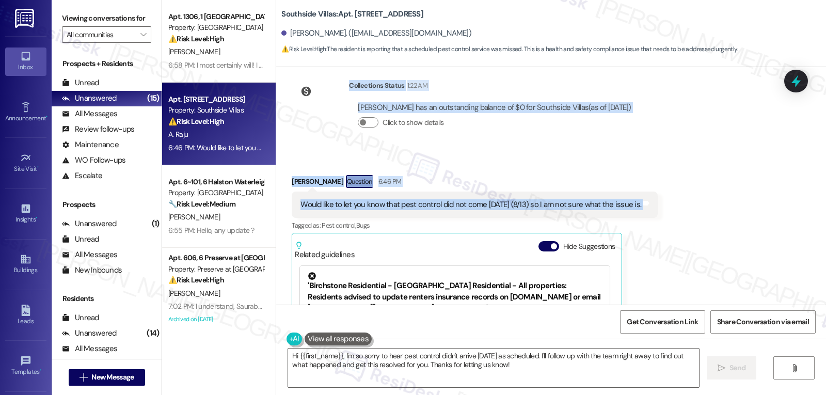
drag, startPoint x: 343, startPoint y: 77, endPoint x: 723, endPoint y: 188, distance: 396.1
click at [723, 188] on div "Survey, sent via SMS Residesk Automated Survey Sep 28, 2023 at 1:24 PM Hi Aaron…" at bounding box center [551, 185] width 550 height 237
copy div "ResiDesk Escalation - Reply From Site Team Aug 08, 2025 at 4:35 PM ResiDesk esc…"
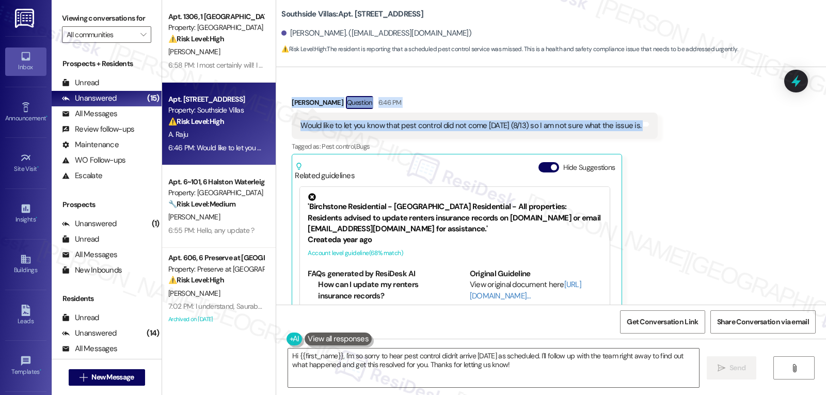
scroll to position [9315, 0]
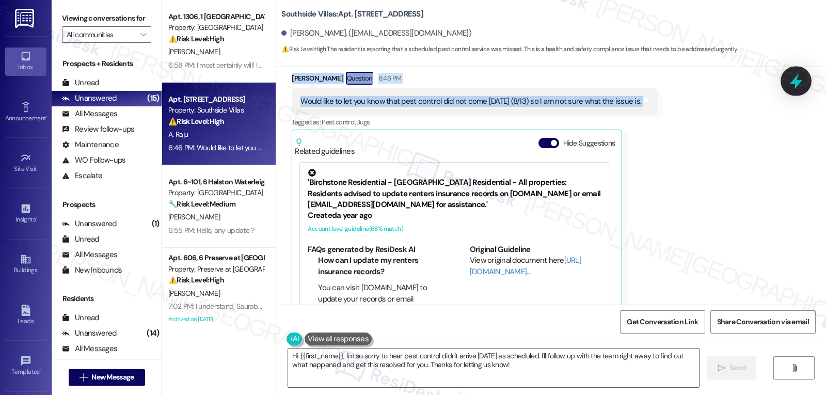
click at [791, 84] on icon at bounding box center [796, 81] width 18 height 18
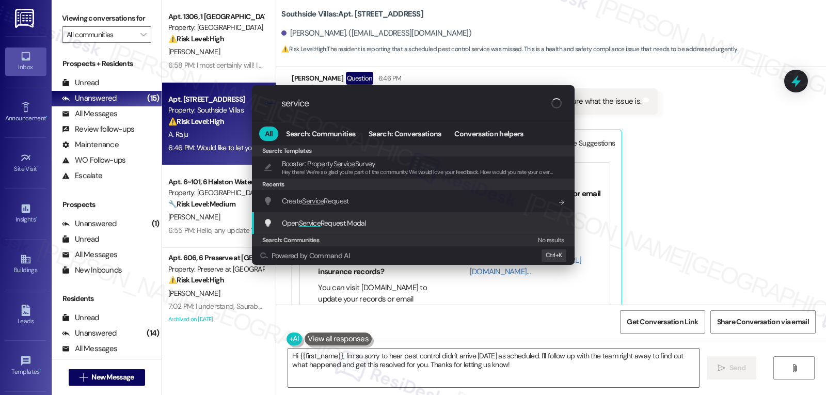
type input "service"
click at [366, 223] on span "Open Service Request Modal" at bounding box center [324, 222] width 84 height 9
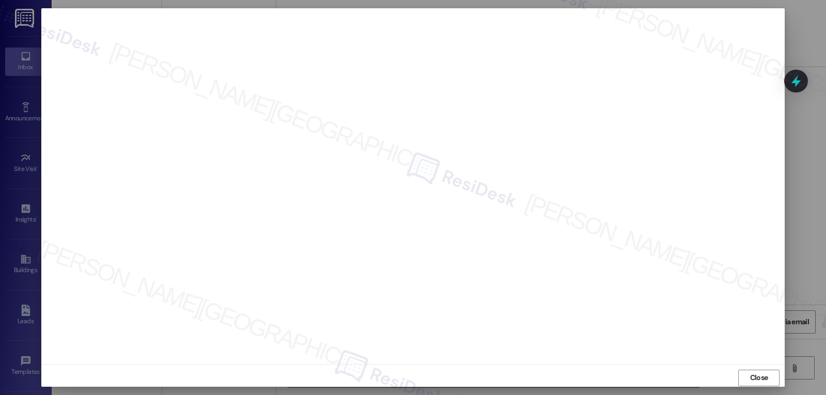
drag, startPoint x: 749, startPoint y: 374, endPoint x: 742, endPoint y: 375, distance: 7.2
click at [750, 375] on span "Close" at bounding box center [759, 377] width 18 height 11
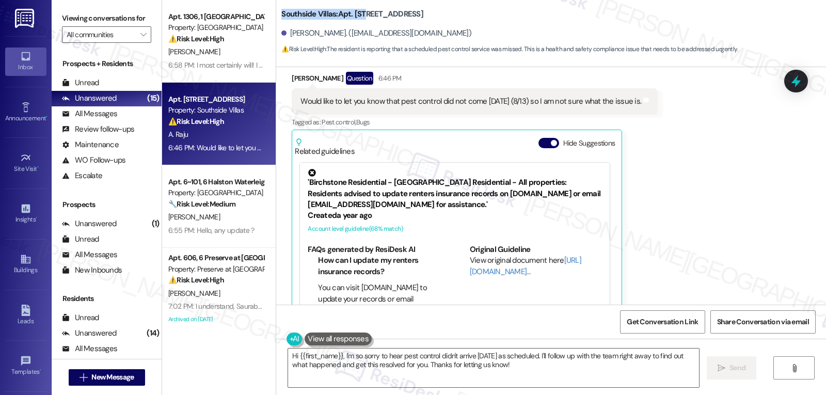
drag, startPoint x: 274, startPoint y: 12, endPoint x: 361, endPoint y: 11, distance: 87.2
click at [361, 11] on div "Southside Villas: Apt. 603, 1 Southside Villas Aaron Raju. (rajuaaron@yahoo.com…" at bounding box center [551, 29] width 550 height 52
click at [314, 15] on b "Southside Villas: Apt. 603, 1 Southside Villas" at bounding box center [352, 14] width 142 height 11
drag, startPoint x: 272, startPoint y: 13, endPoint x: 360, endPoint y: 11, distance: 87.8
click at [360, 11] on div "Southside Villas: Apt. 603, 1 Southside Villas Aaron Raju. (rajuaaron@yahoo.com…" at bounding box center [551, 29] width 550 height 52
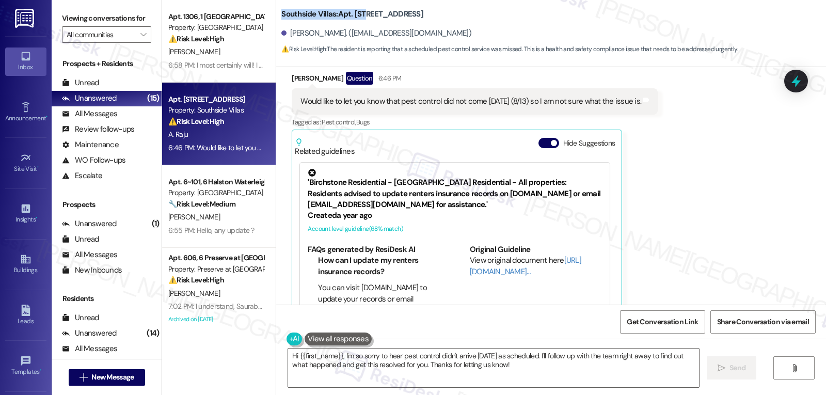
copy b "Southside Villas: Apt. 603"
click at [523, 370] on textarea "Hi {{first_name}}, I'm so sorry to hear pest control didn't arrive today as sch…" at bounding box center [493, 367] width 411 height 39
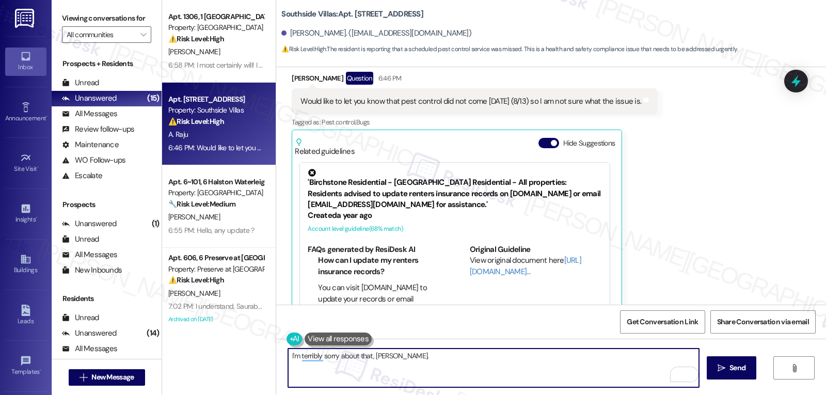
click at [454, 363] on textarea "I'm terribly sorry about that, Aaron." at bounding box center [493, 367] width 411 height 39
paste textarea "Hi Aaron, thanks for letting me know. I’m sorry pest control didn’t come today …"
click at [383, 359] on textarea "Hi Aaron, thanks for letting me know. I’m sorry pest control didn’t come today …" at bounding box center [493, 367] width 411 height 39
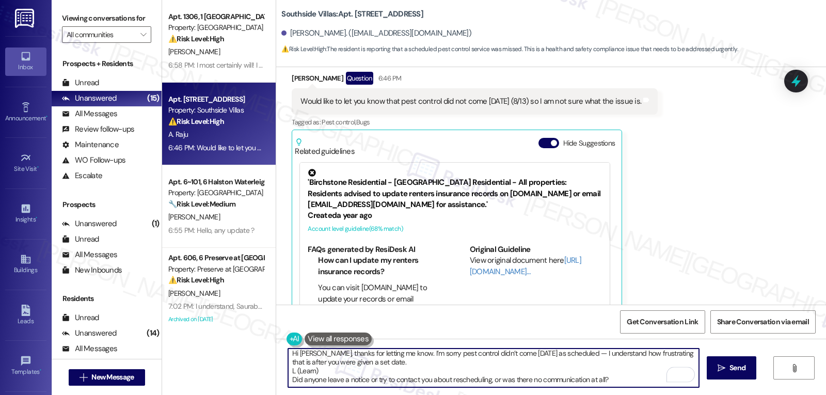
scroll to position [0, 0]
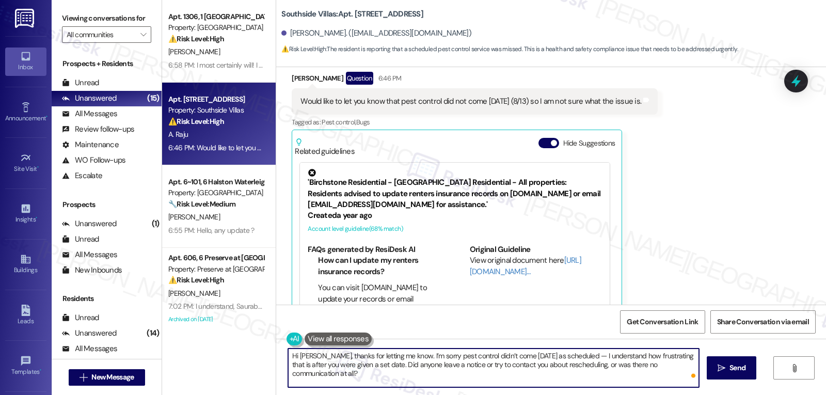
click at [565, 357] on textarea "Hi Aaron, thanks for letting me know. I’m sorry pest control didn’t come today …" at bounding box center [493, 367] width 411 height 39
click at [673, 366] on textarea "Hi Aaron, thanks for letting me know. I’m sorry pest control didn’t come today …" at bounding box center [493, 367] width 411 height 39
type textarea "Hi Aaron, thanks for letting me know. I’m sorry pest control didn’t come today …"
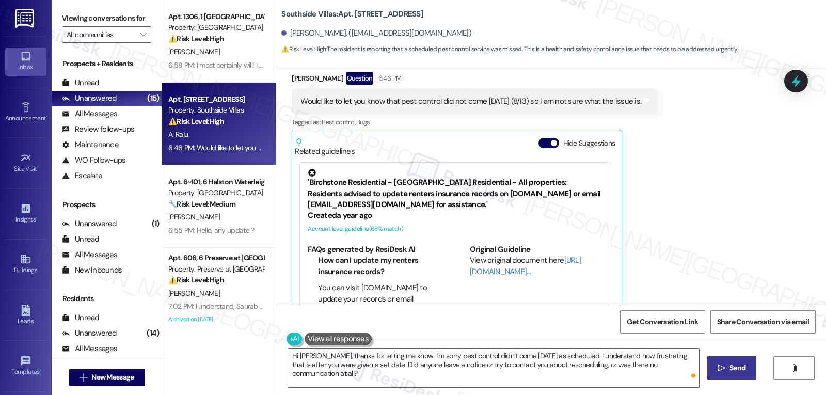
click at [731, 371] on span "Send" at bounding box center [737, 367] width 16 height 11
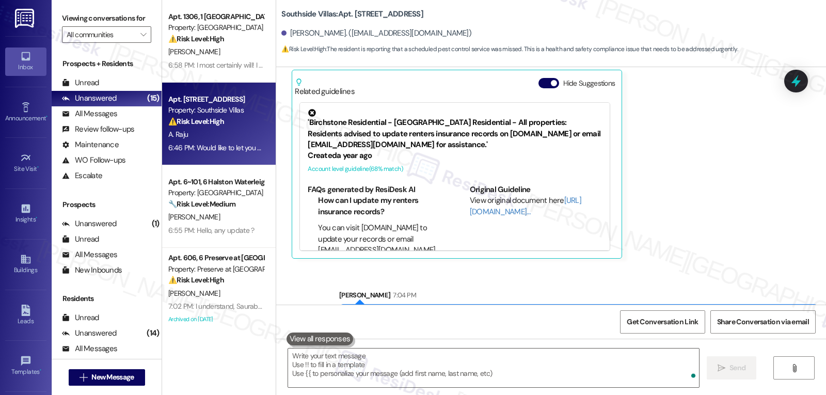
scroll to position [9399, 0]
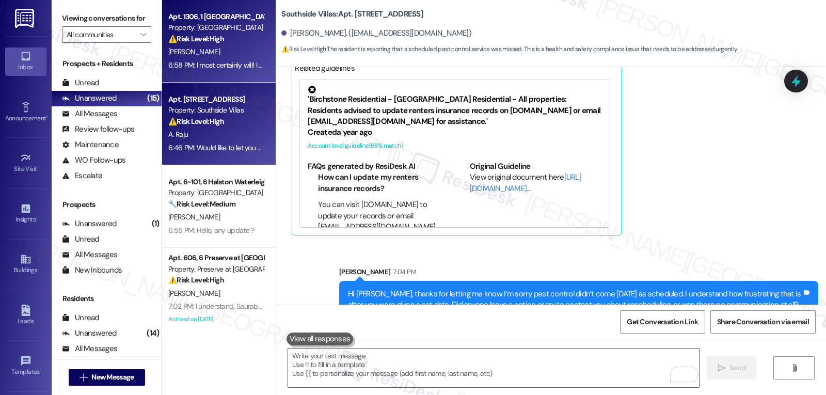
click at [176, 69] on div "6:58 PM: I most certainly will! I apologize I have the amount just those couple…" at bounding box center [364, 64] width 393 height 9
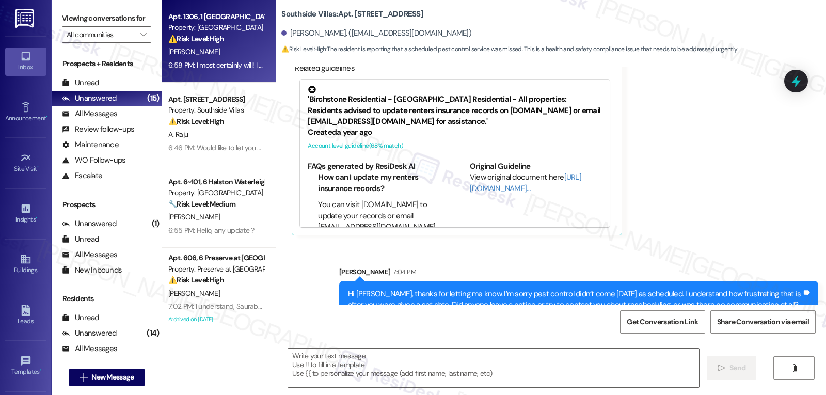
type textarea "Fetching suggested responses. Please feel free to read through the conversation…"
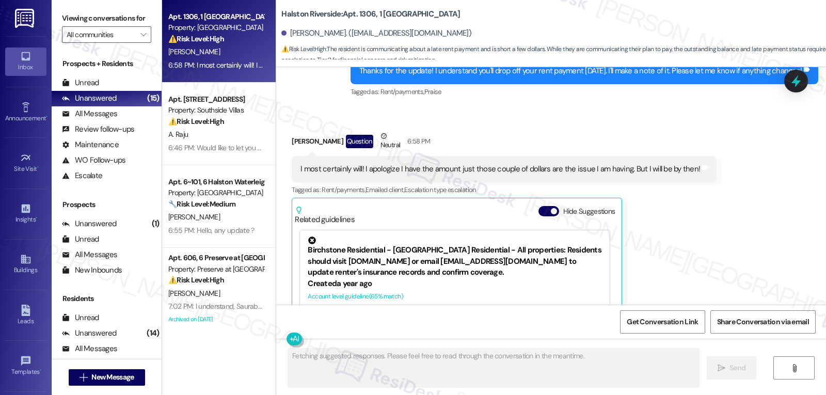
scroll to position [3630, 0]
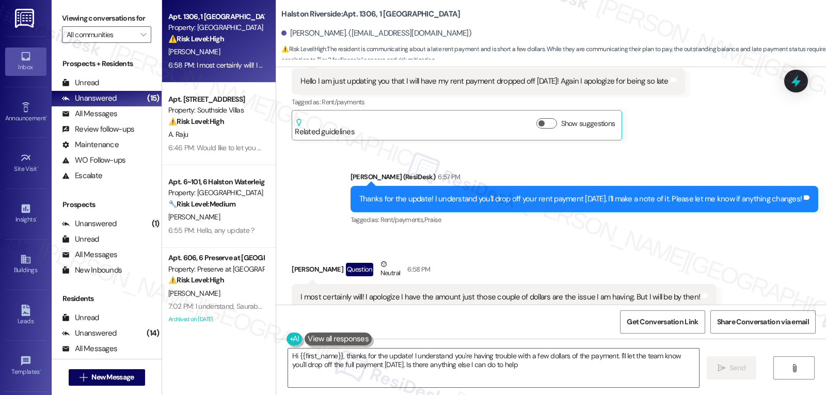
type textarea "Hi {{first_name}}, thanks for the update! I understand you're having trouble wi…"
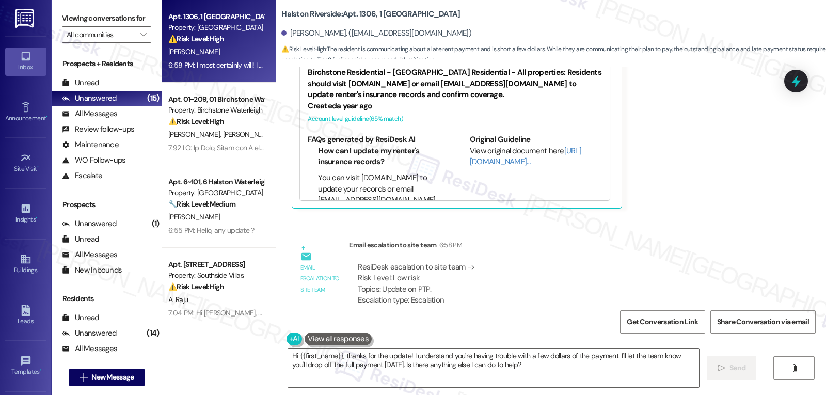
scroll to position [3964, 0]
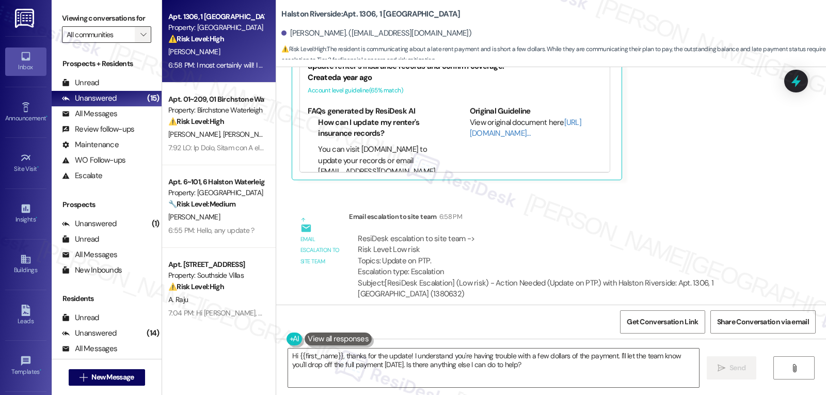
click at [140, 39] on icon "" at bounding box center [143, 34] width 6 height 8
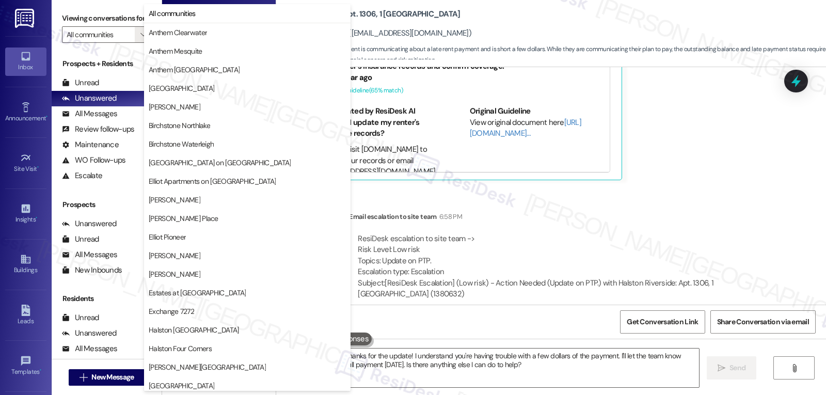
click at [566, 203] on div "Email escalation to site team Email escalation to site team 6:58 PM ResiDesk es…" at bounding box center [531, 258] width 494 height 111
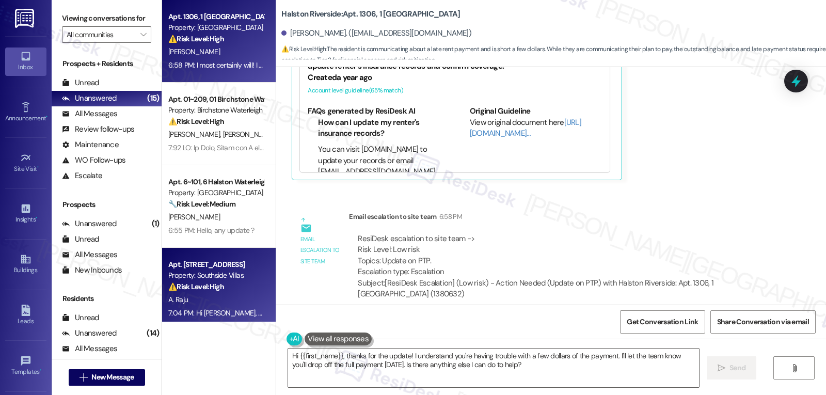
click at [196, 312] on div "7:04 PM: Hi Aaron, thanks for letting me know. I’m sorry pest control didn’t co…" at bounding box center [596, 312] width 856 height 9
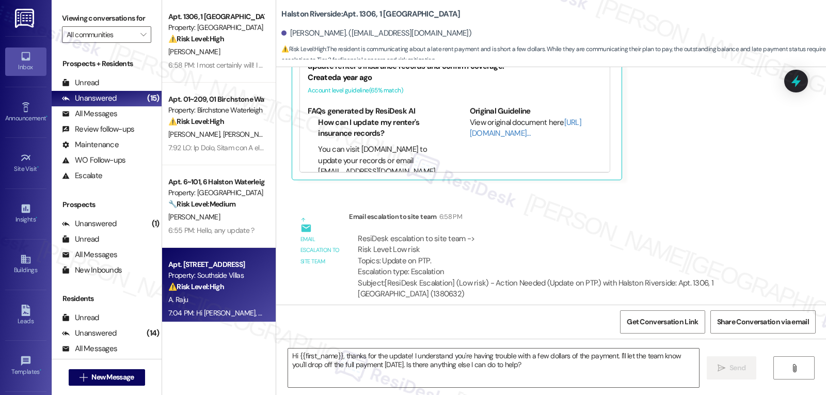
type textarea "Fetching suggested responses. Please feel free to read through the conversation…"
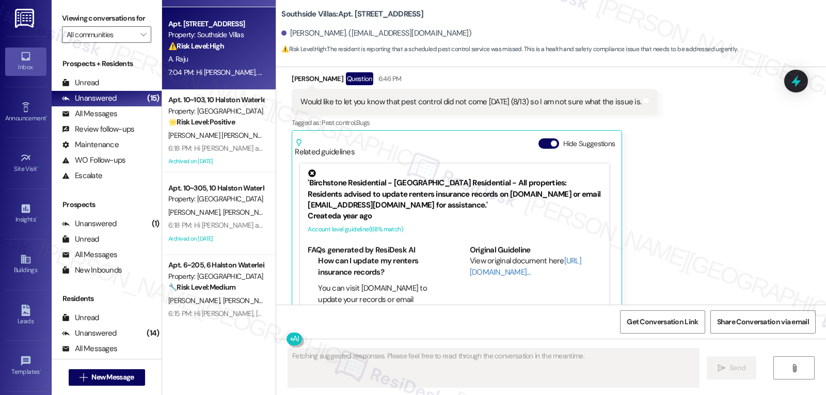
scroll to position [310, 0]
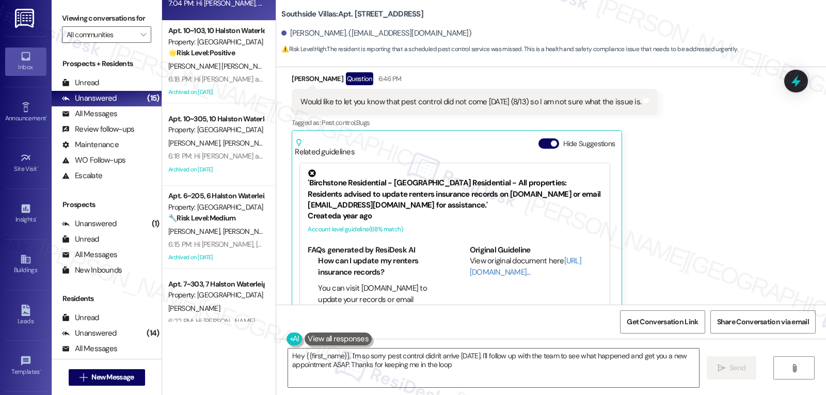
type textarea "Hey {{first_name}}, I'm so sorry pest control didn't arrive today. I'll follow …"
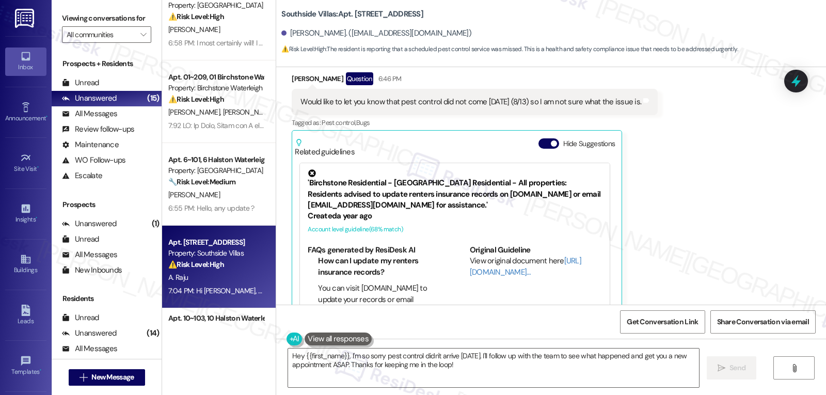
scroll to position [0, 0]
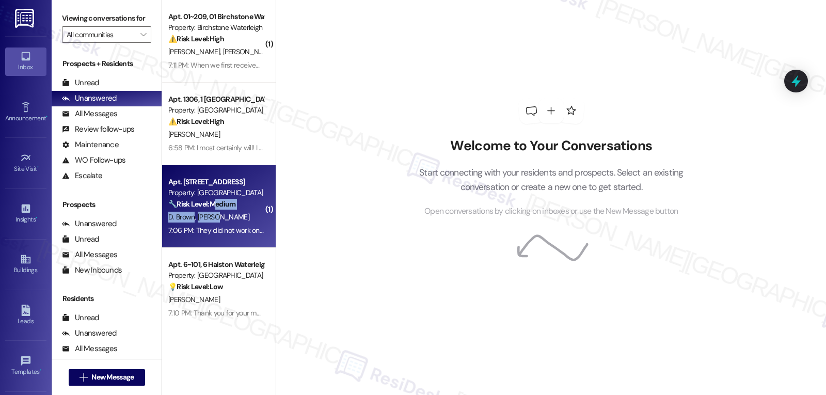
drag, startPoint x: 208, startPoint y: 213, endPoint x: 214, endPoint y: 213, distance: 6.2
click at [214, 213] on div "Apt. 2236, 22 Westmoor Property: Westmoor 🔧 Risk Level: Medium The resident is …" at bounding box center [219, 206] width 114 height 83
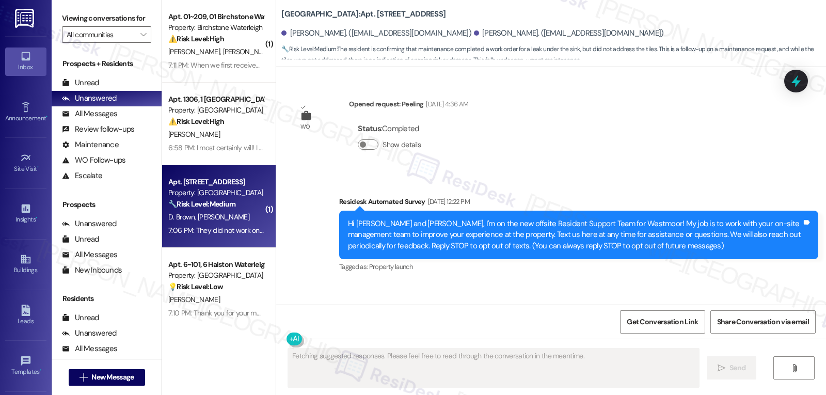
scroll to position [12396, 0]
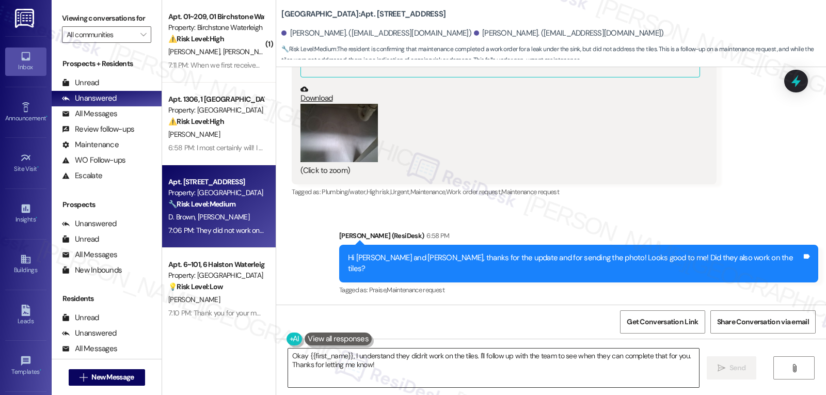
click at [395, 352] on textarea "Okay {{first_name}}, I understand they didn't work on the tiles. I'll follow up…" at bounding box center [493, 367] width 411 height 39
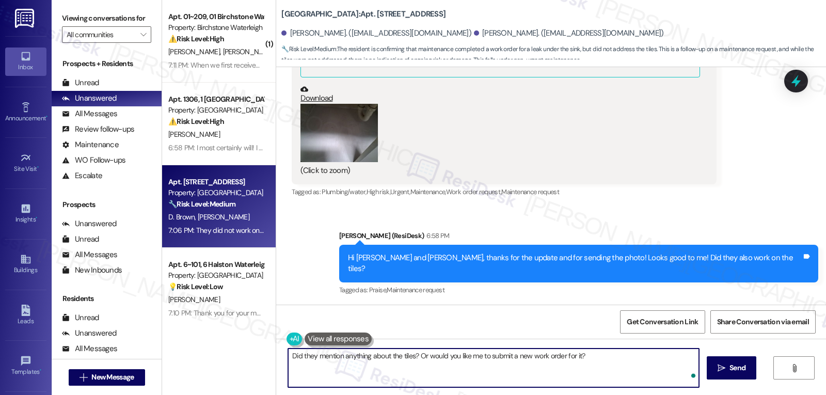
type textarea "Did they mention anything about the tiles? Or would you like me to submit a new…"
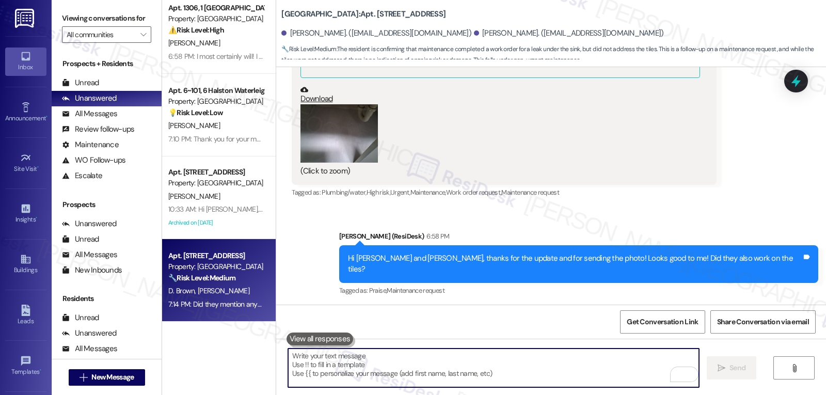
scroll to position [0, 0]
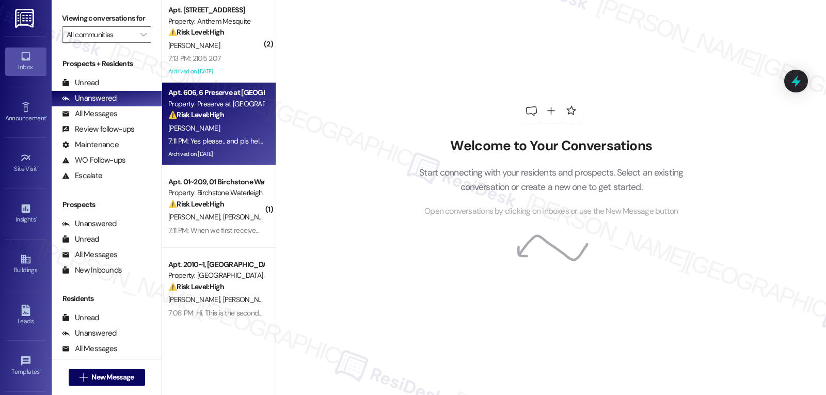
click at [223, 140] on div "7:11 PM: Yes please.. and pls help them to set moveout date on my lease end dat…" at bounding box center [304, 140] width 273 height 9
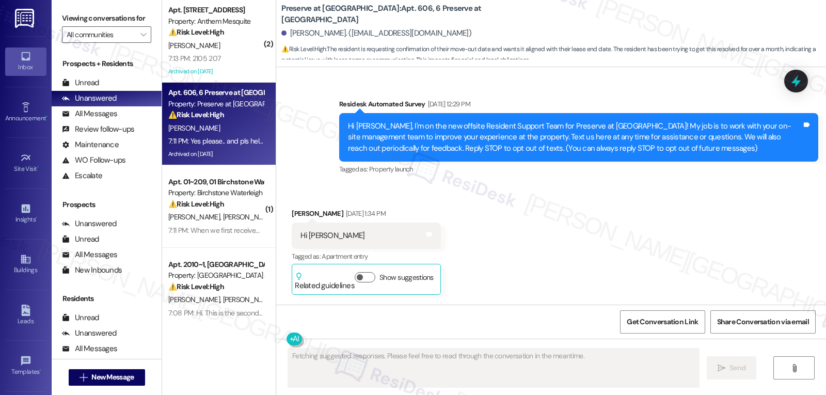
scroll to position [28068, 0]
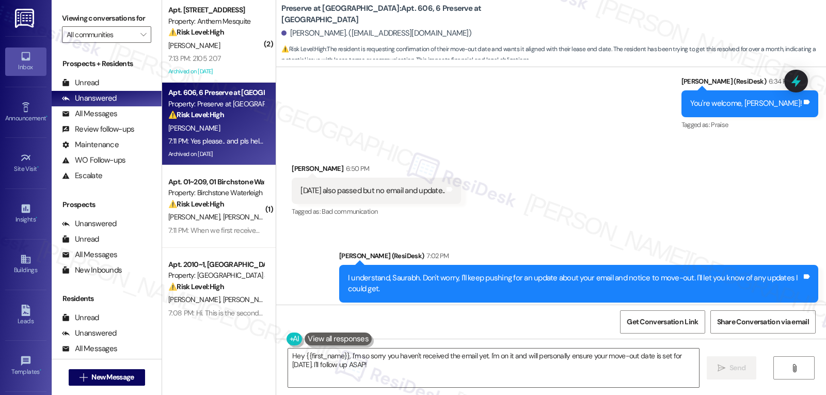
click at [292, 348] on div "Saurabh Gupta Question 7:11 PM" at bounding box center [440, 356] width 296 height 17
copy div "Saurabh"
drag, startPoint x: 454, startPoint y: 382, endPoint x: 453, endPoint y: 362, distance: 20.1
click at [453, 381] on textarea "Hey {{first_name}}, I'm so sorry you haven't received the email yet. I'm on it …" at bounding box center [493, 367] width 411 height 39
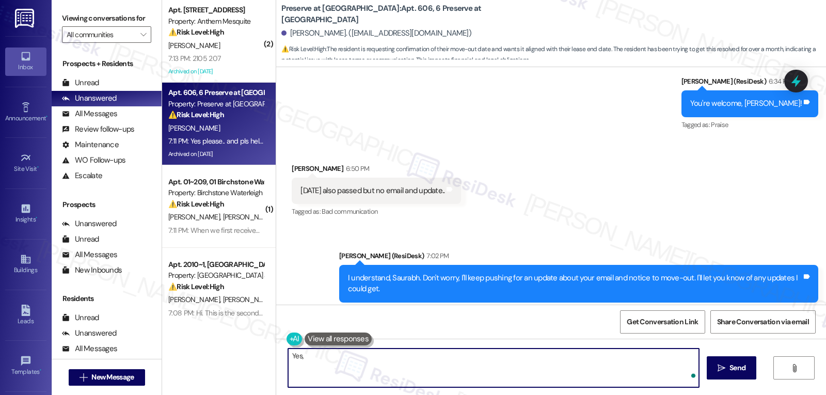
paste textarea "Saurabh"
type textarea "Yes, Saurabh. That's what I was asking with the site management team, as you re…"
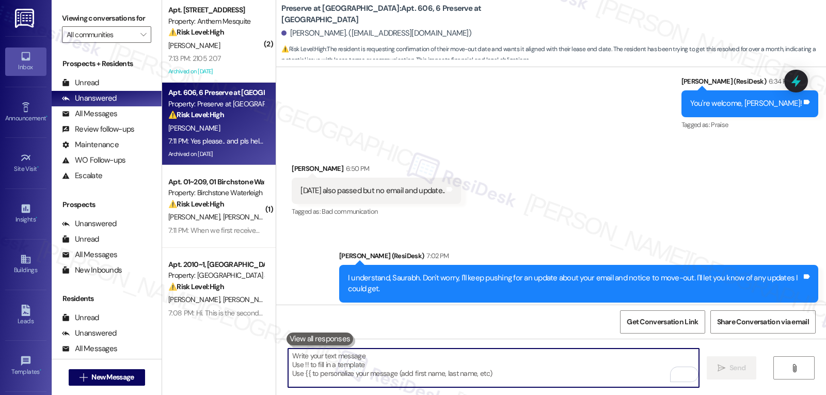
scroll to position [28067, 0]
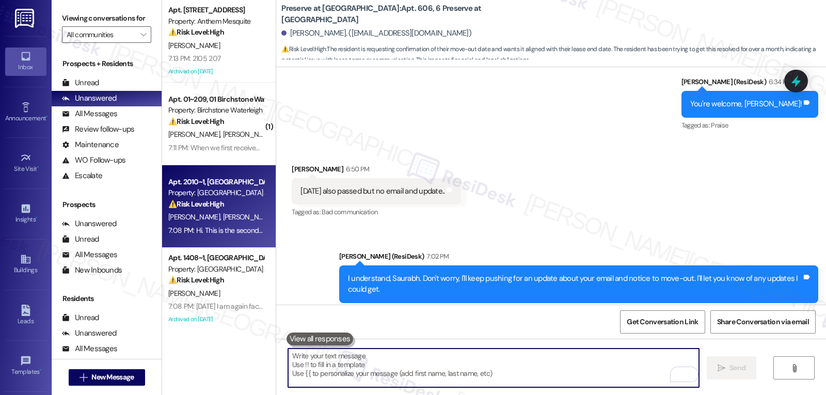
click at [189, 237] on div "7:08 PM: Hi. This is the second time that we have fully prepared for pest contr…" at bounding box center [216, 230] width 98 height 13
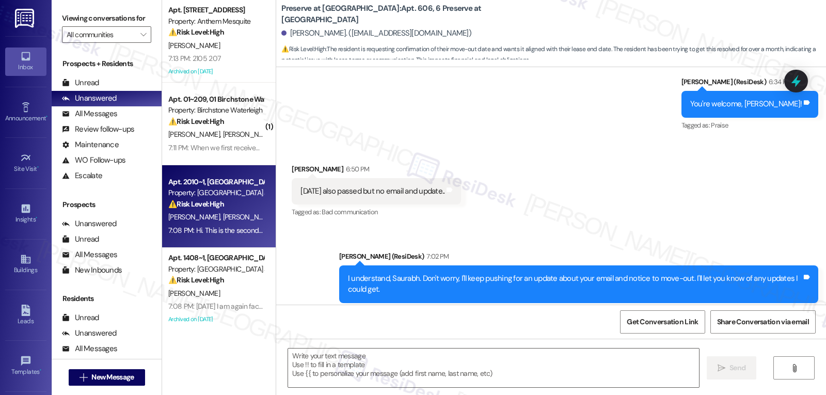
type textarea "Fetching suggested responses. Please feel free to read through the conversation…"
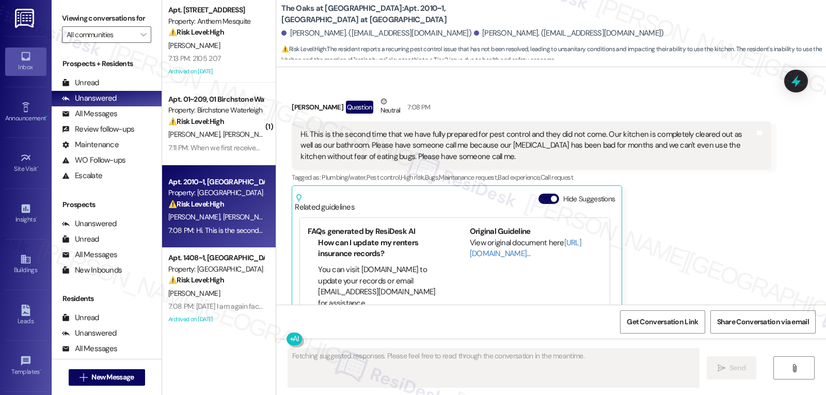
scroll to position [170, 0]
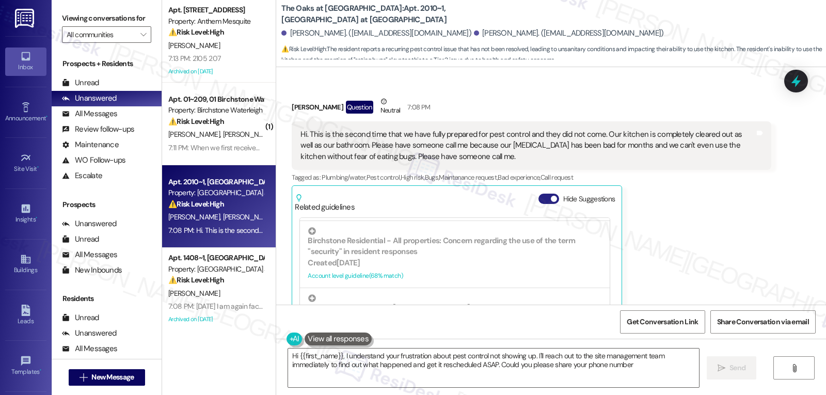
type textarea "Hi {{first_name}}, I understand your frustration about pest control not showing…"
click at [546, 194] on button "Hide Suggestions" at bounding box center [548, 199] width 21 height 10
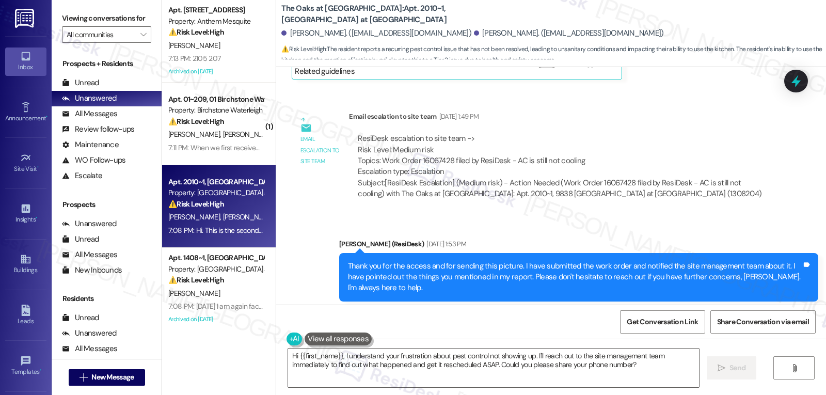
scroll to position [8177, 0]
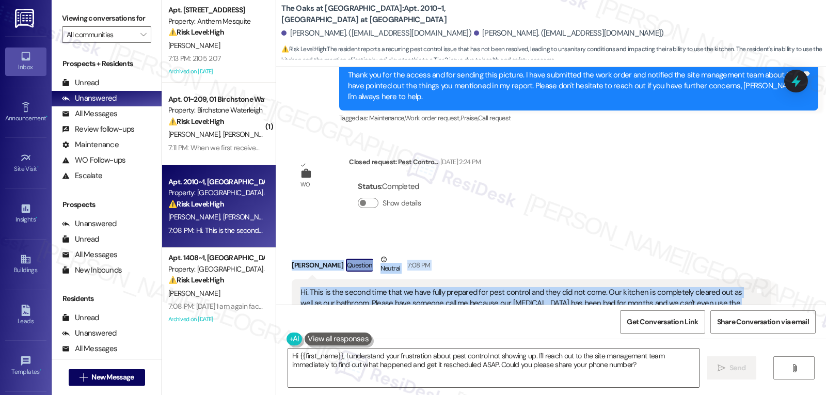
drag, startPoint x: 283, startPoint y: 183, endPoint x: 481, endPoint y: 235, distance: 205.0
click at [481, 246] on div "Received via SMS Hannah Owen Question Neutral 7:08 PM Hi. This is the second ti…" at bounding box center [531, 313] width 494 height 135
copy div "Hannah Owen Question Neutral 7:08 PM Hi. This is the second time that we have f…"
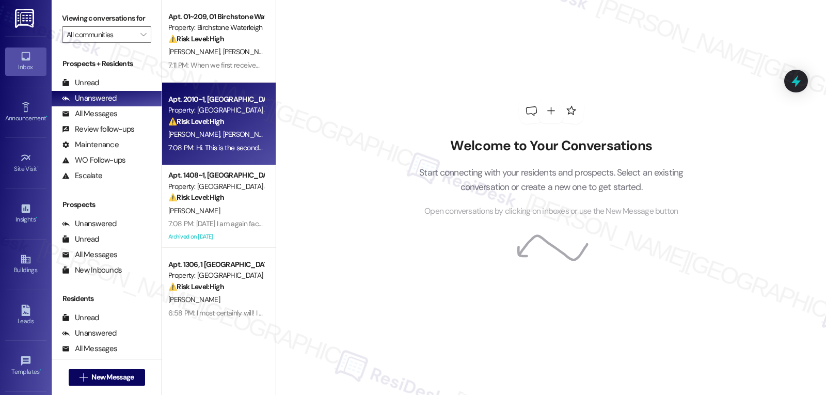
click at [224, 131] on div "[PERSON_NAME] [PERSON_NAME]" at bounding box center [216, 134] width 98 height 13
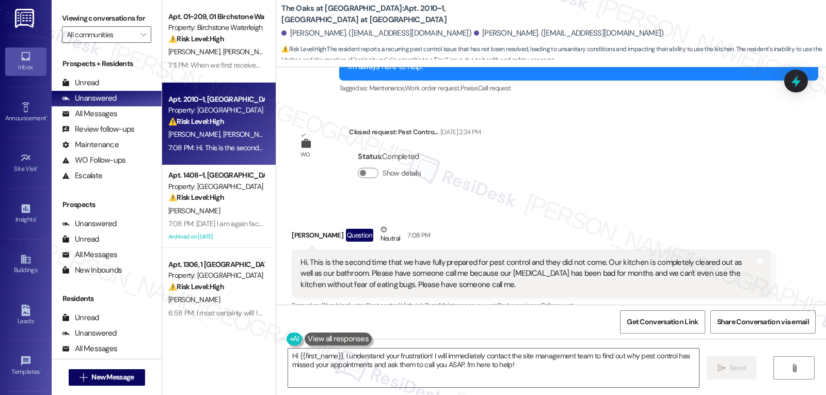
scroll to position [8232, 0]
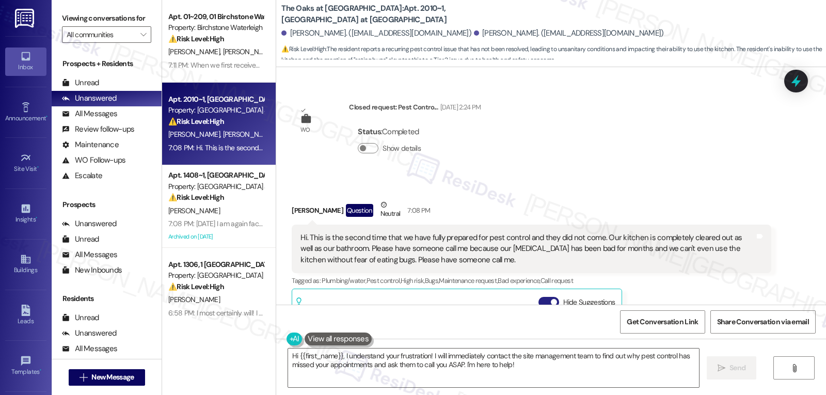
click at [538, 297] on button "Hide Suggestions" at bounding box center [548, 302] width 21 height 10
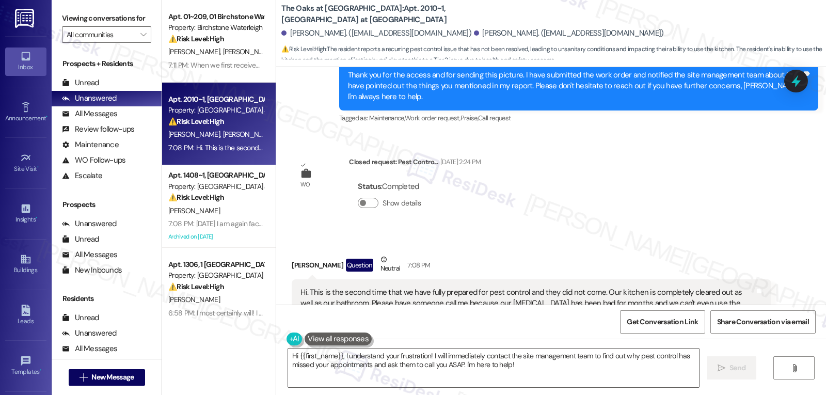
click at [401, 389] on div "Hi {{first_name}}, I understand your frustration! I will immediately contact th…" at bounding box center [551, 377] width 550 height 77
click at [406, 376] on textarea "Hi {{first_name}}, I understand your frustration! I will immediately contact th…" at bounding box center [493, 367] width 411 height 39
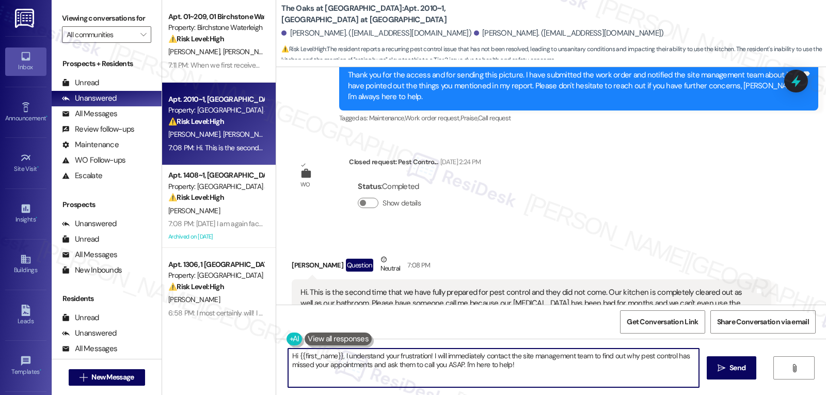
paste textarea "[PERSON_NAME], I’m really sorry you’ve gone through the trouble of preparing tw…"
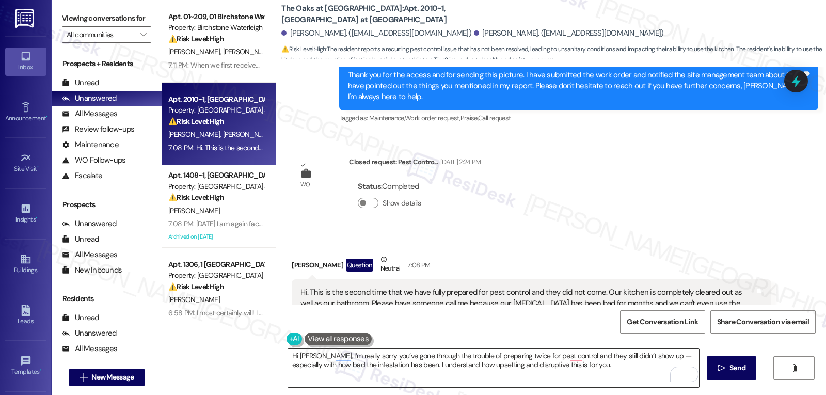
click at [605, 369] on textarea "Hi [PERSON_NAME], I’m really sorry you’ve gone through the trouble of preparing…" at bounding box center [493, 367] width 411 height 39
paste textarea "Can you confirm if you’ve received any calls, notices, or attempts to reschedul…"
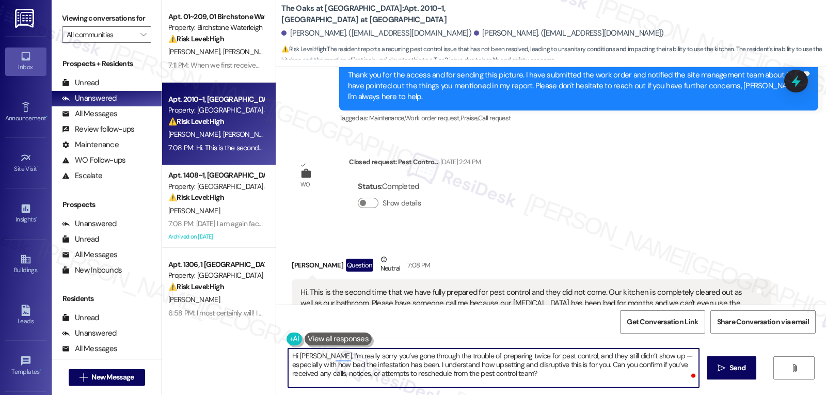
click at [500, 384] on textarea "Hi [PERSON_NAME], I’m really sorry you’ve gone through the trouble of preparing…" at bounding box center [493, 367] width 411 height 39
type textarea "Hi [PERSON_NAME], I’m really sorry you’ve gone through the trouble of preparing…"
click at [725, 376] on button " Send" at bounding box center [732, 367] width 50 height 23
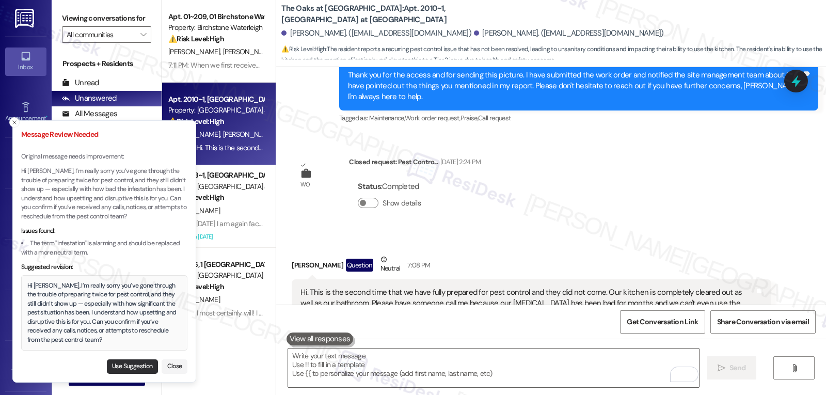
click at [125, 362] on button "Use Suggestion" at bounding box center [132, 366] width 51 height 14
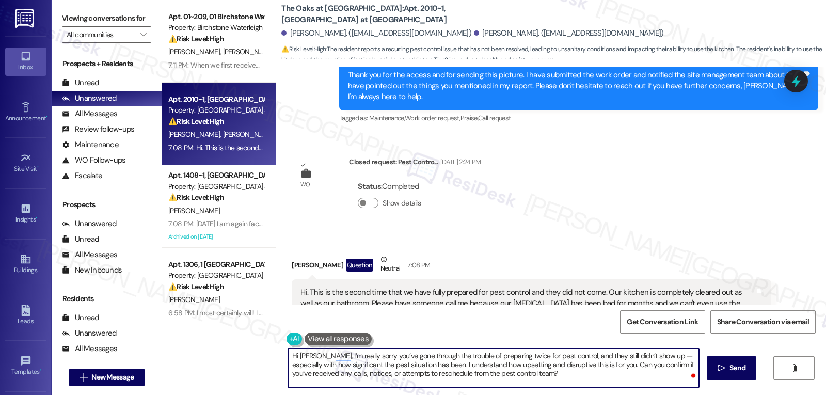
drag, startPoint x: 648, startPoint y: 354, endPoint x: 656, endPoint y: 354, distance: 7.8
click at [656, 354] on textarea "Hi [PERSON_NAME], I’m really sorry you’ve gone through the trouble of preparing…" at bounding box center [493, 367] width 411 height 39
click at [562, 373] on textarea "Hi [PERSON_NAME], I’m really sorry you’ve gone through the trouble of preparing…" at bounding box center [493, 367] width 411 height 39
type textarea "Hi [PERSON_NAME], I’m really sorry you’ve gone through the trouble of preparing…"
click at [721, 369] on icon "" at bounding box center [721, 368] width 8 height 8
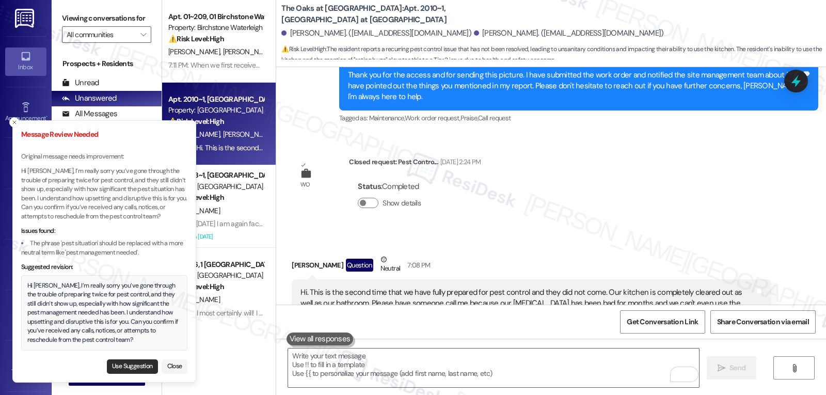
click at [138, 366] on button "Use Suggestion" at bounding box center [132, 366] width 51 height 14
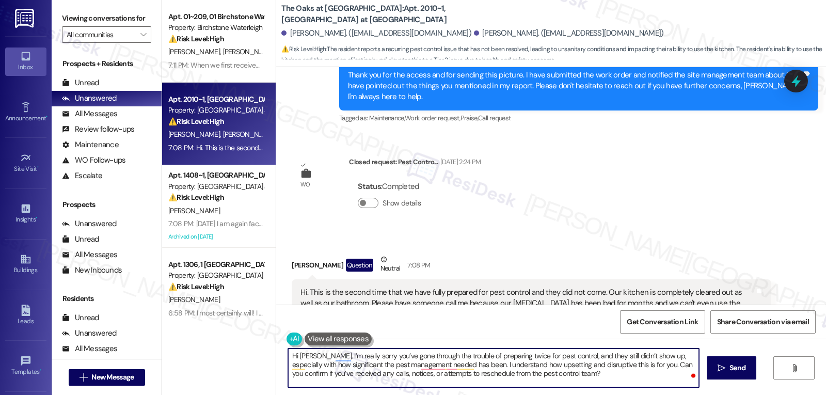
click at [378, 364] on textarea "Hi [PERSON_NAME], I’m really sorry you’ve gone through the trouble of preparing…" at bounding box center [493, 367] width 411 height 39
click at [578, 370] on textarea "Hi [PERSON_NAME], I’m really sorry you’ve gone through the trouble of preparing…" at bounding box center [493, 367] width 411 height 39
type textarea "Hi [PERSON_NAME], I’m really sorry you’ve gone through the trouble of preparing…"
click at [733, 358] on button " Send" at bounding box center [732, 367] width 50 height 23
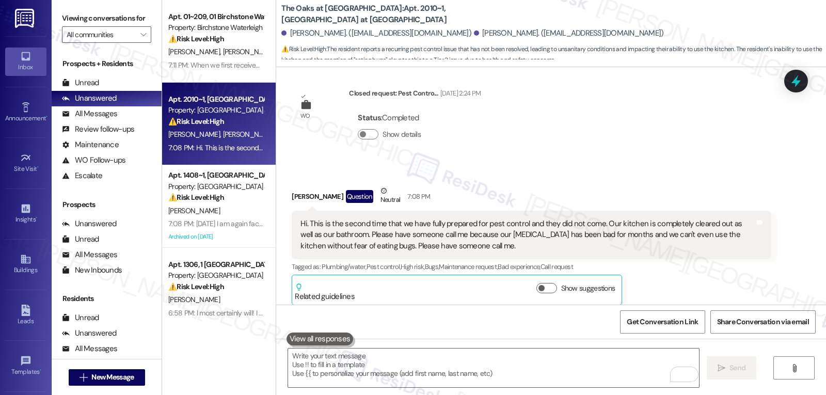
scroll to position [8271, 0]
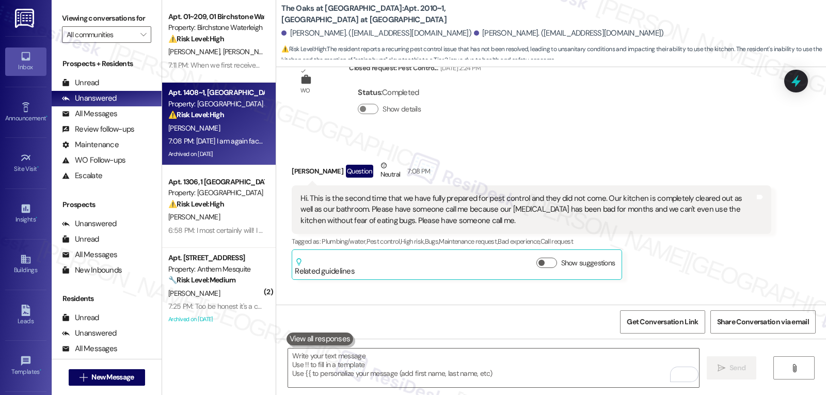
click at [202, 135] on div "7:08 PM: [DATE] I am again facing hot water issues and no email communication r…" at bounding box center [216, 141] width 98 height 13
type textarea "Fetching suggested responses. Please feel free to read through the conversation…"
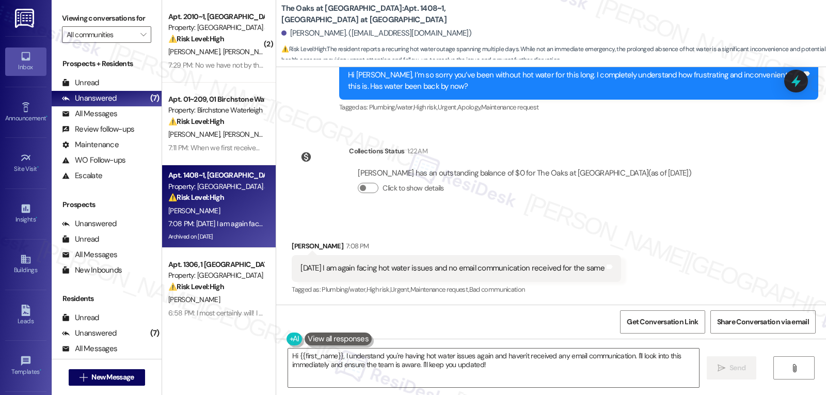
scroll to position [5837, 0]
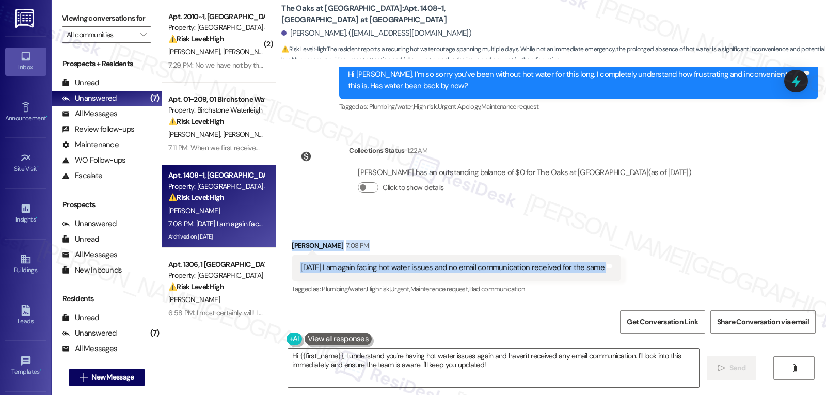
drag, startPoint x: 283, startPoint y: 245, endPoint x: 667, endPoint y: 278, distance: 386.0
click at [667, 278] on div "Received via SMS [PERSON_NAME] 7:08 PM [DATE] I am again facing hot water issue…" at bounding box center [551, 260] width 550 height 87
copy div "[PERSON_NAME] 7:08 PM [DATE] I am again facing hot water issues and no email co…"
click at [463, 373] on textarea "Hi {{first_name}}, I understand you're having hot water issues again and haven'…" at bounding box center [493, 367] width 411 height 39
paste textarea "[PERSON_NAME], I’m sorry you’re dealing with hot water issues again, especially…"
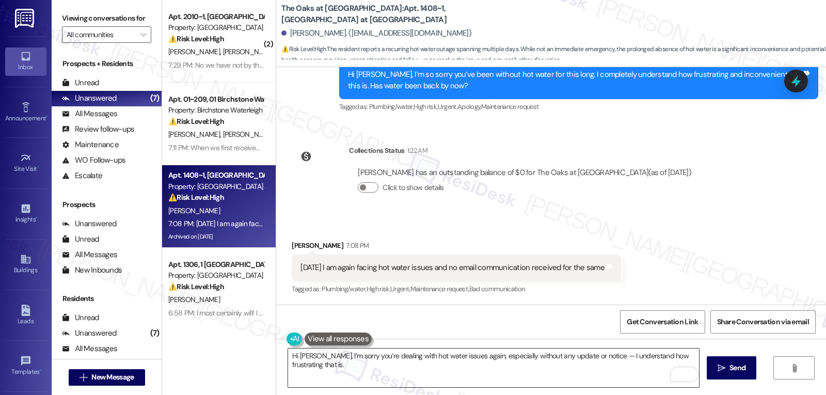
click at [394, 368] on textarea "Hi [PERSON_NAME], I’m sorry you’re dealing with hot water issues again, especia…" at bounding box center [493, 367] width 411 height 39
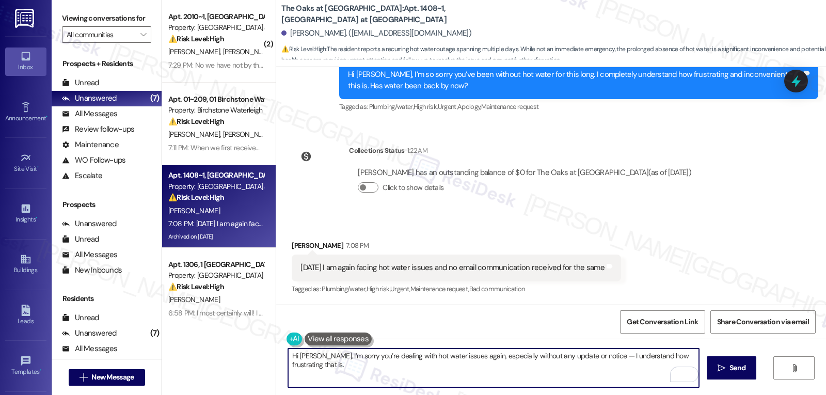
paste textarea "Has the hot water been out all day [DATE], or did it just start recently?"
type textarea "Hi [PERSON_NAME], I’m sorry you’re dealing with hot water issues again, especia…"
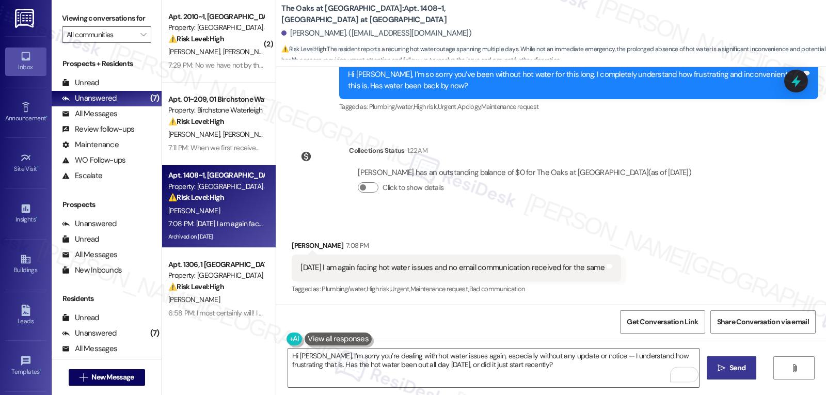
click at [737, 376] on button " Send" at bounding box center [732, 367] width 50 height 23
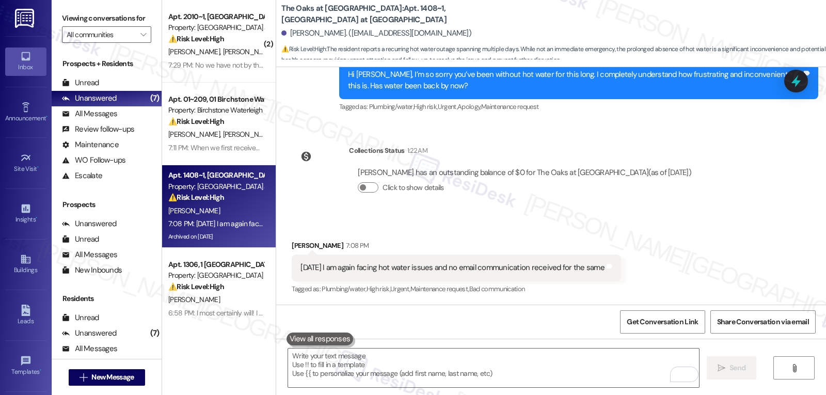
scroll to position [5836, 0]
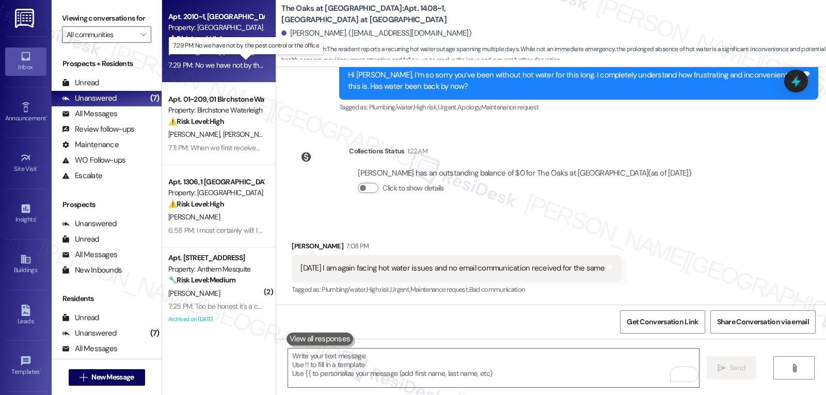
click at [222, 62] on div "7:29 PM: No we have not by the pest control or the office 7:29 PM: No we have n…" at bounding box center [253, 64] width 170 height 9
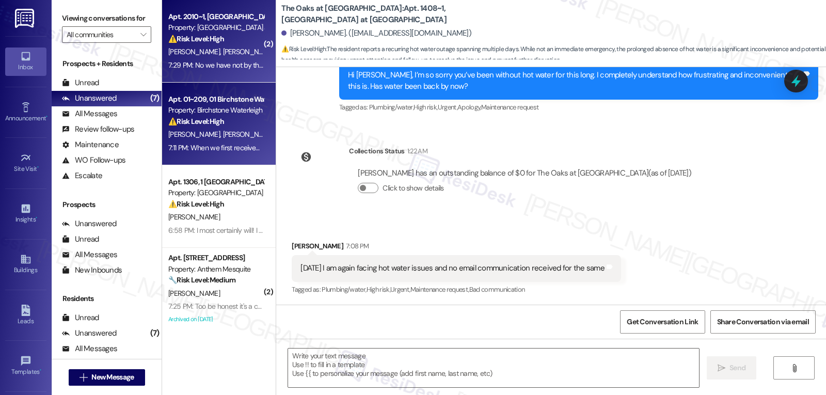
type textarea "Fetching suggested responses. Please feel free to read through the conversation…"
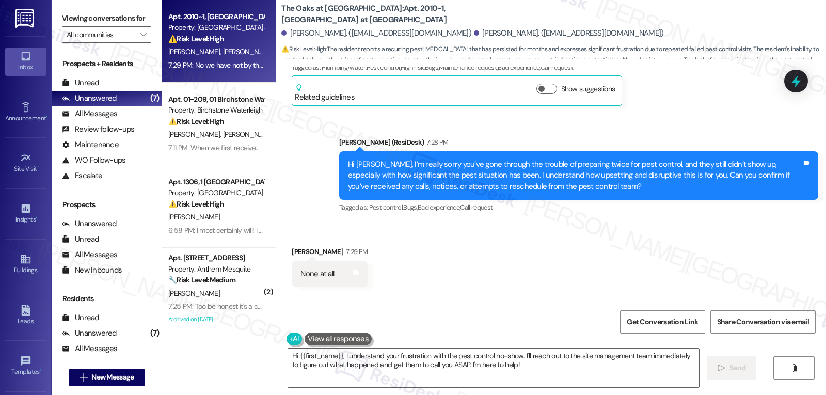
scroll to position [8656, 0]
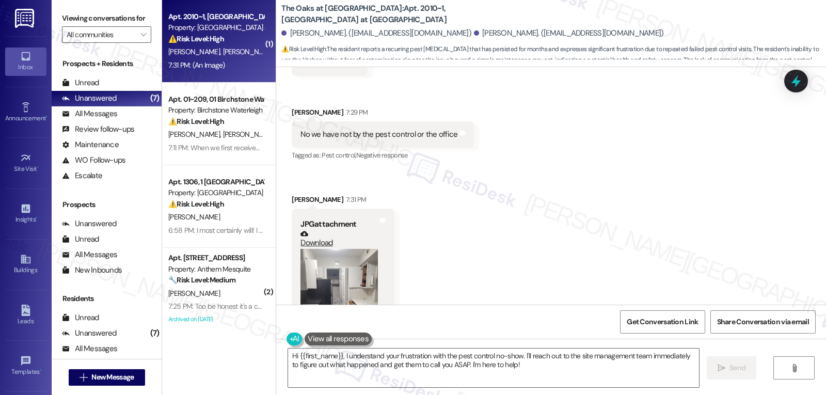
click at [325, 249] on button "Zoom image" at bounding box center [338, 300] width 77 height 103
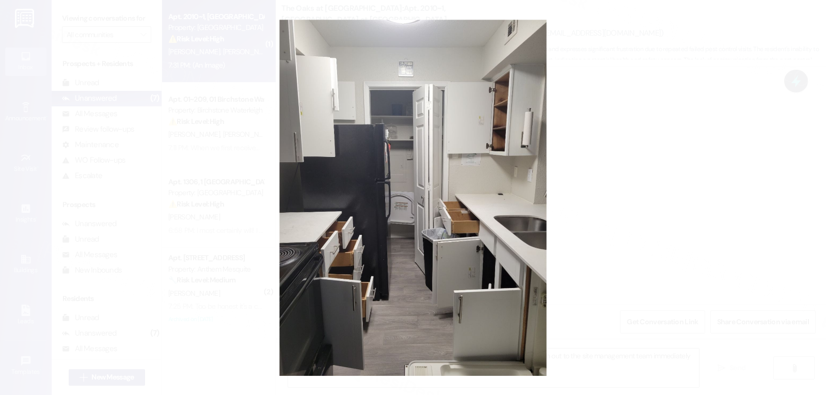
click at [637, 225] on button "Unzoom image" at bounding box center [413, 197] width 826 height 395
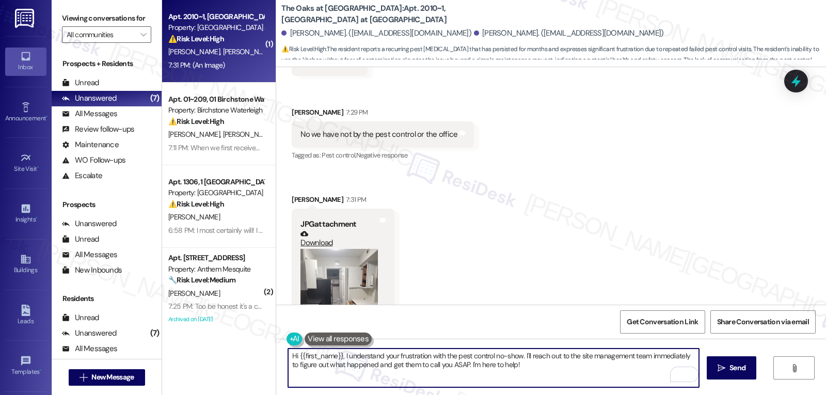
drag, startPoint x: 529, startPoint y: 371, endPoint x: 266, endPoint y: 355, distance: 262.7
click at [266, 355] on div "( 1 ) Apt. 2010~1, [GEOGRAPHIC_DATA] at [GEOGRAPHIC_DATA] Property: [GEOGRAPHIC…" at bounding box center [494, 197] width 664 height 395
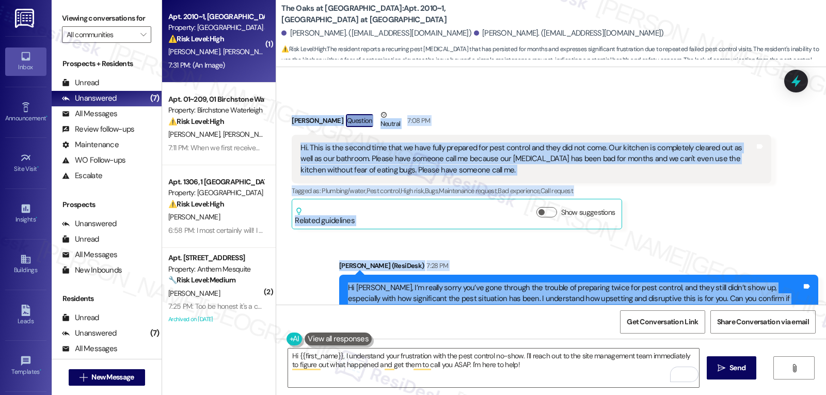
scroll to position [8450, 0]
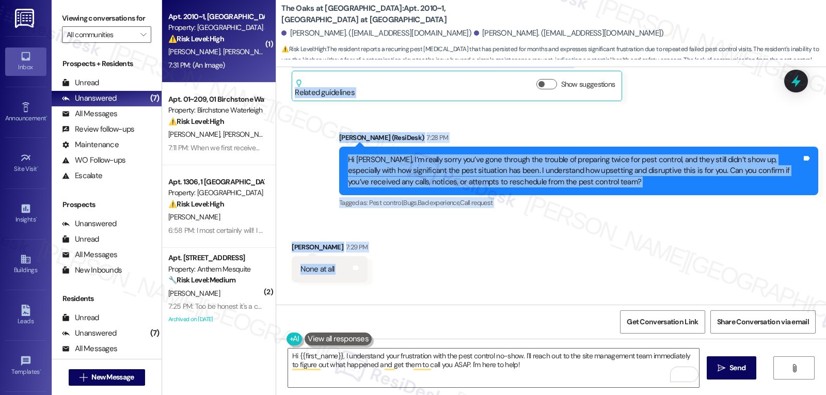
drag, startPoint x: 283, startPoint y: 122, endPoint x: 489, endPoint y: 270, distance: 253.4
click at [489, 270] on div "Lease started [DATE] 7:00 PM Survey, sent via SMS Residesk Automated Survey [DA…" at bounding box center [551, 185] width 550 height 237
copy div "Loremi Dolo Sitametc Adipisc 7:38 EL Se. Doei te inc utlabo etdo magn al enim a…"
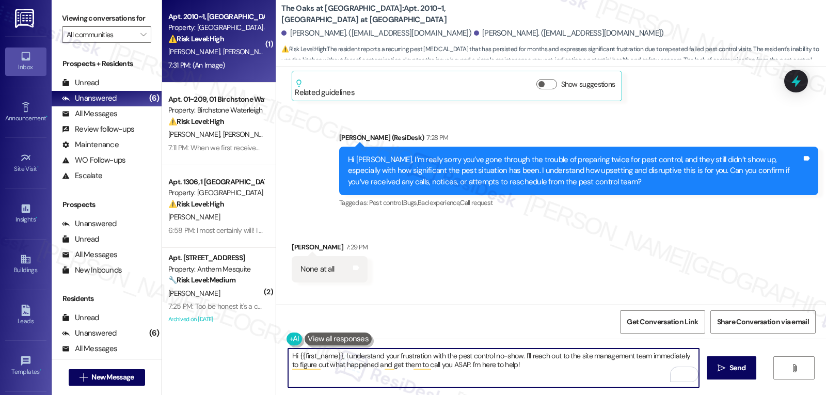
click at [518, 371] on textarea "Hi {{first_name}}, I understand your frustration with the pest control no-show.…" at bounding box center [493, 367] width 411 height 39
paste textarea "Thanks for confirming, [PERSON_NAME]. I’m really sorry neither pest control nor…"
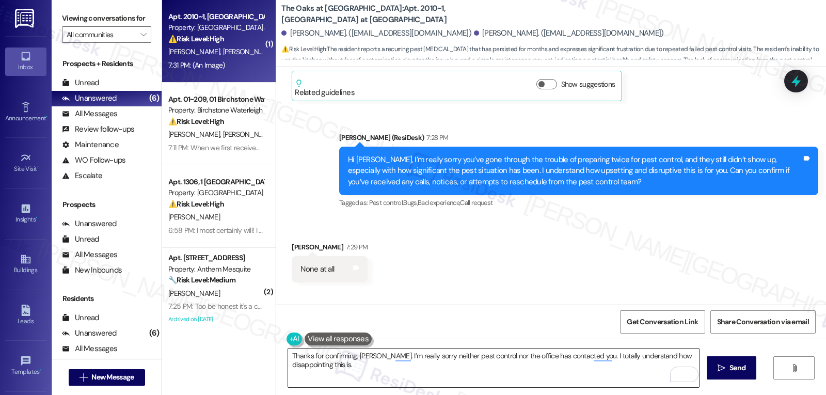
click at [367, 369] on textarea "Thanks for confirming, [PERSON_NAME]. I’m really sorry neither pest control nor…" at bounding box center [493, 367] width 411 height 39
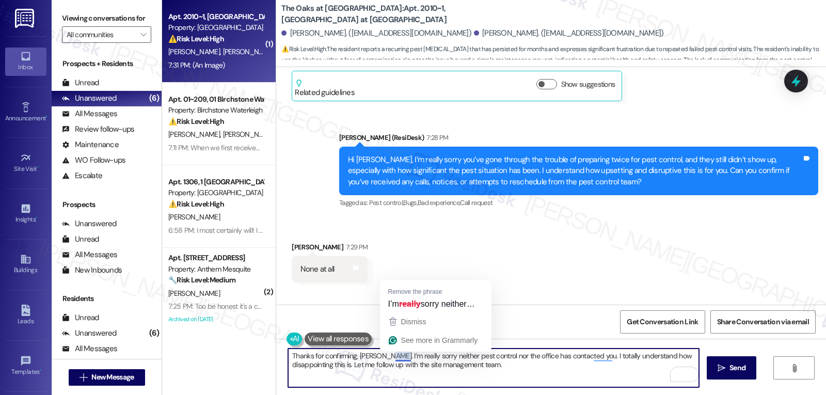
click at [391, 356] on textarea "Thanks for confirming, [PERSON_NAME]. I’m really sorry neither pest control nor…" at bounding box center [493, 367] width 411 height 39
click at [392, 356] on textarea "Thanks for confirming, [PERSON_NAME]. I’m really sorry neither pest control nor…" at bounding box center [493, 367] width 411 height 39
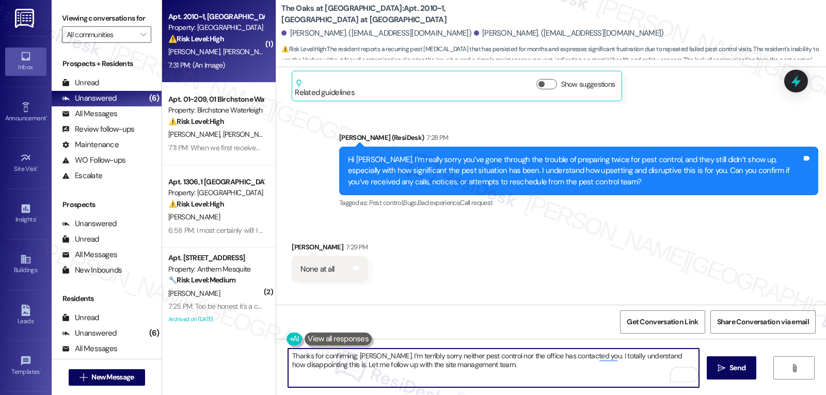
click at [396, 355] on textarea "Thanks for confirming, [PERSON_NAME]. I’m terribly sorry neither pest control n…" at bounding box center [493, 367] width 411 height 39
click at [550, 373] on textarea "Thanks for confirming, [PERSON_NAME]. I’m deeply sorry that neither pest contro…" at bounding box center [493, 367] width 411 height 39
type textarea "Thanks for confirming, [PERSON_NAME]. I’m deeply sorry that neither pest contro…"
click at [728, 377] on button " Send" at bounding box center [732, 367] width 50 height 23
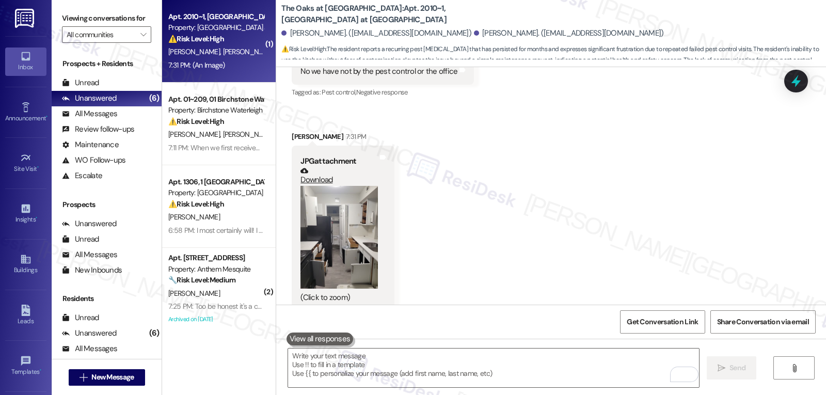
scroll to position [8739, 0]
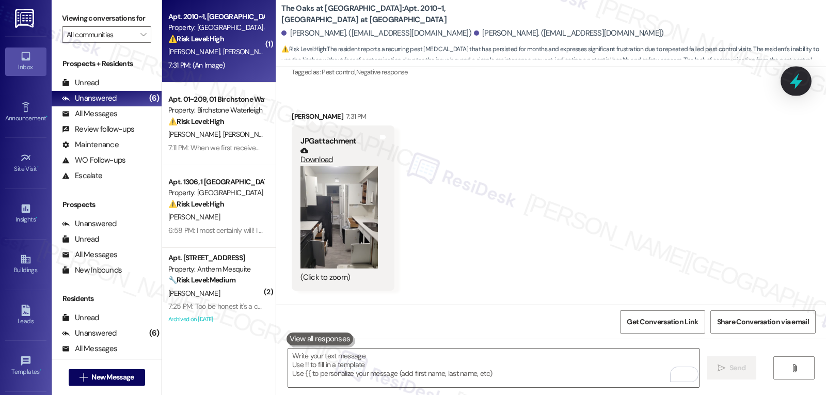
click at [790, 81] on icon at bounding box center [796, 81] width 18 height 18
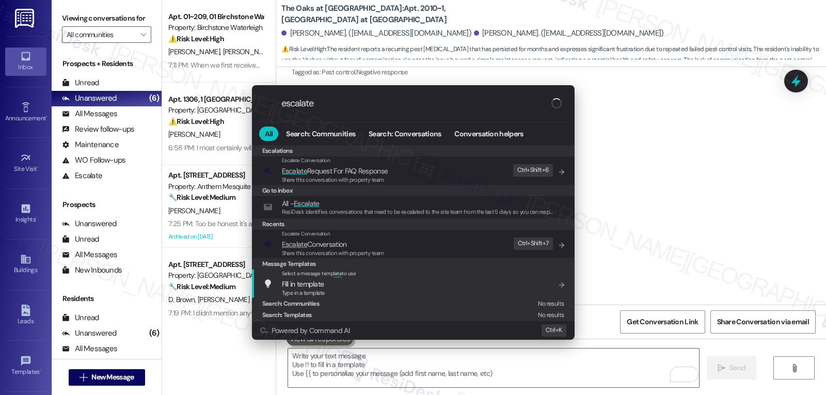
type input "escalate"
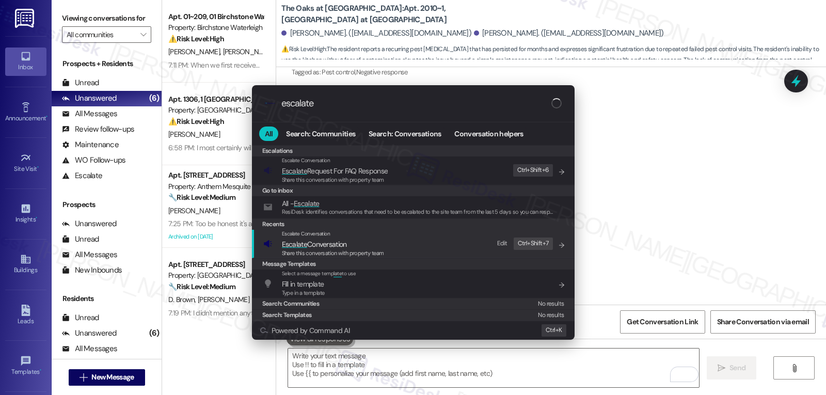
click at [327, 252] on span "Share this conversation with property team" at bounding box center [333, 252] width 102 height 7
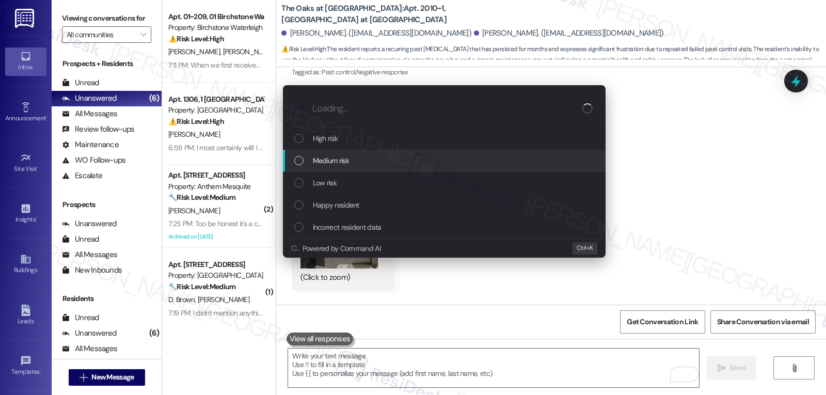
click at [350, 162] on div "Medium risk" at bounding box center [445, 160] width 302 height 11
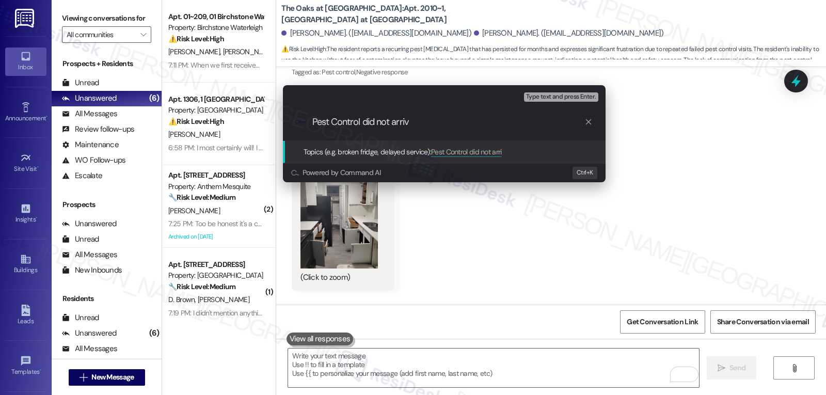
type input "Pest Control did not arrive"
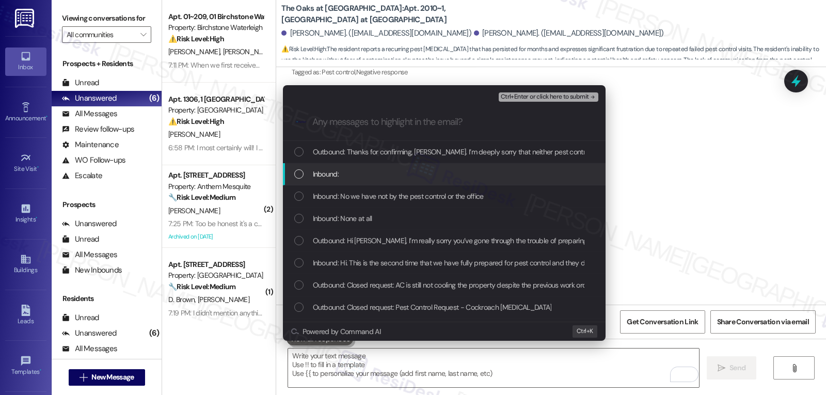
click at [399, 179] on div "Inbound:" at bounding box center [445, 173] width 302 height 11
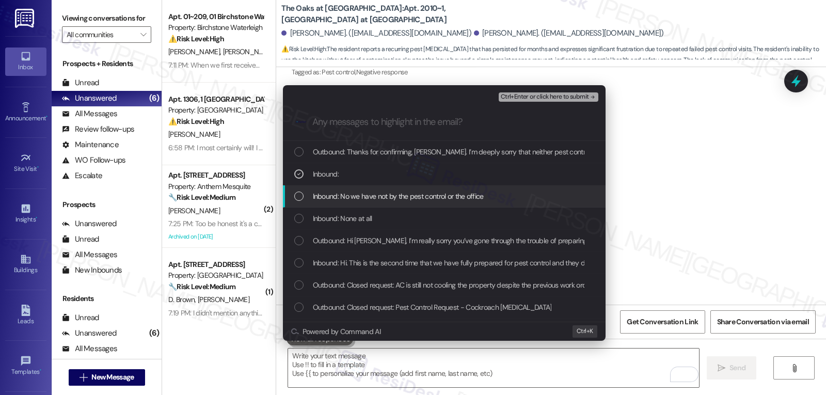
click at [384, 195] on span "Inbound: No we have not by the pest control or the office" at bounding box center [398, 195] width 171 height 11
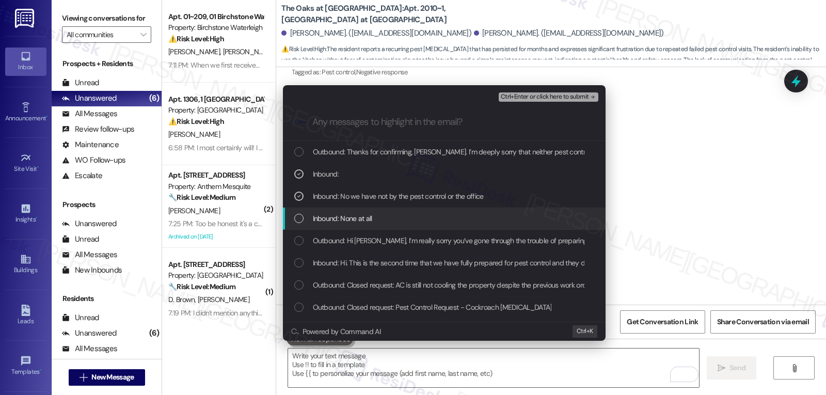
click at [368, 214] on span "Inbound: None at all" at bounding box center [342, 218] width 59 height 11
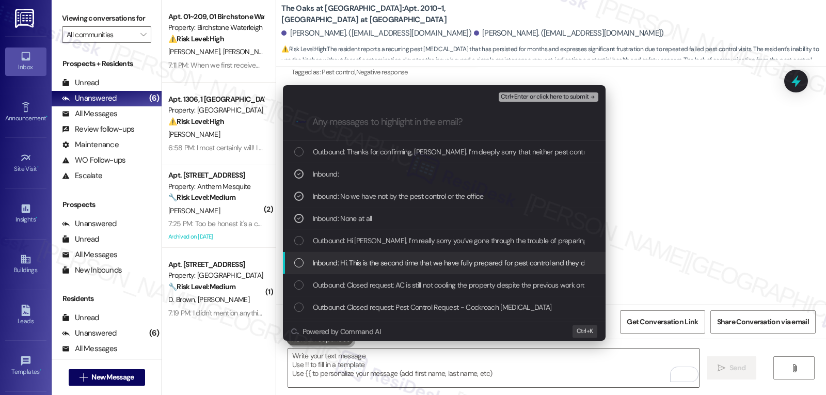
click at [344, 269] on div "Inbound: Hi. This is the second time that we have fully prepared for pest contr…" at bounding box center [444, 263] width 323 height 22
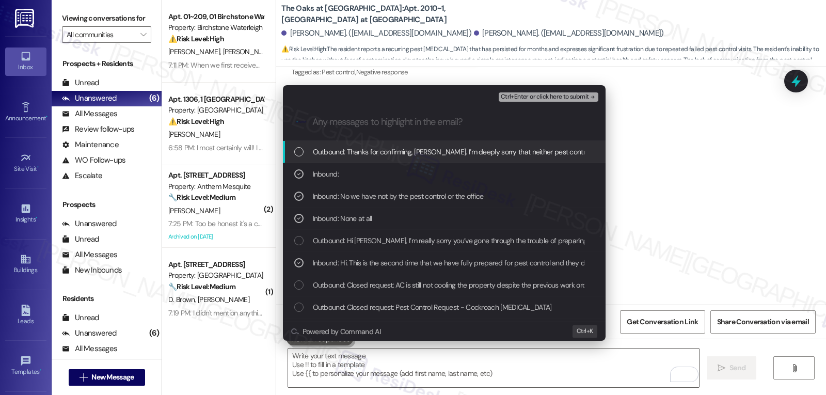
click at [576, 99] on span "Ctrl+Enter or click here to submit" at bounding box center [545, 96] width 88 height 7
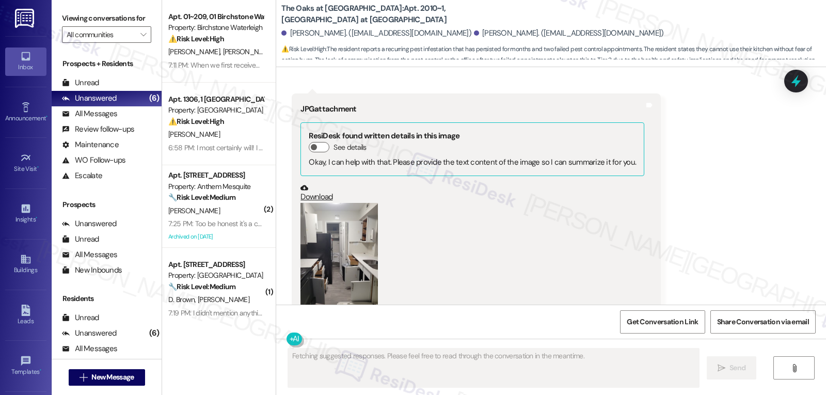
scroll to position [8856, 0]
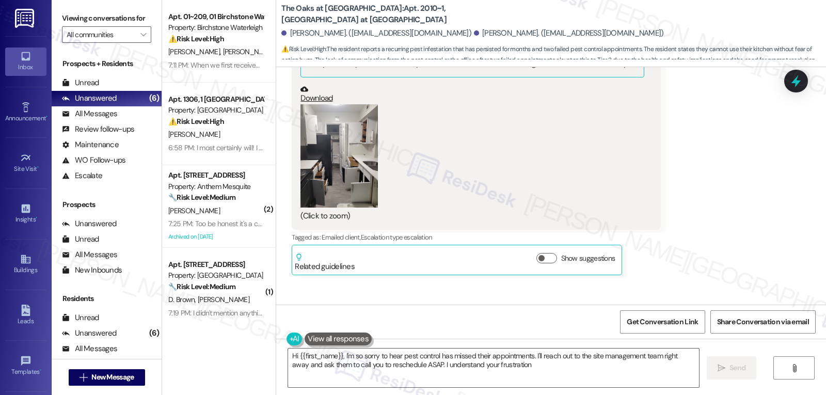
type textarea "Hi {{first_name}}, I'm so sorry to hear pest control has missed their appointme…"
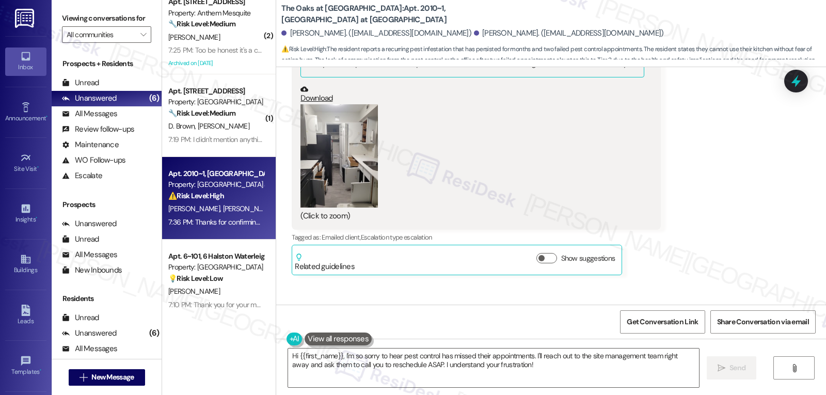
scroll to position [174, 0]
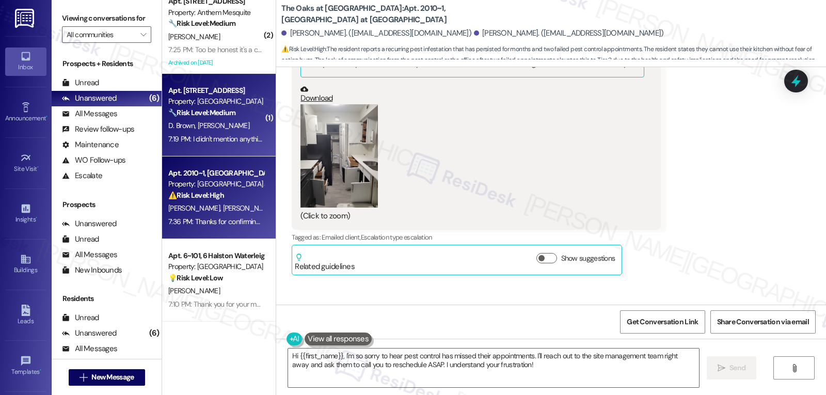
click at [198, 128] on span "[PERSON_NAME]" at bounding box center [224, 125] width 52 height 9
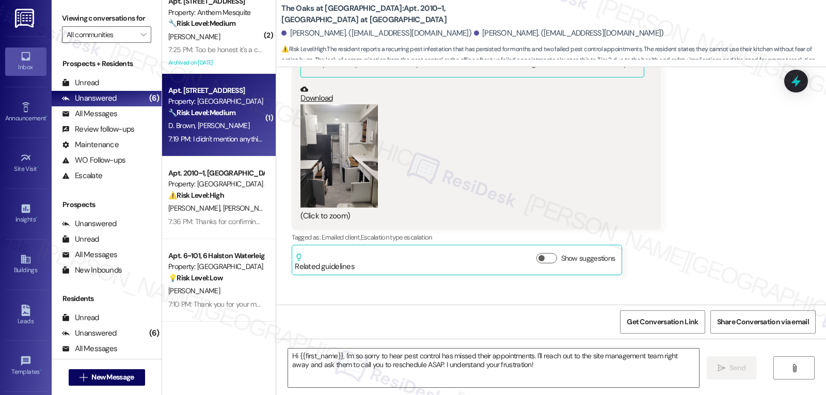
type textarea "Fetching suggested responses. Please feel free to read through the conversation…"
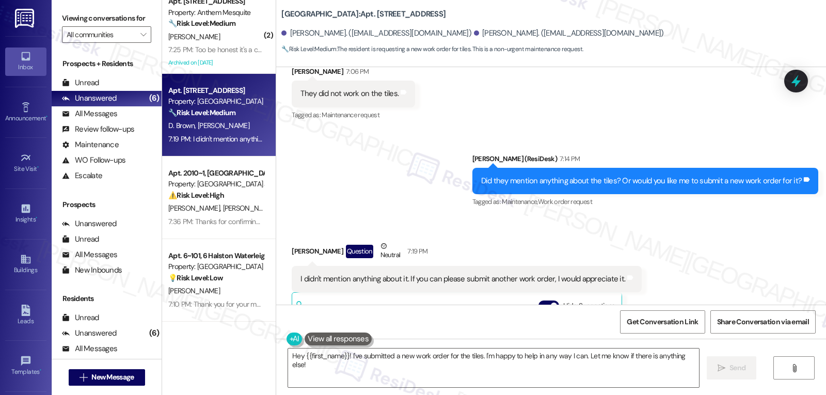
scroll to position [12754, 0]
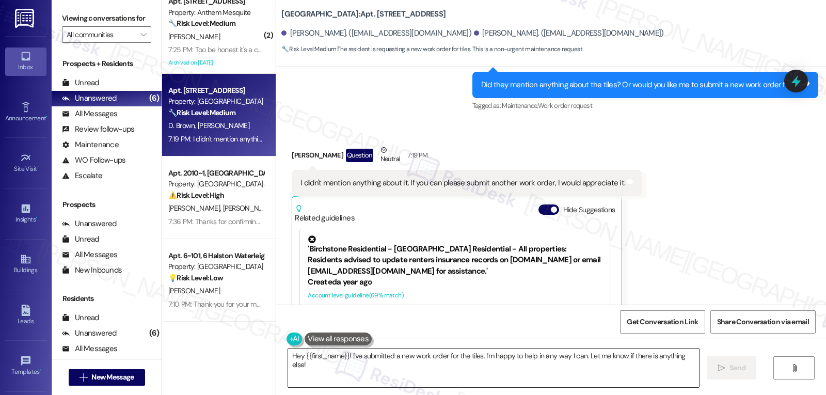
click at [318, 372] on textarea "Hey {{first_name}}! I've submitted a new work order for the tiles. I'm happy to…" at bounding box center [493, 367] width 411 height 39
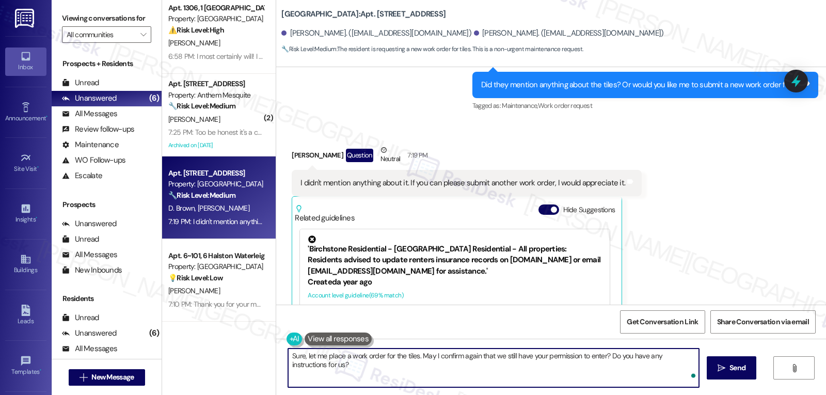
type textarea "Sure, let me place a work order for the tiles. May I confirm again that we stil…"
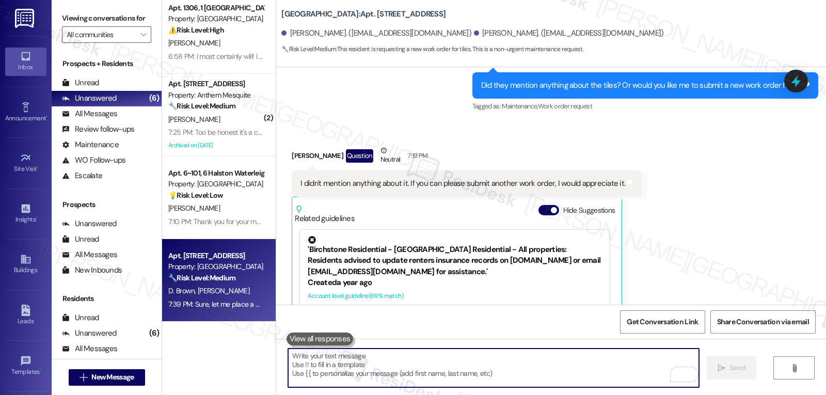
scroll to position [0, 0]
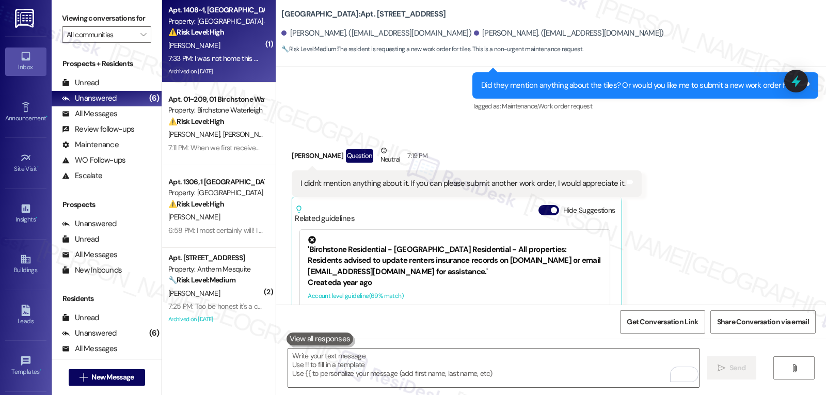
click at [232, 72] on div "Archived on [DATE]" at bounding box center [216, 71] width 98 height 13
type textarea "Fetching suggested responses. Please feel free to read through the conversation…"
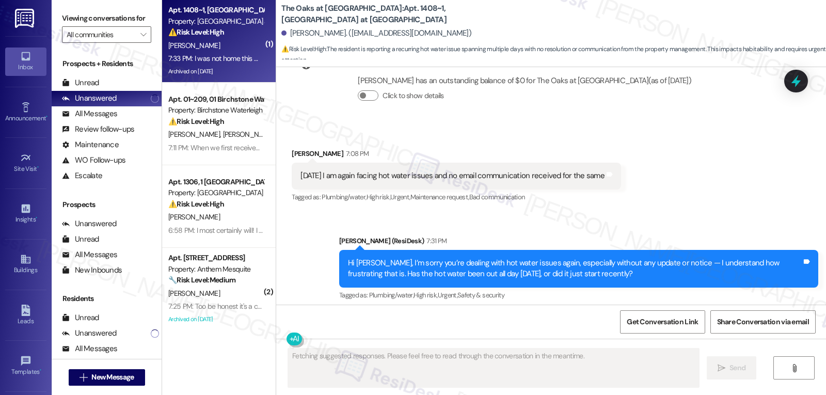
scroll to position [6033, 0]
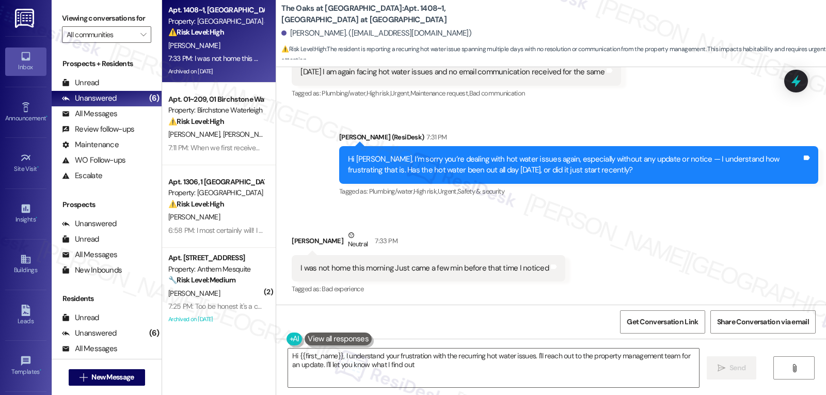
type textarea "Hi {{first_name}}, I understand your frustration with the recurring hot water i…"
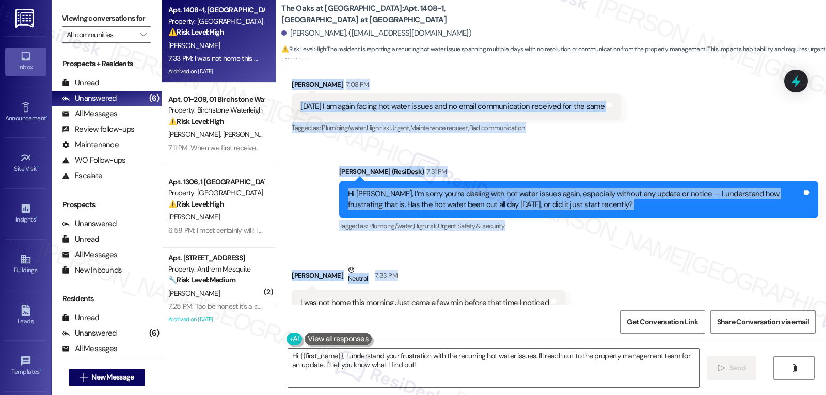
scroll to position [6033, 0]
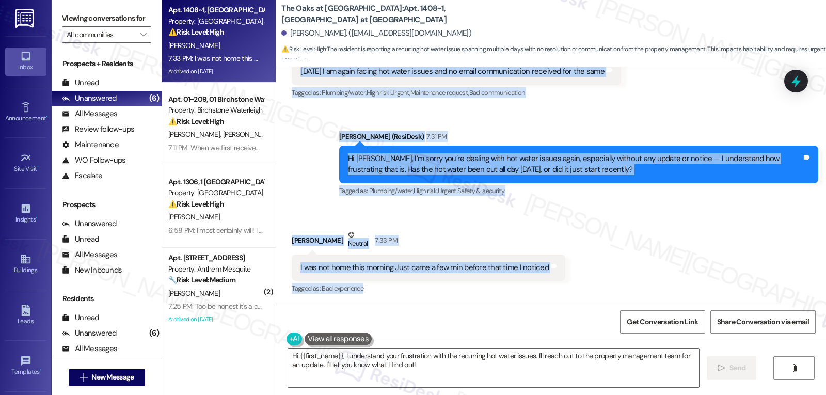
drag, startPoint x: 281, startPoint y: 158, endPoint x: 610, endPoint y: 296, distance: 356.7
click at [610, 296] on div "Survey, sent via SMS Residesk Automated Survey [DATE] 12:28 PM Hi Bhakti, I'm o…" at bounding box center [551, 185] width 550 height 237
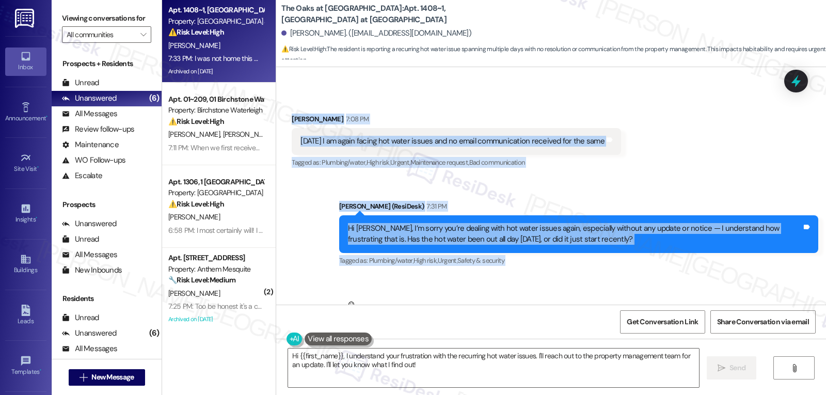
scroll to position [5930, 0]
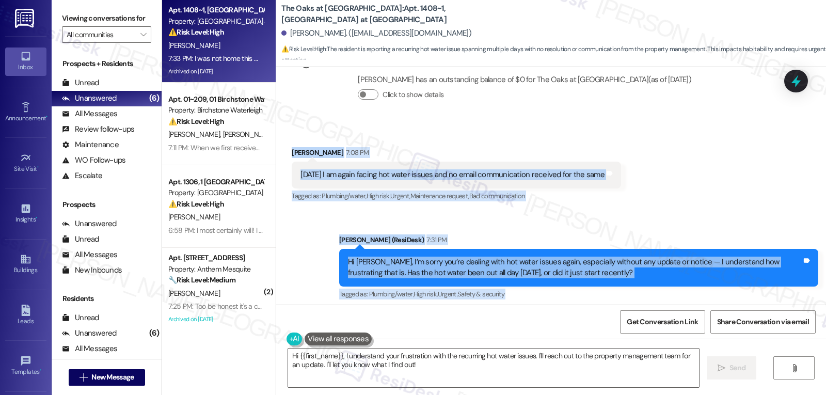
click at [428, 159] on div "[PERSON_NAME] 7:08 PM" at bounding box center [456, 154] width 329 height 14
click at [353, 141] on div "Received via SMS [PERSON_NAME] 7:08 PM [DATE] I am again facing hot water issue…" at bounding box center [456, 175] width 345 height 72
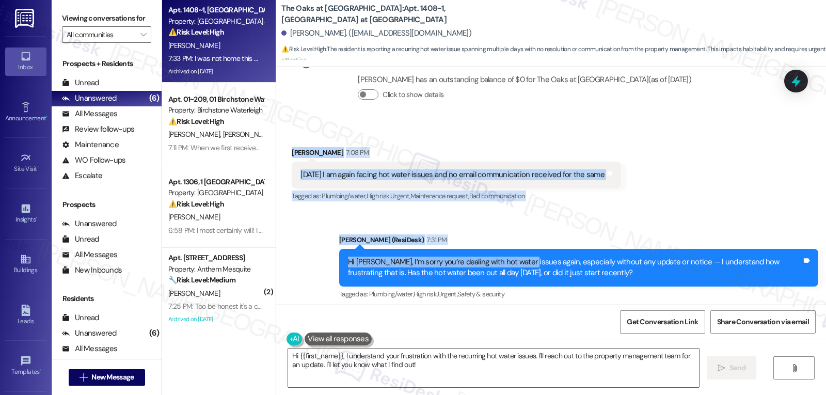
drag, startPoint x: 283, startPoint y: 155, endPoint x: 516, endPoint y: 251, distance: 251.8
click at [516, 251] on div "Survey, sent via SMS Residesk Automated Survey [DATE] 12:28 PM Hi Bhakti, I'm o…" at bounding box center [551, 185] width 550 height 237
